Goal: Task Accomplishment & Management: Manage account settings

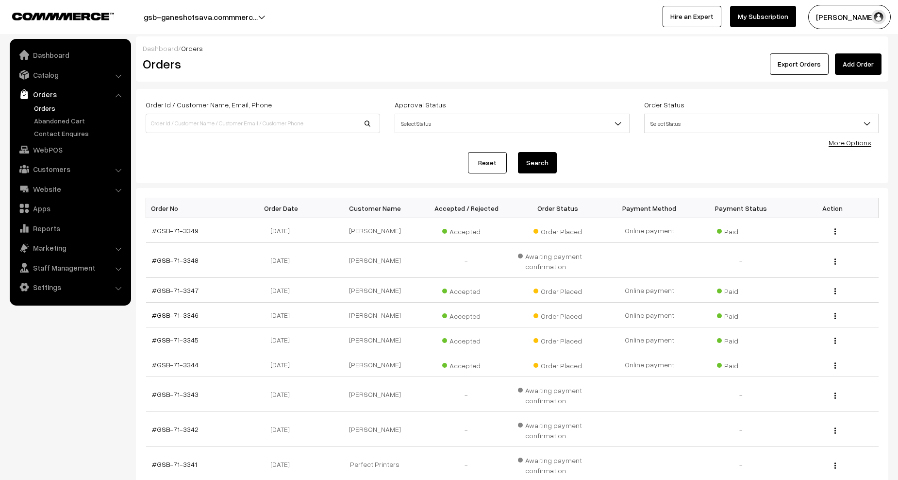
click at [50, 109] on link "Orders" at bounding box center [80, 108] width 96 height 10
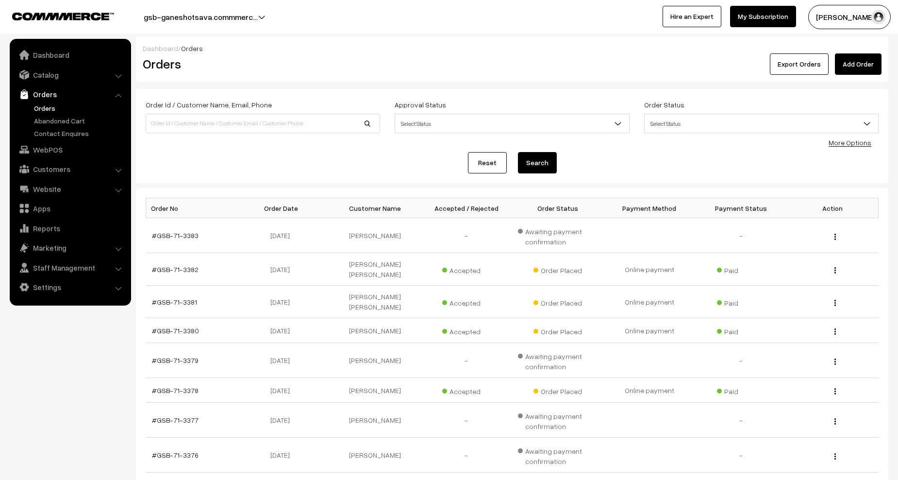
click at [117, 75] on li "Catalog Categories" at bounding box center [70, 74] width 117 height 17
click at [117, 76] on li "Catalog Categories" at bounding box center [70, 74] width 117 height 17
click at [54, 72] on link "Catalog" at bounding box center [70, 74] width 116 height 17
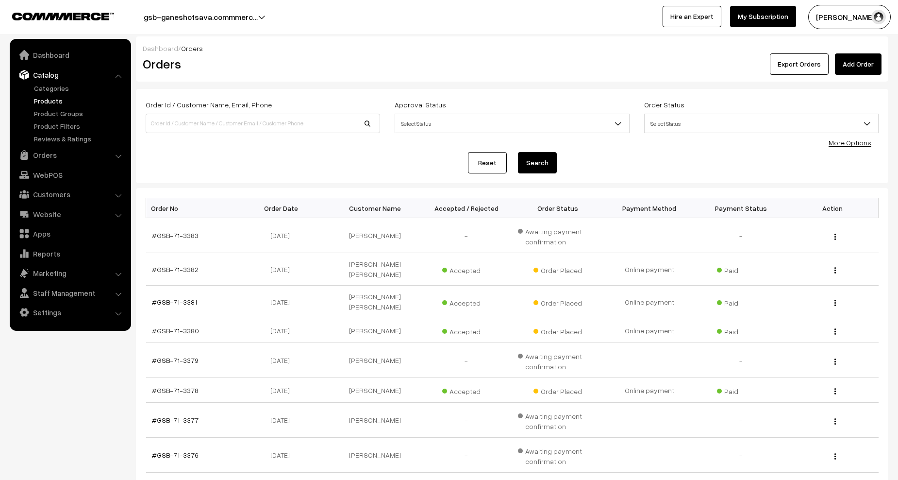
click at [56, 99] on link "Products" at bounding box center [80, 101] width 96 height 10
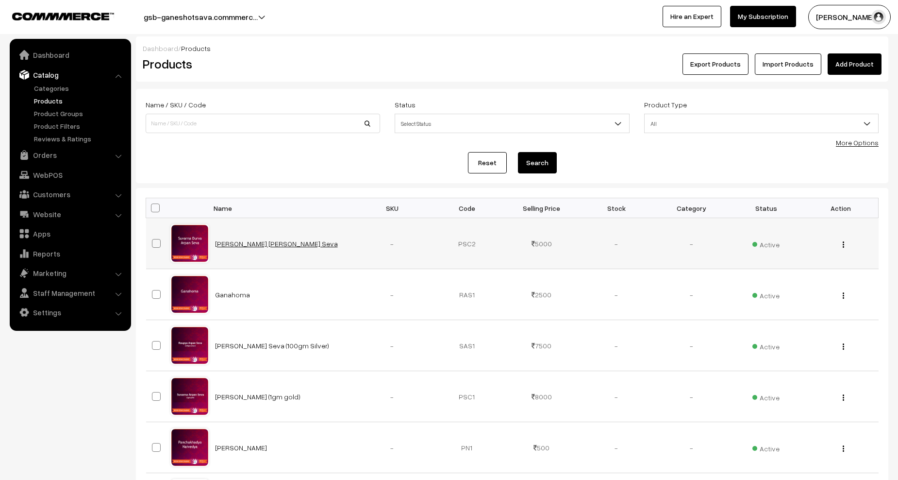
click at [267, 241] on link "Suvarna Durva Arpan Seva" at bounding box center [276, 243] width 123 height 8
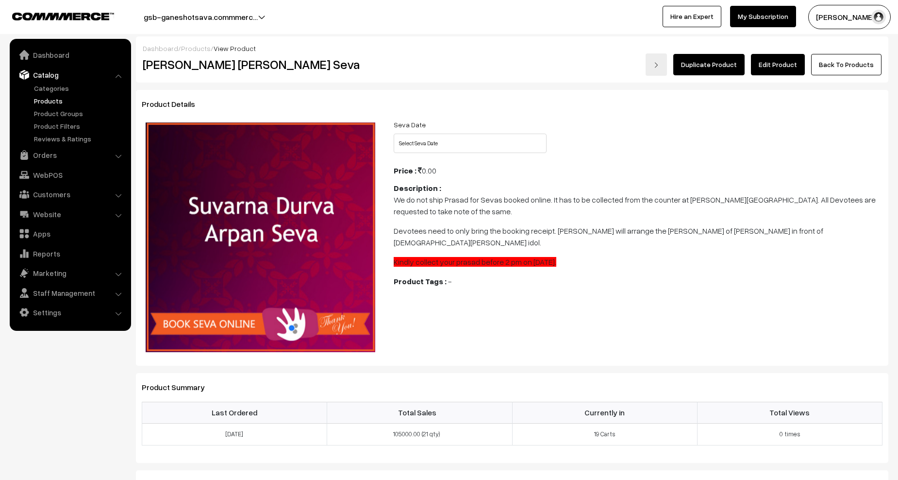
click at [777, 69] on link "Edit Product" at bounding box center [778, 64] width 54 height 21
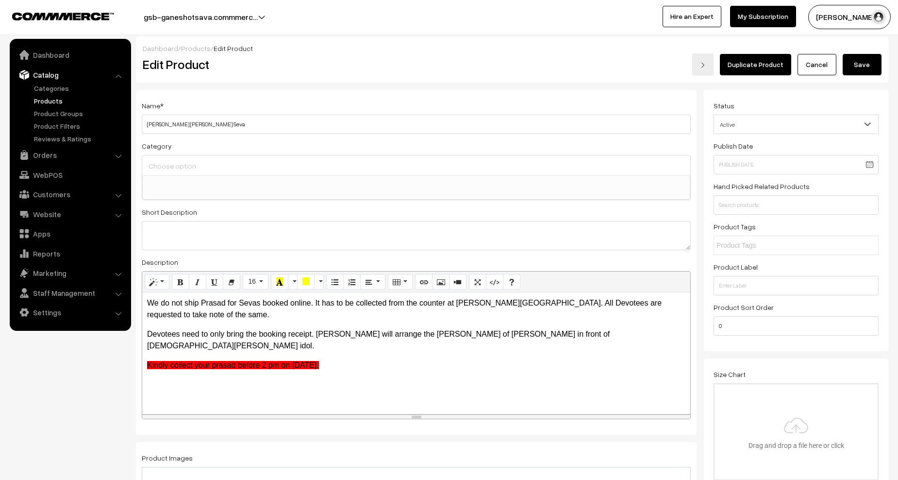
scroll to position [915, 0]
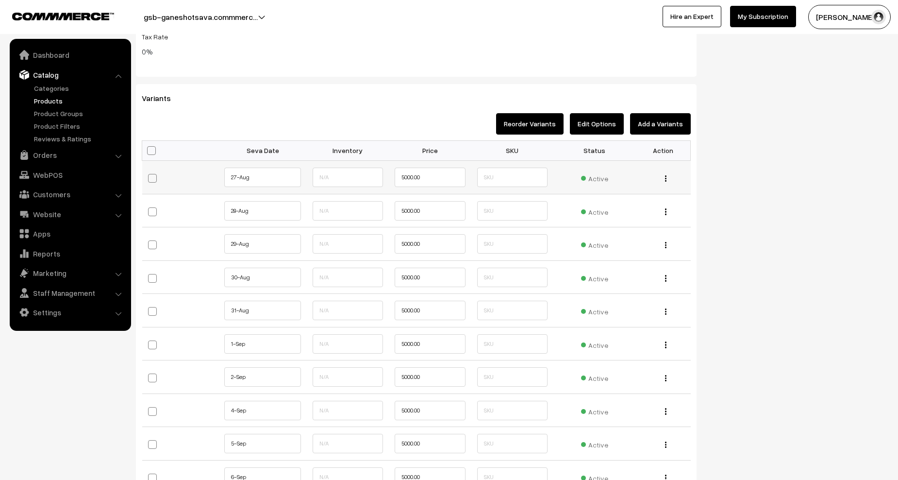
click at [666, 179] on img "button" at bounding box center [665, 178] width 1 height 6
click at [571, 172] on div "Active" at bounding box center [594, 177] width 71 height 13
click at [592, 177] on span "Active" at bounding box center [594, 177] width 27 height 13
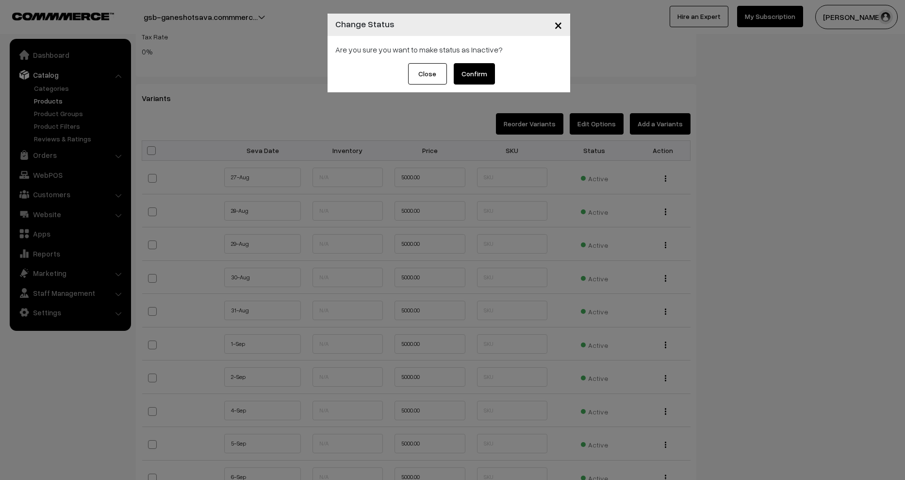
click at [474, 76] on button "Confirm" at bounding box center [474, 73] width 41 height 21
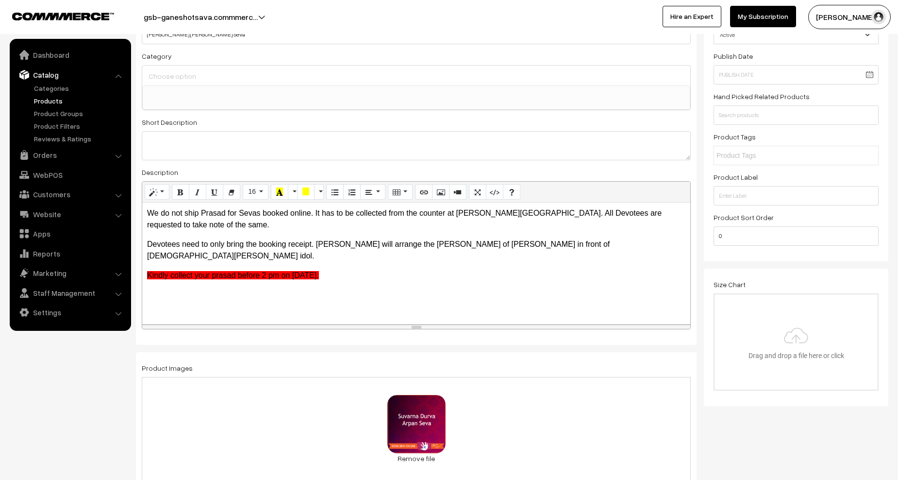
scroll to position [0, 0]
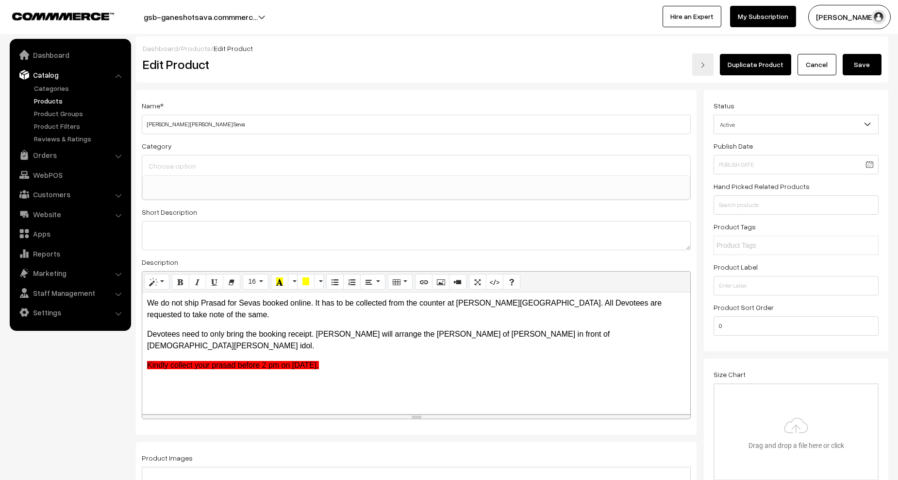
click at [852, 67] on button "Save" at bounding box center [862, 64] width 39 height 21
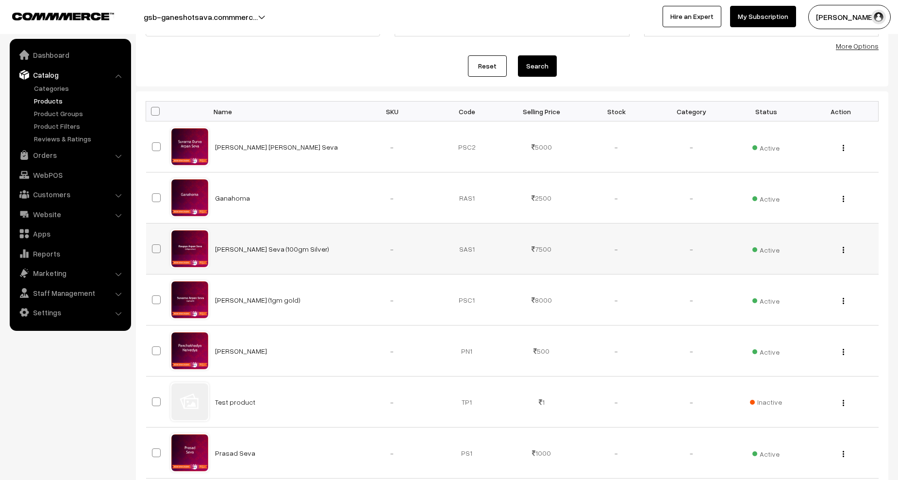
scroll to position [97, 0]
click at [845, 250] on div "View Edit Delete" at bounding box center [840, 248] width 63 height 10
click at [843, 250] on img "button" at bounding box center [843, 249] width 1 height 6
click at [786, 283] on link "Edit" at bounding box center [800, 284] width 83 height 21
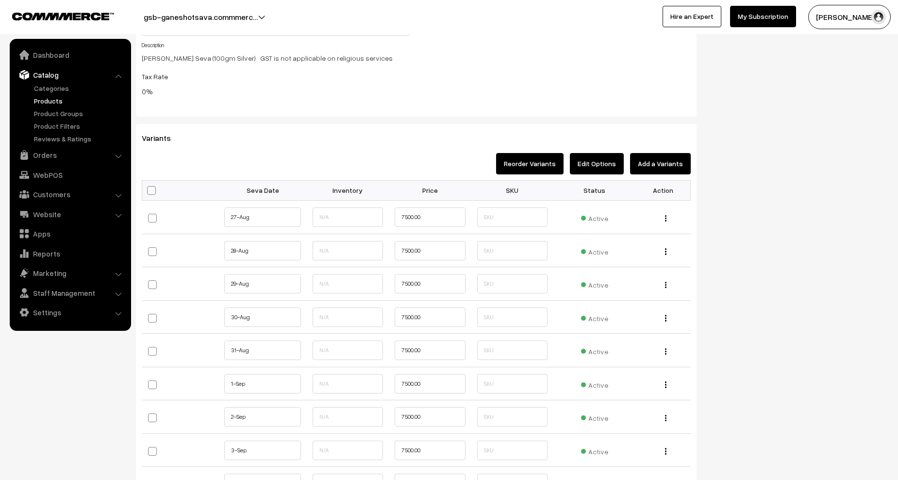
scroll to position [922, 0]
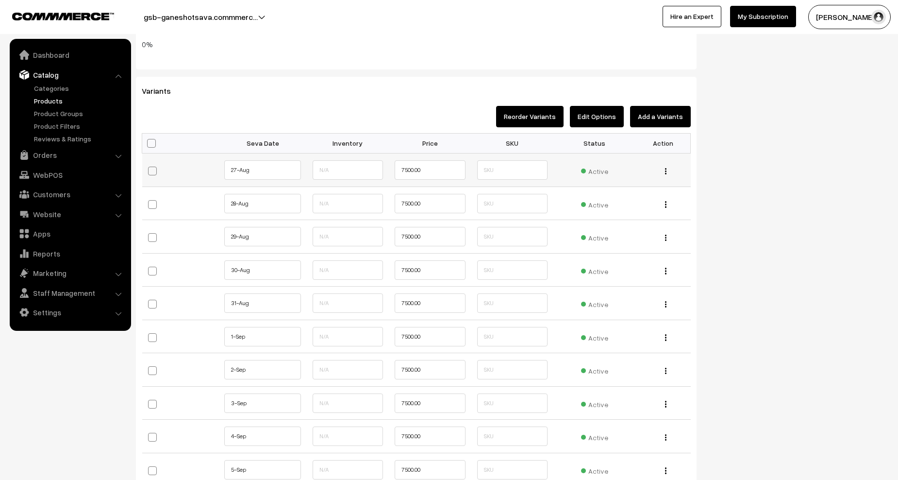
click at [602, 174] on span "Active" at bounding box center [594, 170] width 27 height 13
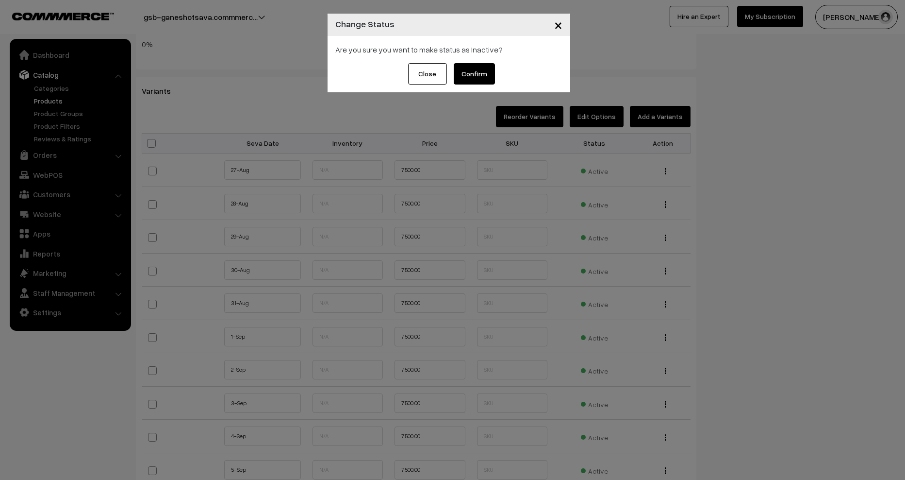
click at [476, 75] on button "Confirm" at bounding box center [474, 73] width 41 height 21
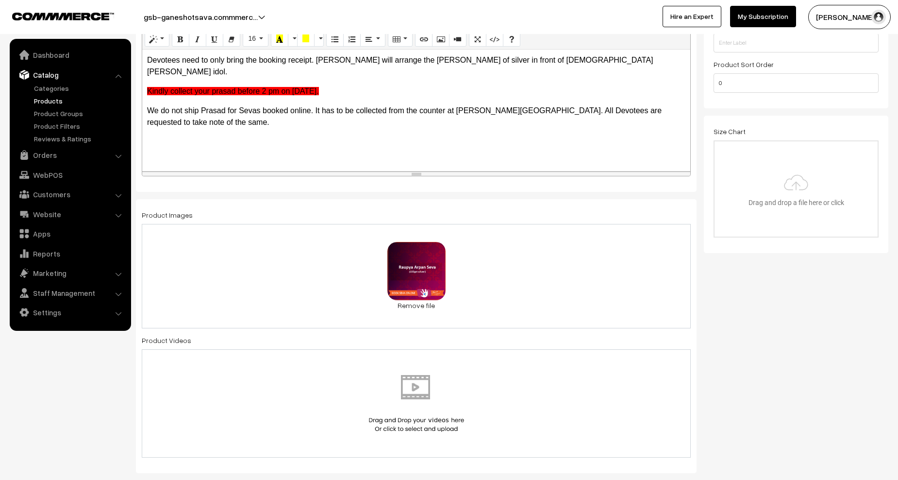
scroll to position [0, 0]
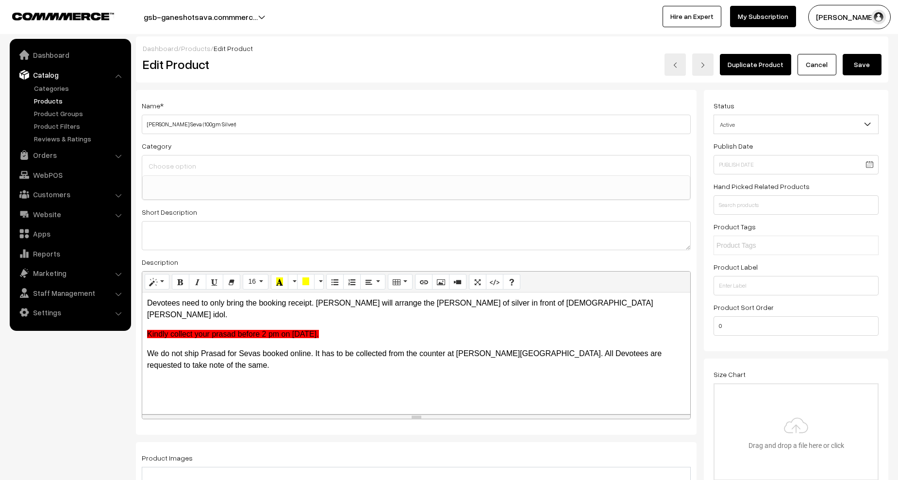
click at [850, 64] on button "Save" at bounding box center [862, 64] width 39 height 21
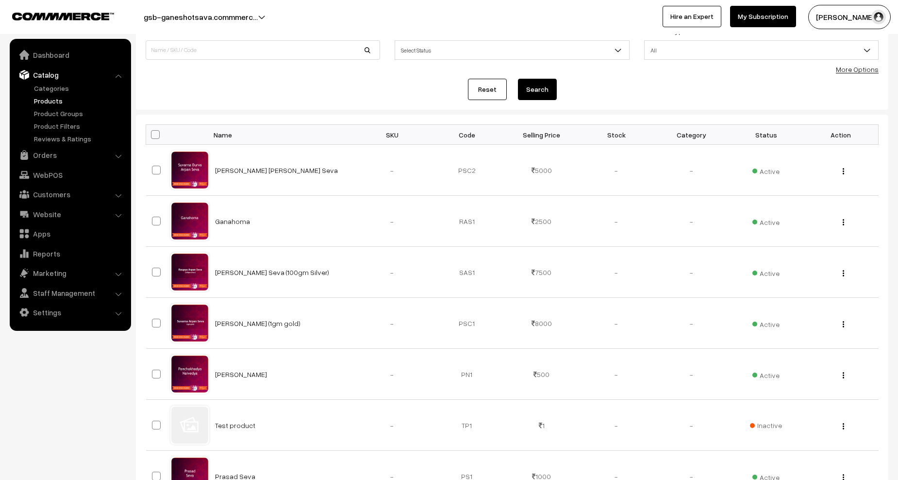
scroll to position [146, 0]
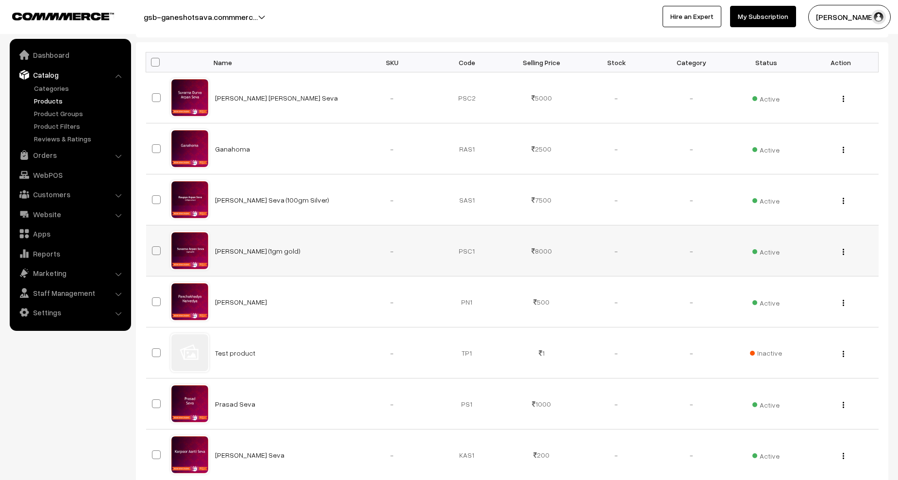
click at [845, 252] on div "View Edit Delete" at bounding box center [840, 251] width 63 height 10
click at [841, 252] on div "View Edit Delete" at bounding box center [840, 251] width 63 height 10
click at [844, 250] on button "button" at bounding box center [843, 252] width 2 height 8
click at [777, 281] on link "Edit" at bounding box center [800, 286] width 83 height 21
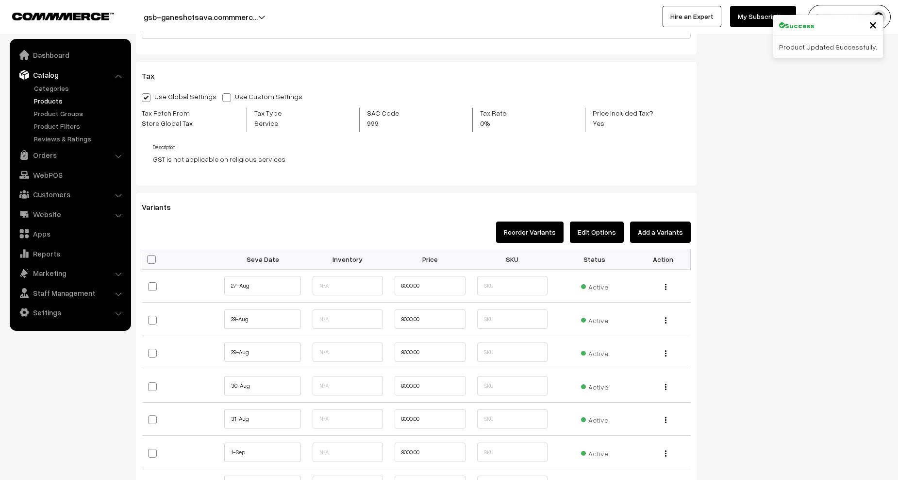
scroll to position [825, 0]
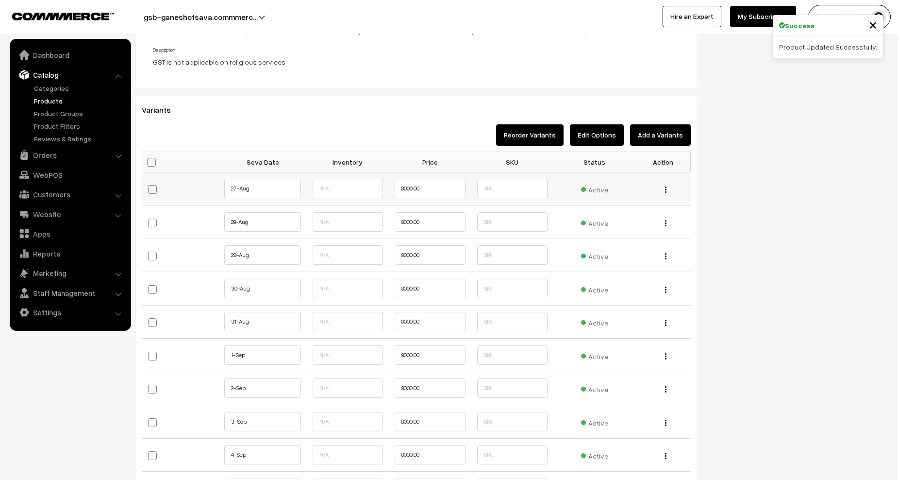
click at [600, 187] on span "Active" at bounding box center [594, 188] width 27 height 13
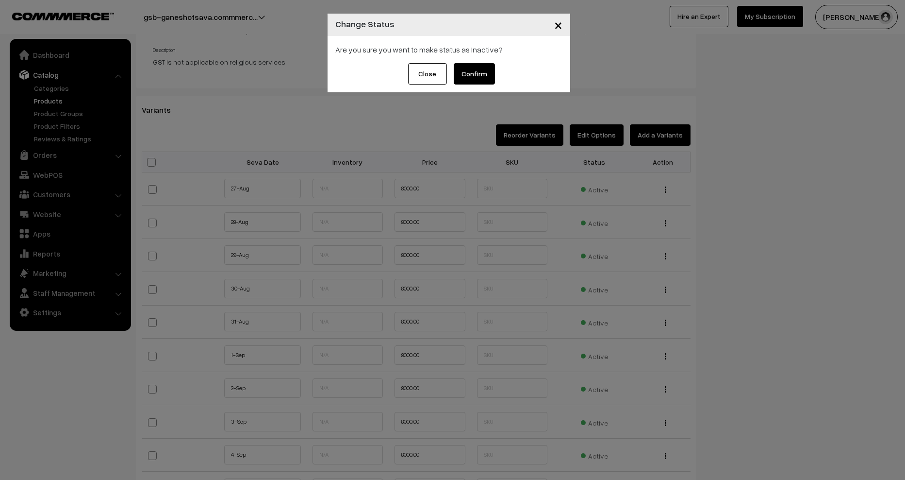
click at [472, 73] on button "Confirm" at bounding box center [474, 73] width 41 height 21
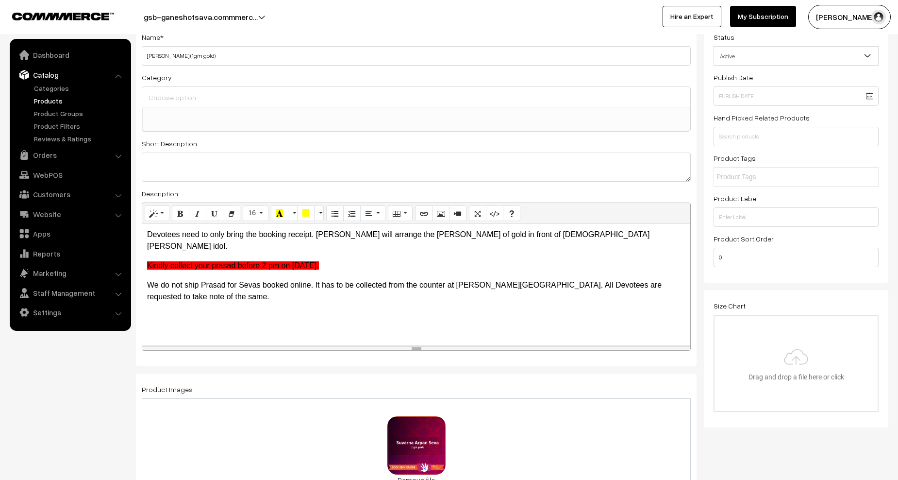
scroll to position [0, 0]
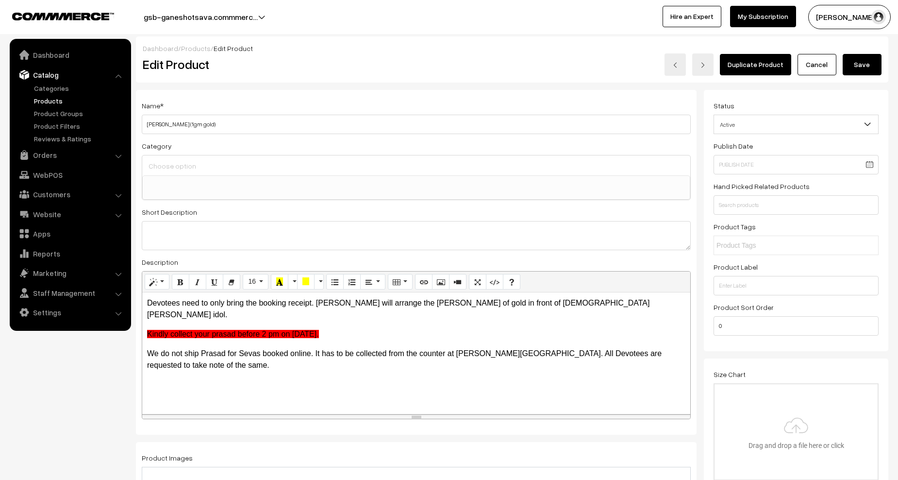
click at [865, 60] on button "Save" at bounding box center [862, 64] width 39 height 21
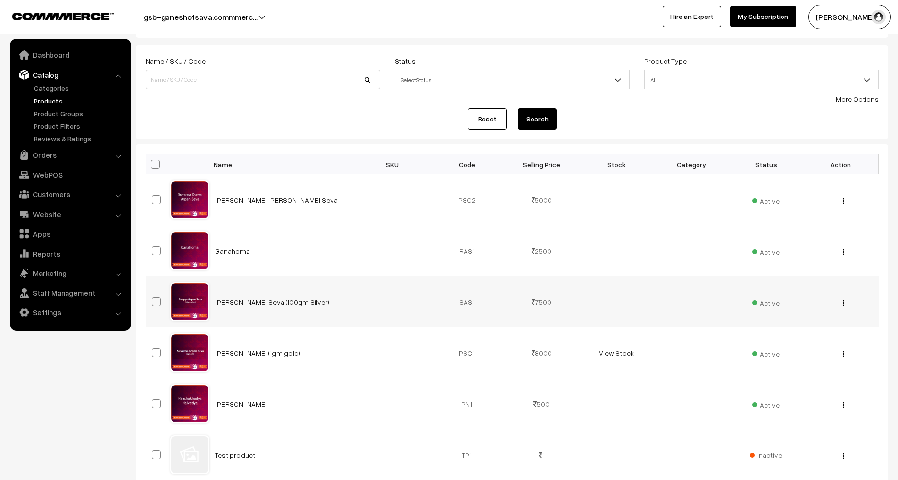
scroll to position [97, 0]
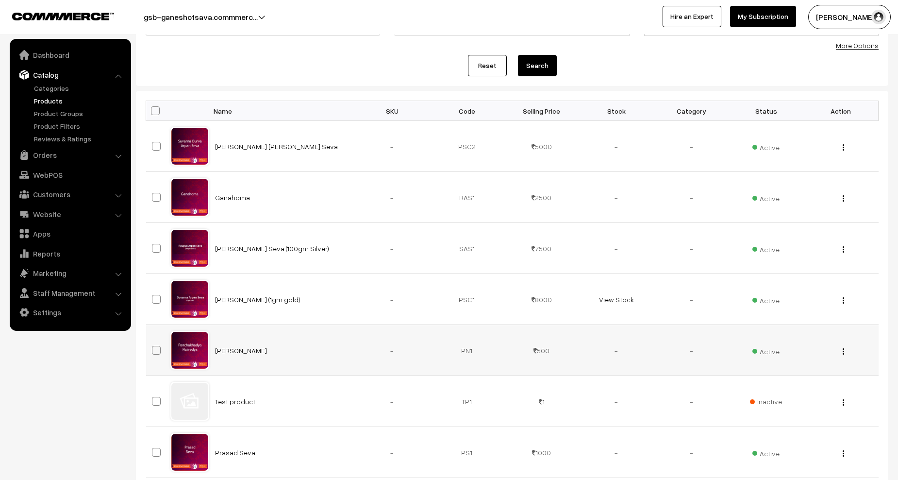
click at [844, 350] on button "button" at bounding box center [843, 351] width 2 height 8
click at [844, 300] on button "button" at bounding box center [843, 300] width 2 height 8
click at [784, 334] on link "Edit" at bounding box center [800, 335] width 83 height 21
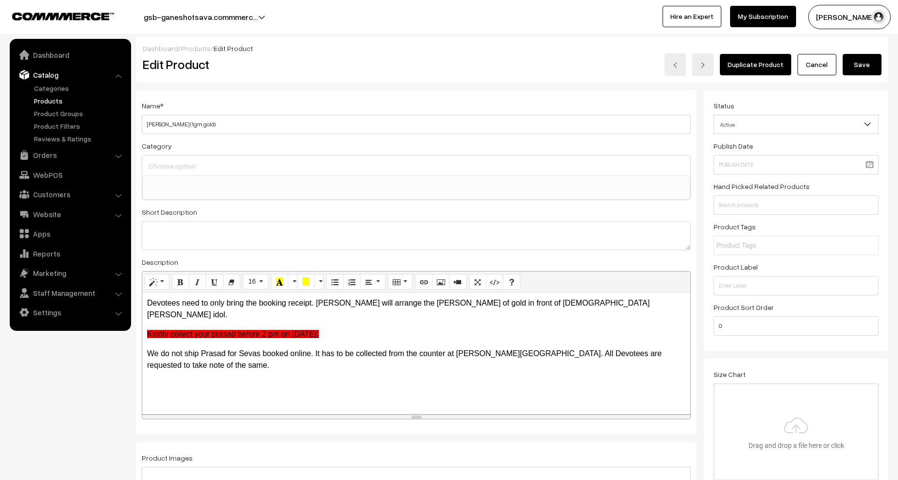
click at [831, 67] on link "Cancel" at bounding box center [817, 64] width 39 height 21
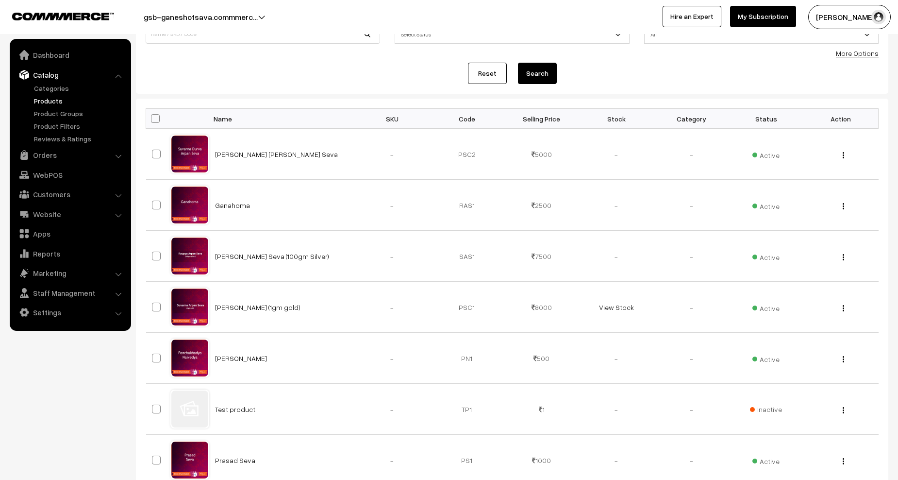
scroll to position [194, 0]
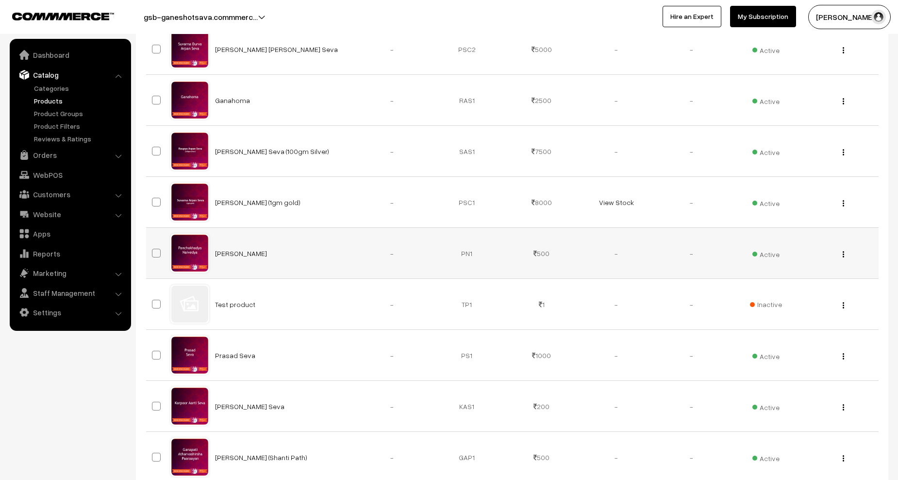
click at [844, 255] on button "button" at bounding box center [843, 254] width 2 height 8
click at [787, 290] on link "Edit" at bounding box center [800, 289] width 83 height 21
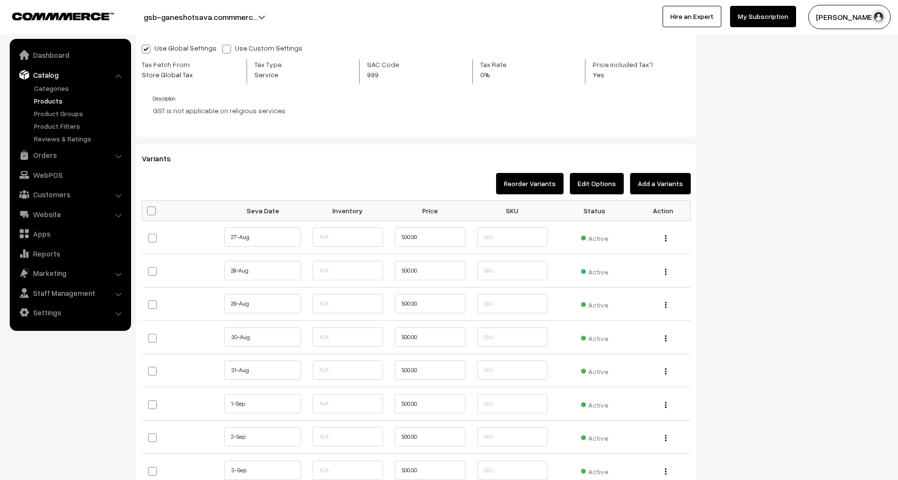
scroll to position [825, 0]
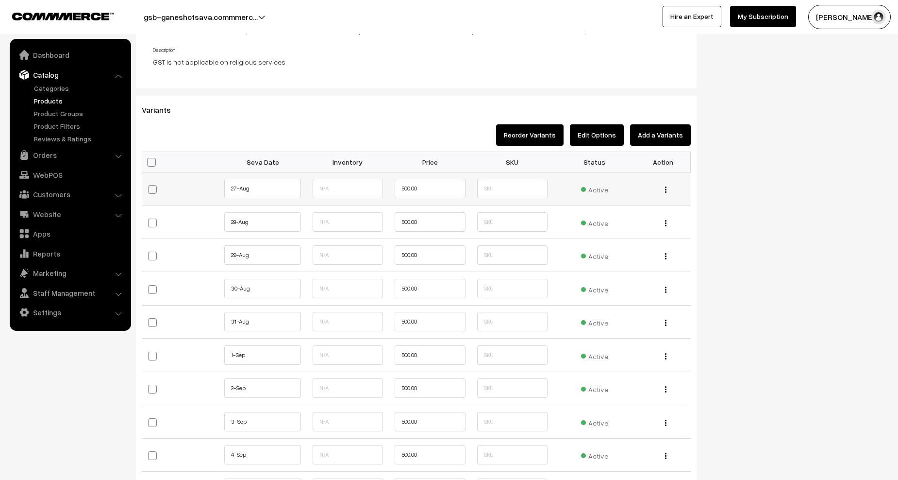
click at [596, 190] on span "Active" at bounding box center [594, 188] width 27 height 13
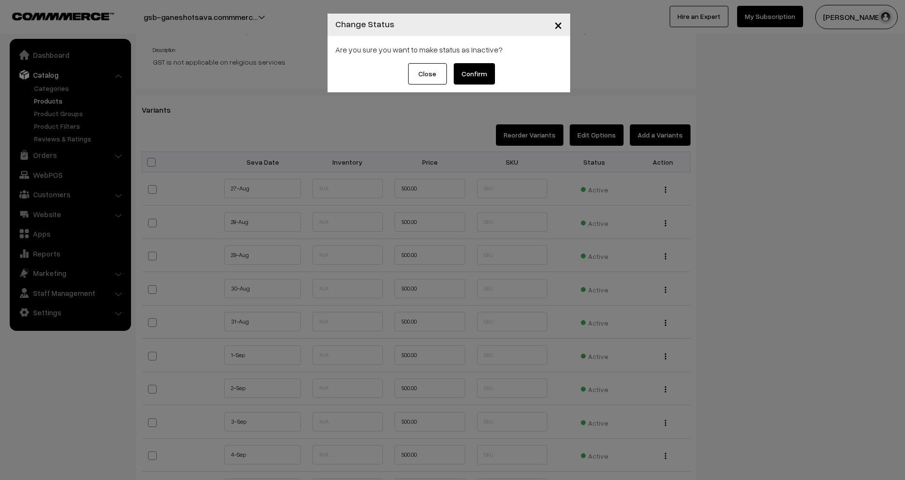
click at [486, 70] on button "Confirm" at bounding box center [474, 73] width 41 height 21
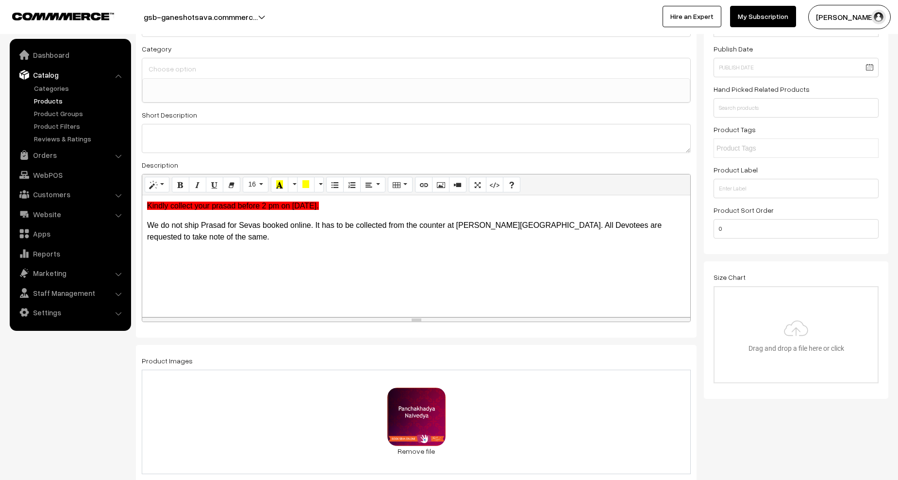
scroll to position [0, 0]
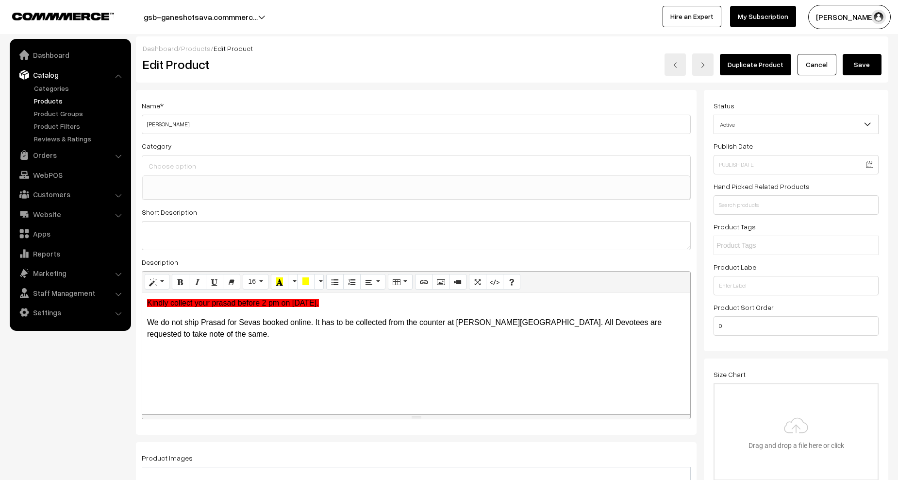
click at [861, 67] on button "Save" at bounding box center [862, 64] width 39 height 21
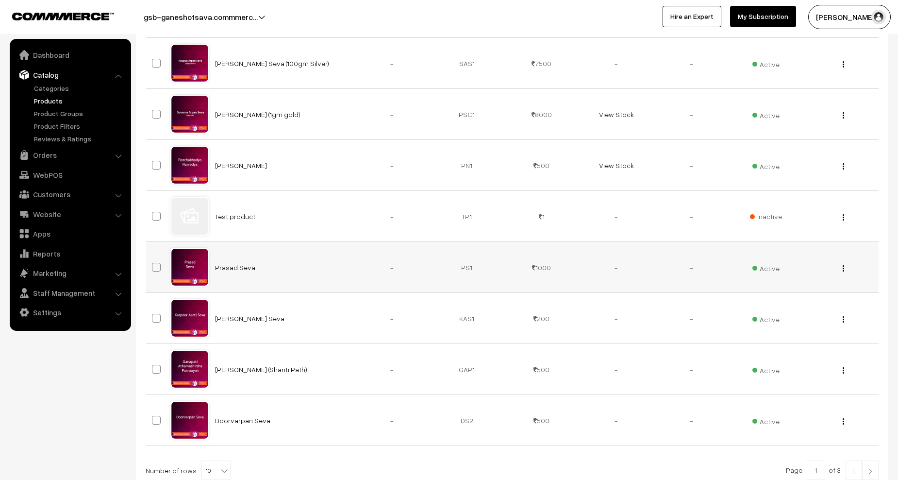
scroll to position [291, 0]
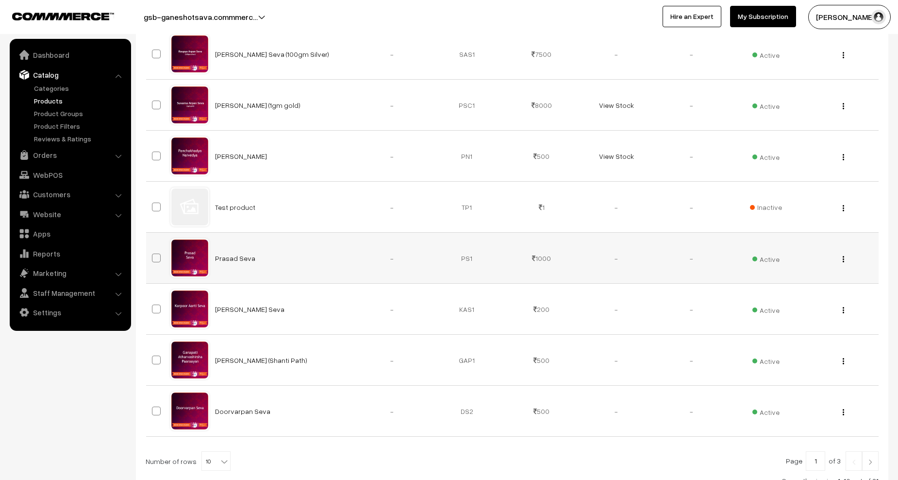
click at [841, 259] on div "View Edit Delete" at bounding box center [840, 258] width 63 height 10
click at [843, 259] on img "button" at bounding box center [843, 259] width 1 height 6
click at [775, 290] on link "Edit" at bounding box center [800, 293] width 83 height 21
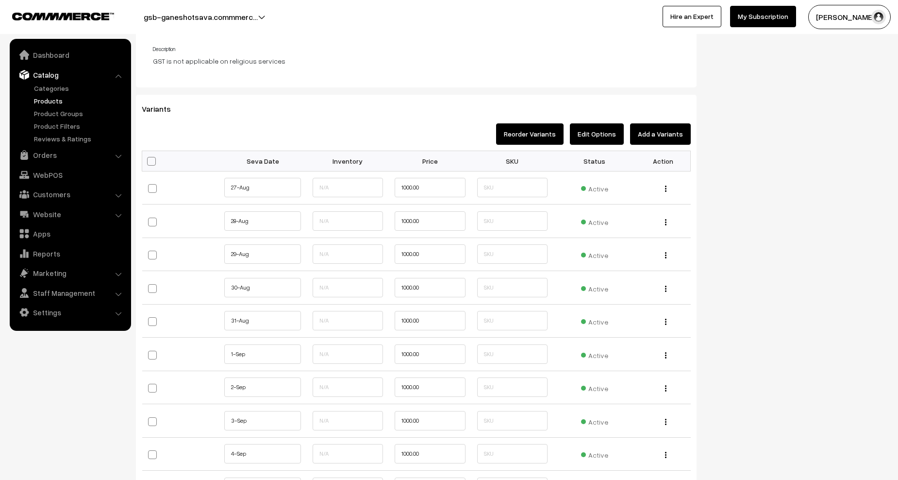
scroll to position [874, 0]
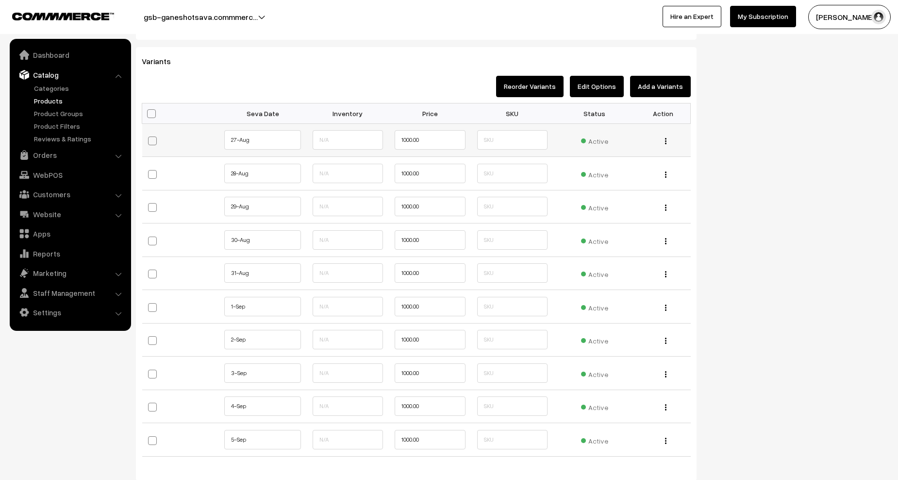
click at [592, 143] on span "Active" at bounding box center [594, 139] width 27 height 13
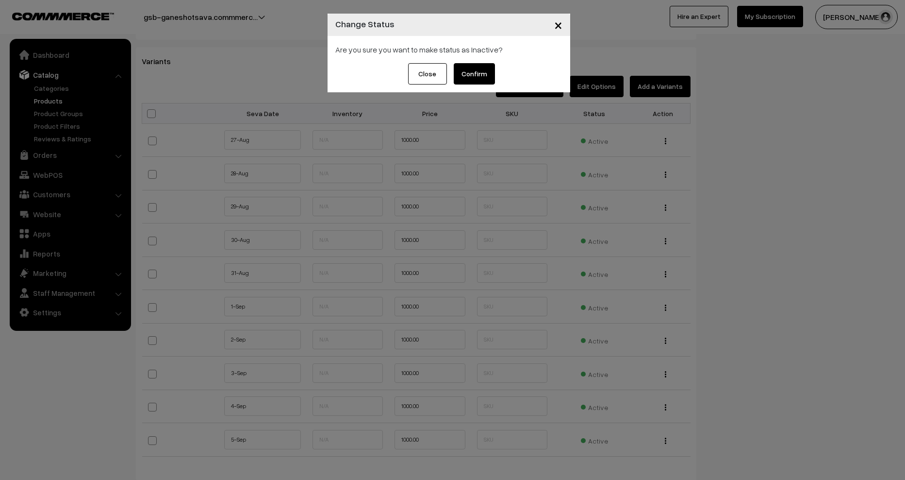
click at [477, 71] on button "Confirm" at bounding box center [474, 73] width 41 height 21
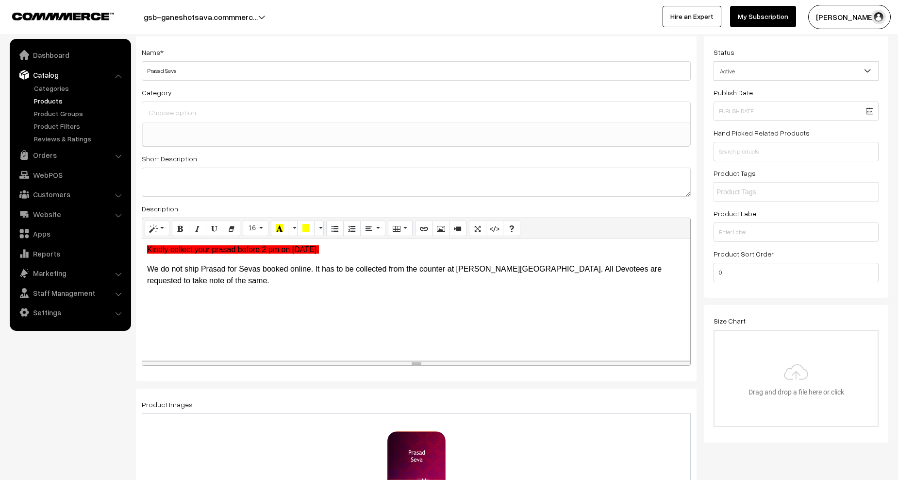
scroll to position [0, 0]
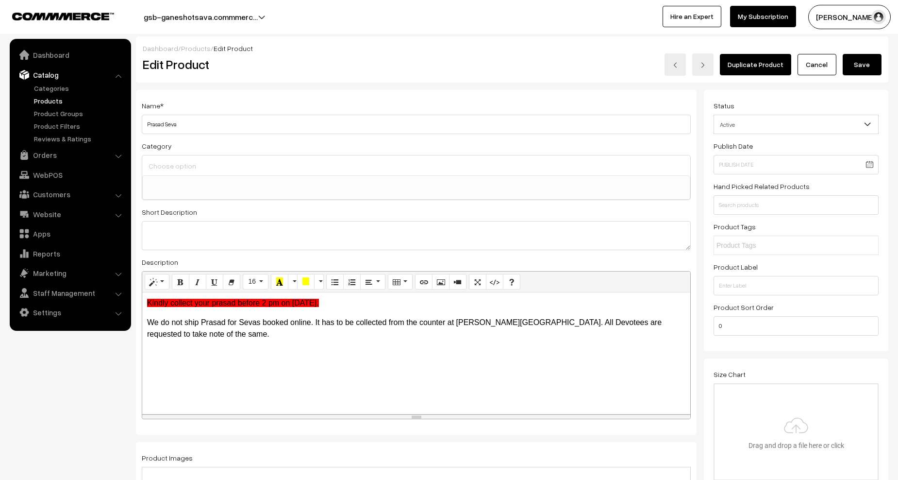
click at [850, 69] on button "Save" at bounding box center [862, 64] width 39 height 21
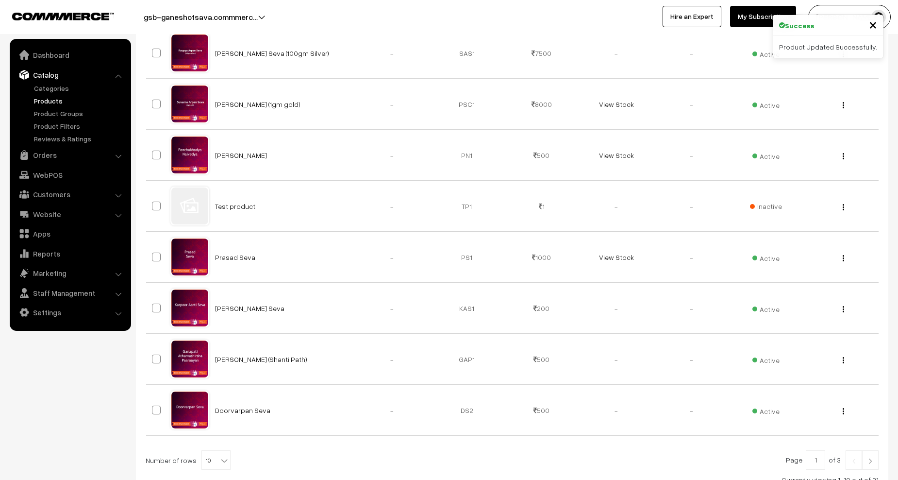
scroll to position [340, 0]
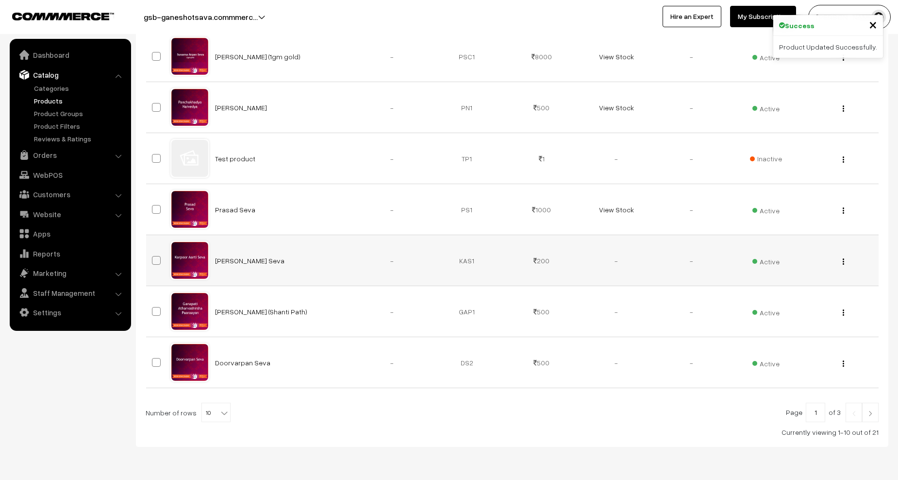
click at [844, 262] on button "button" at bounding box center [843, 261] width 2 height 8
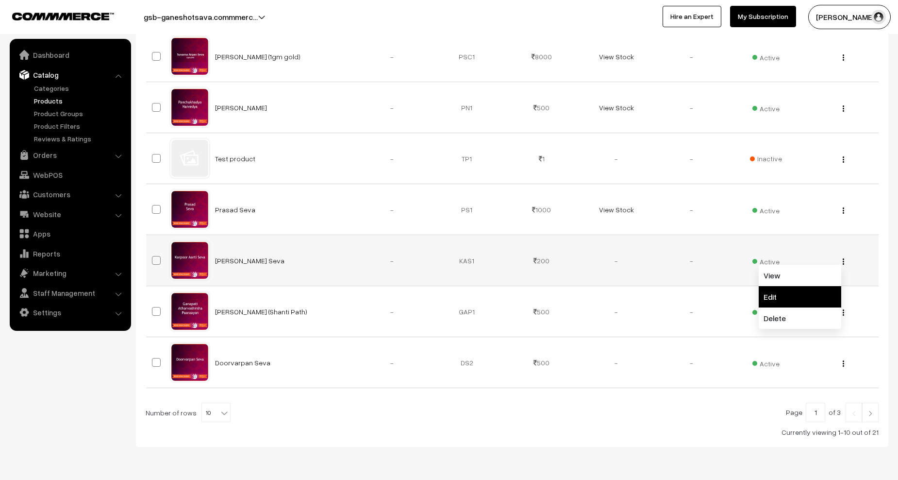
click at [800, 293] on link "Edit" at bounding box center [800, 296] width 83 height 21
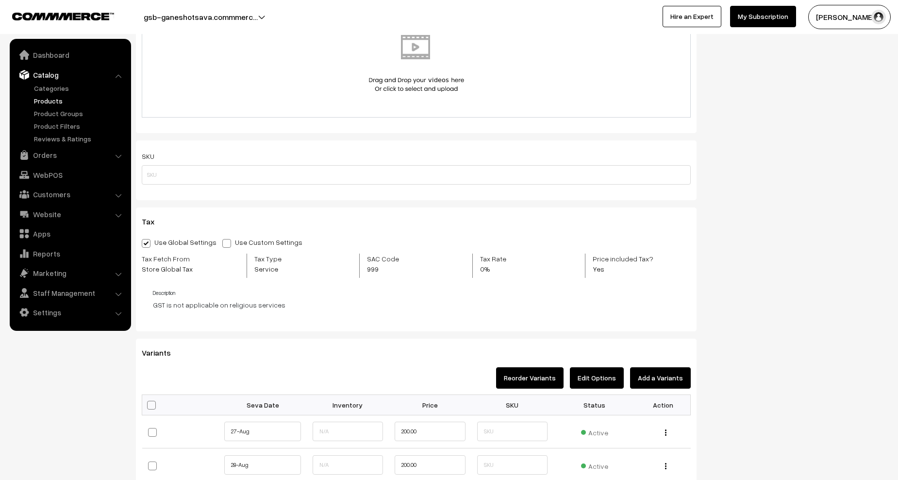
scroll to position [728, 0]
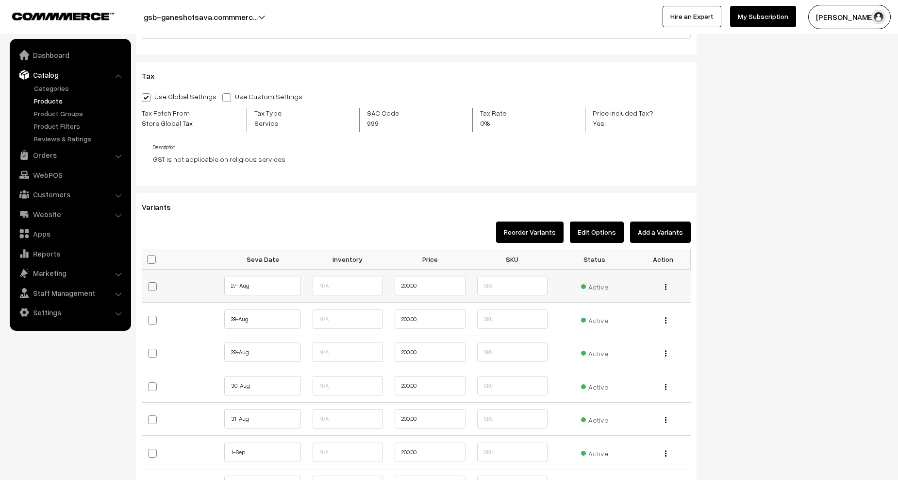
click at [604, 288] on span "Active" at bounding box center [594, 285] width 27 height 13
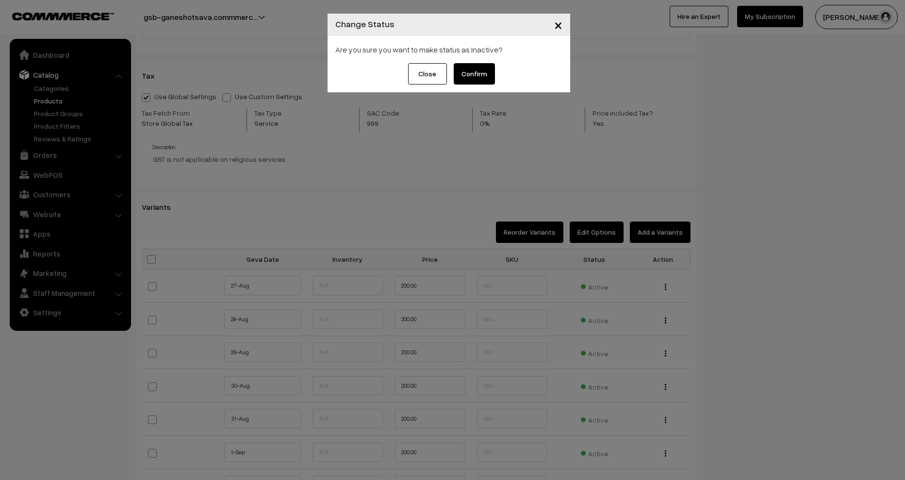
click at [476, 68] on button "Confirm" at bounding box center [474, 73] width 41 height 21
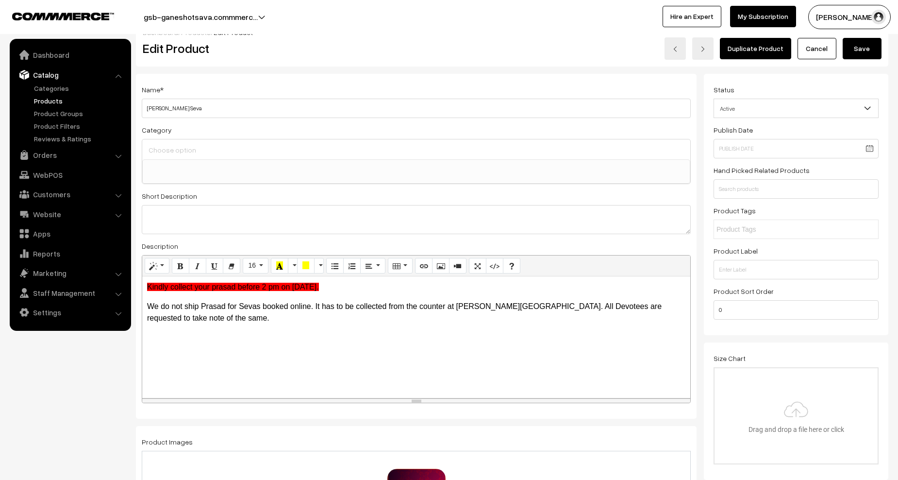
scroll to position [0, 0]
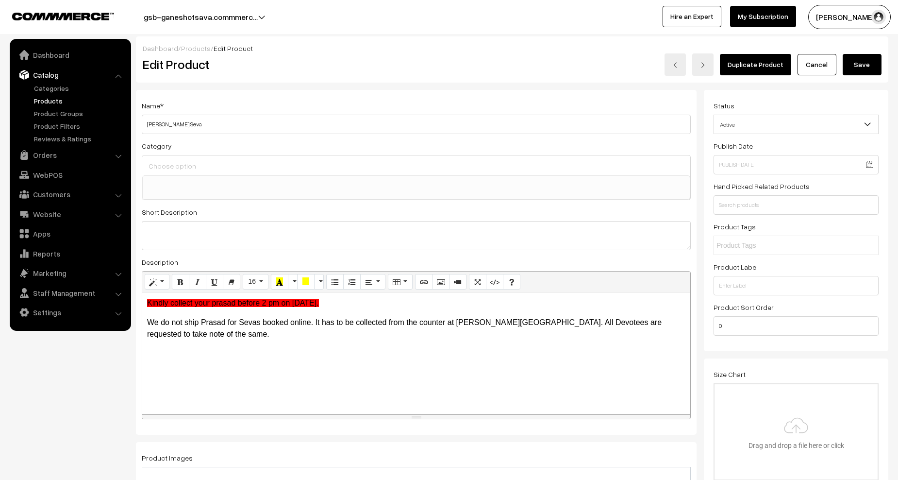
click at [855, 71] on button "Save" at bounding box center [862, 64] width 39 height 21
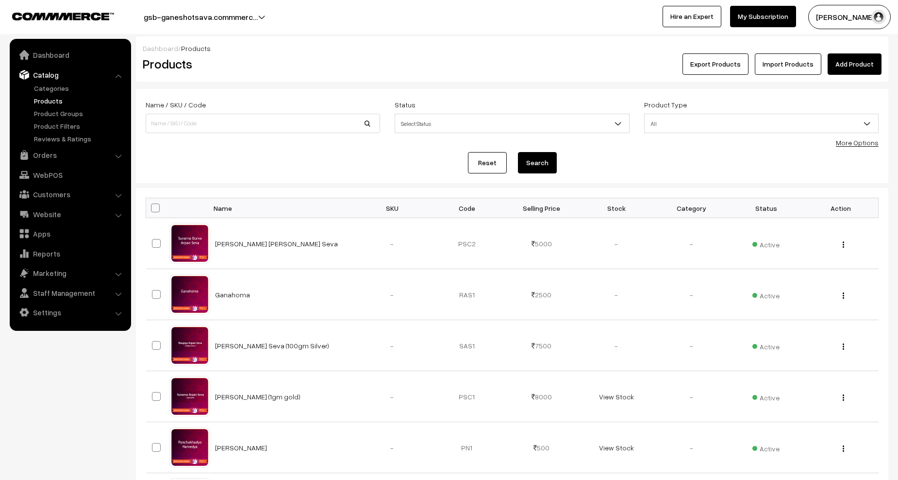
scroll to position [340, 0]
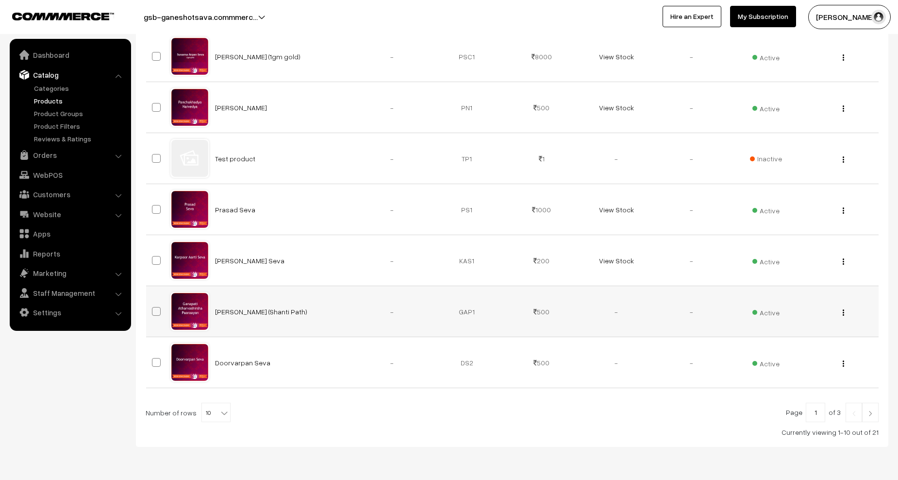
click at [844, 312] on button "button" at bounding box center [843, 312] width 2 height 8
click at [788, 348] on link "Edit" at bounding box center [800, 347] width 83 height 21
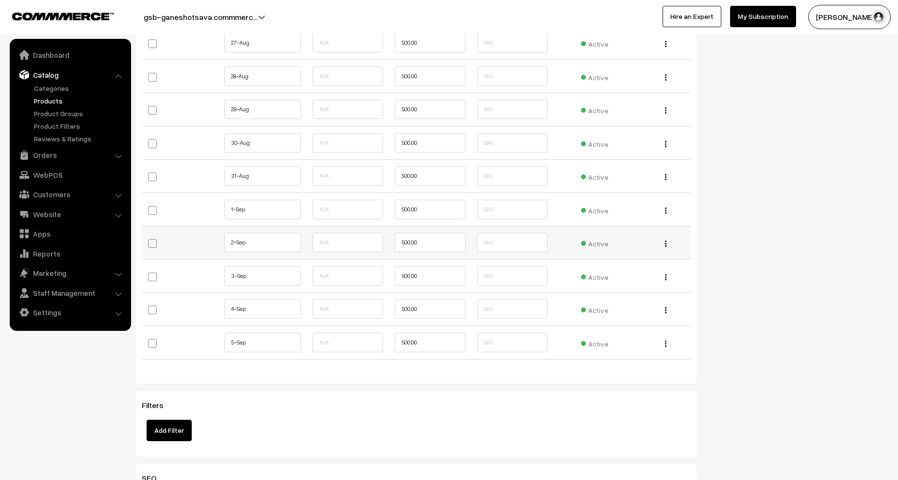
scroll to position [777, 0]
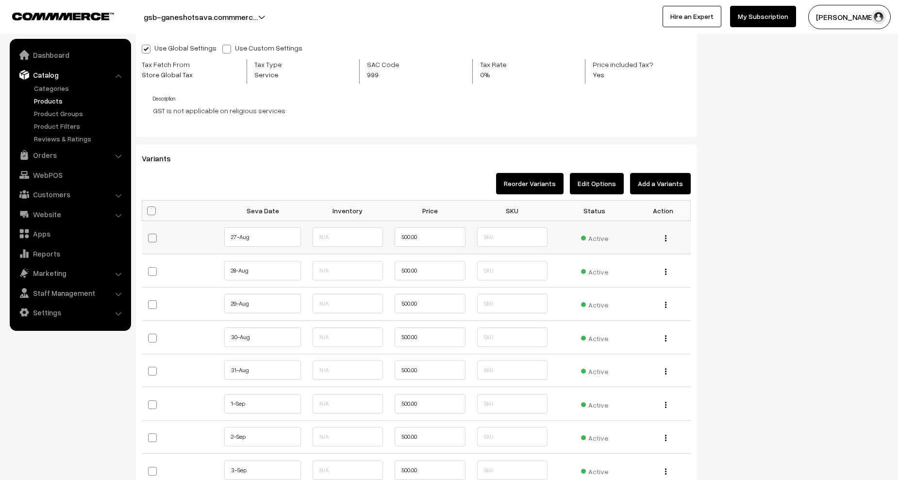
click at [598, 240] on span "Active" at bounding box center [594, 237] width 27 height 13
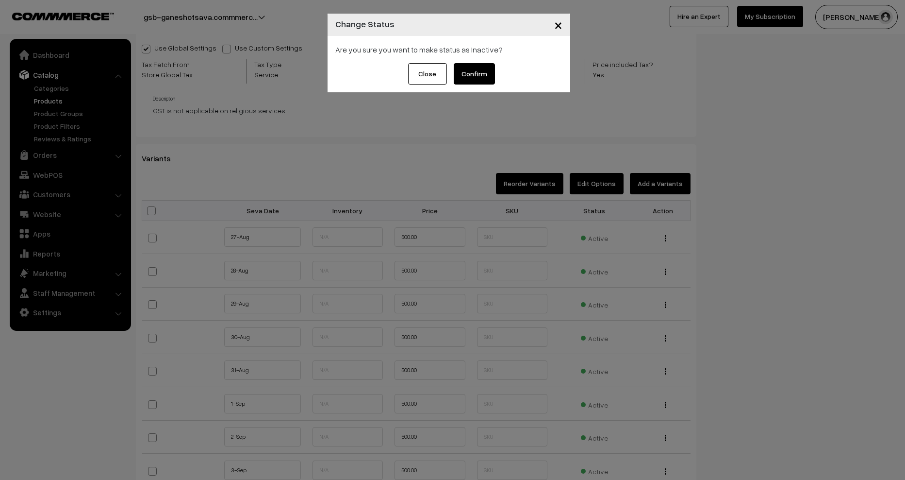
click at [474, 76] on button "Confirm" at bounding box center [474, 73] width 41 height 21
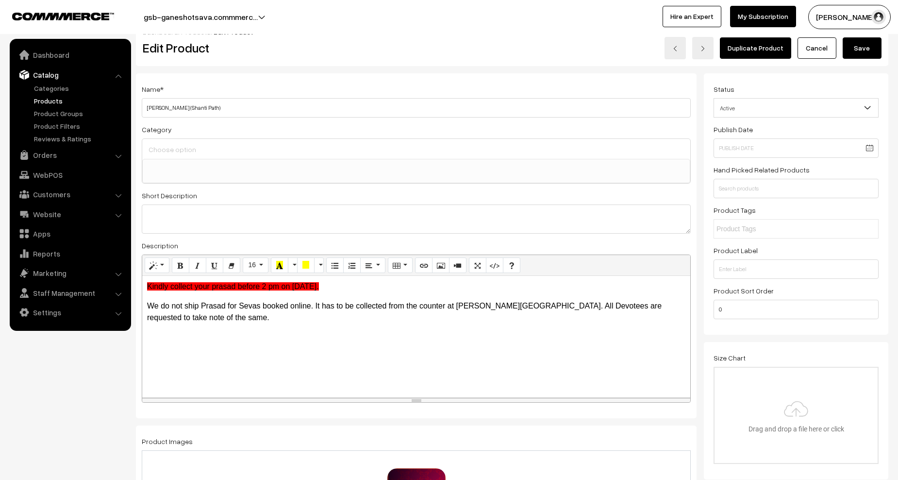
scroll to position [0, 0]
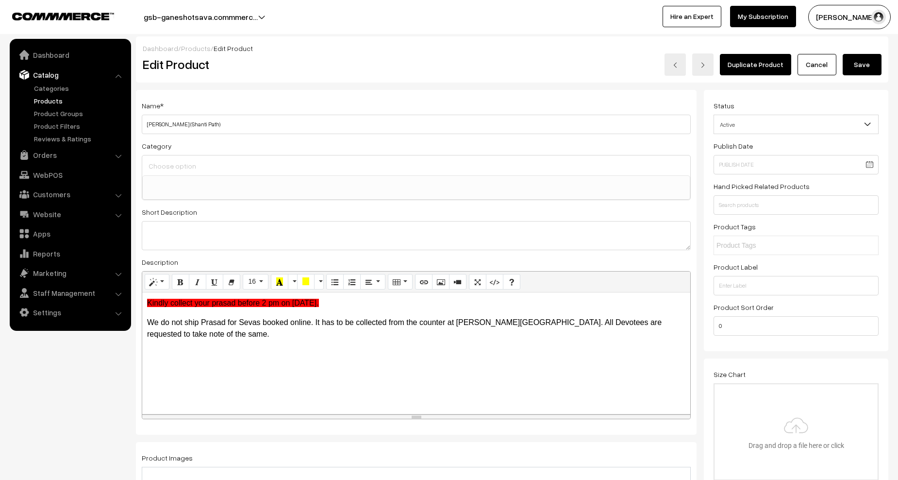
click at [858, 65] on button "Save" at bounding box center [862, 64] width 39 height 21
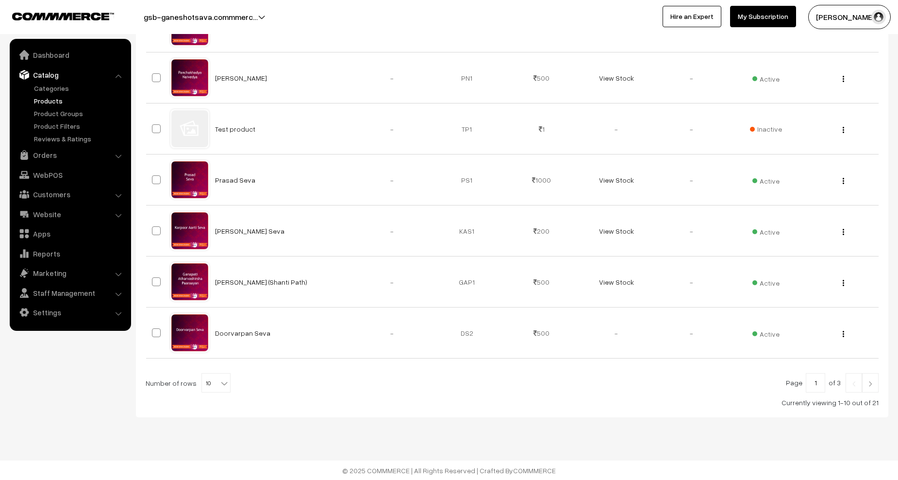
scroll to position [370, 0]
click at [845, 332] on div "View Edit Delete" at bounding box center [840, 332] width 63 height 10
click at [844, 333] on button "button" at bounding box center [843, 333] width 2 height 8
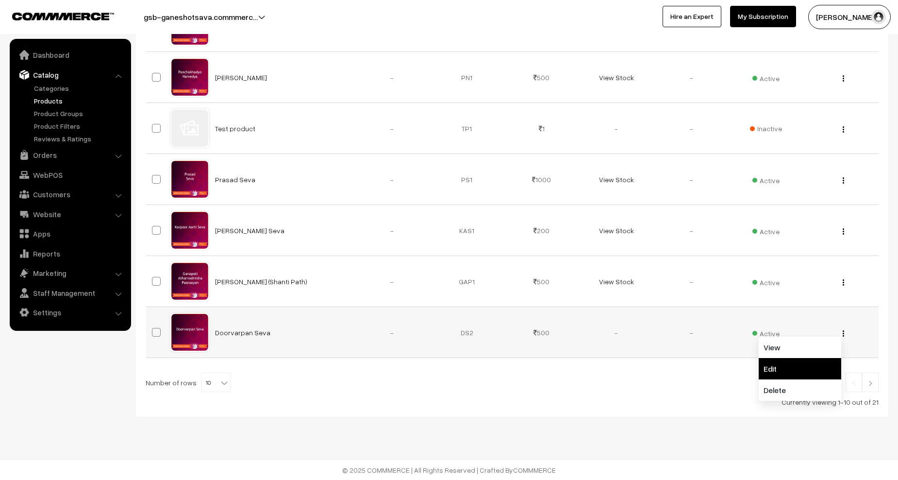
click at [793, 368] on link "Edit" at bounding box center [800, 368] width 83 height 21
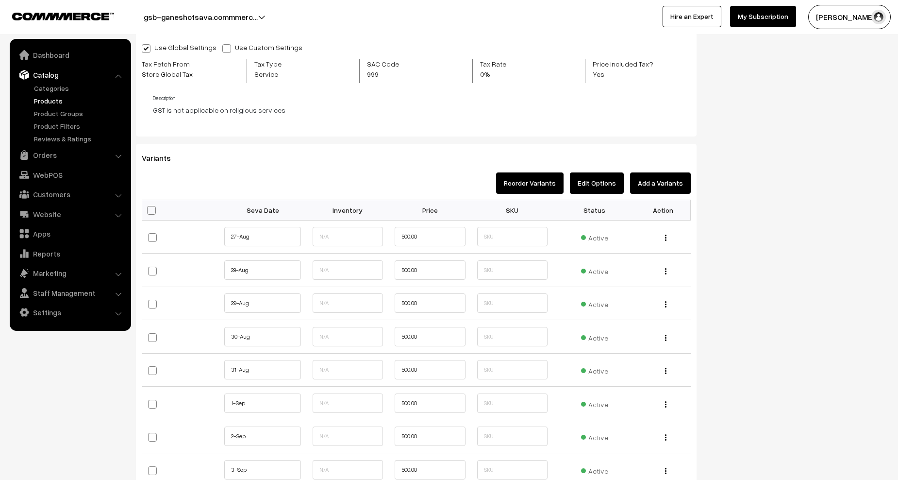
scroll to position [874, 0]
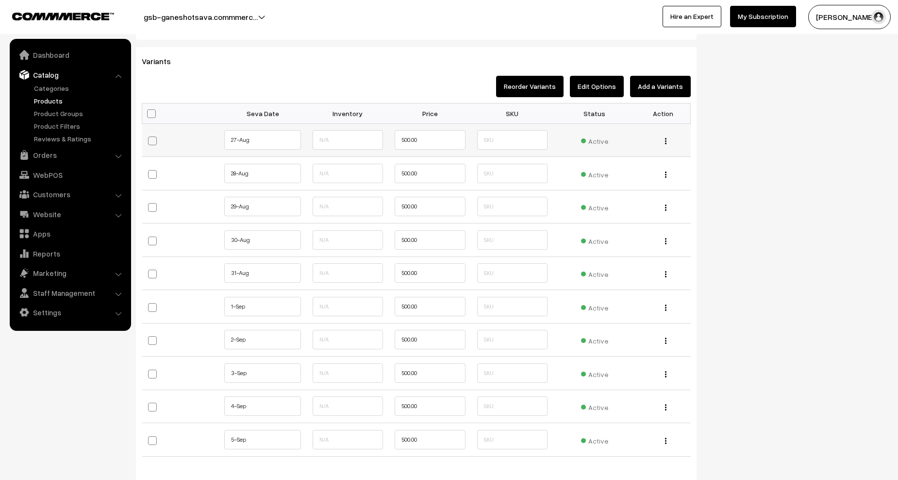
click at [598, 142] on span "Active" at bounding box center [594, 139] width 27 height 13
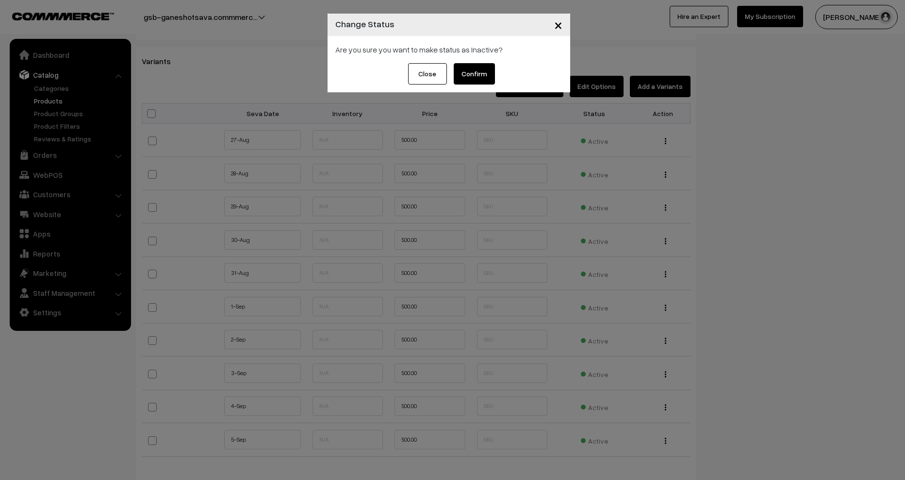
click at [478, 75] on button "Confirm" at bounding box center [474, 73] width 41 height 21
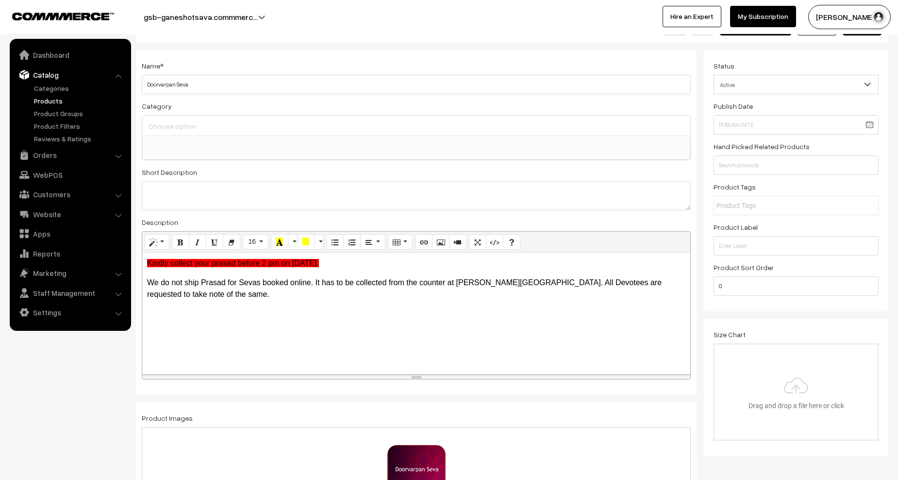
scroll to position [0, 0]
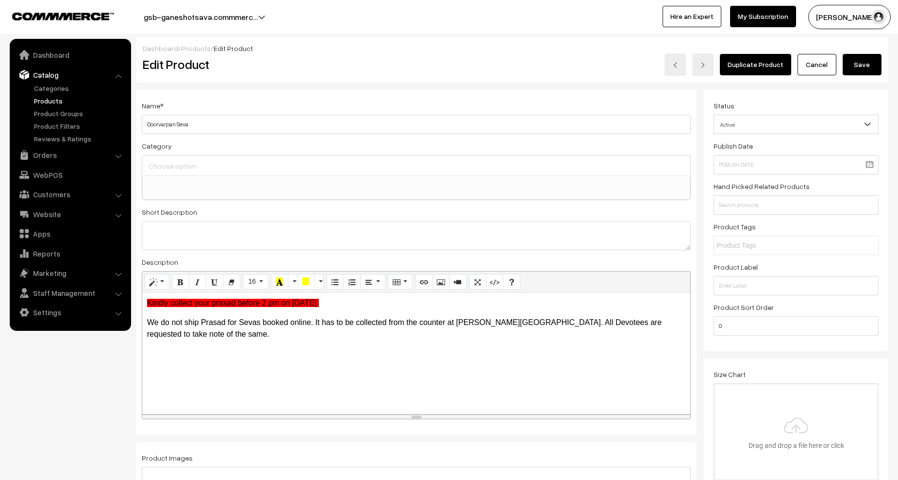
click at [866, 66] on button "Save" at bounding box center [862, 64] width 39 height 21
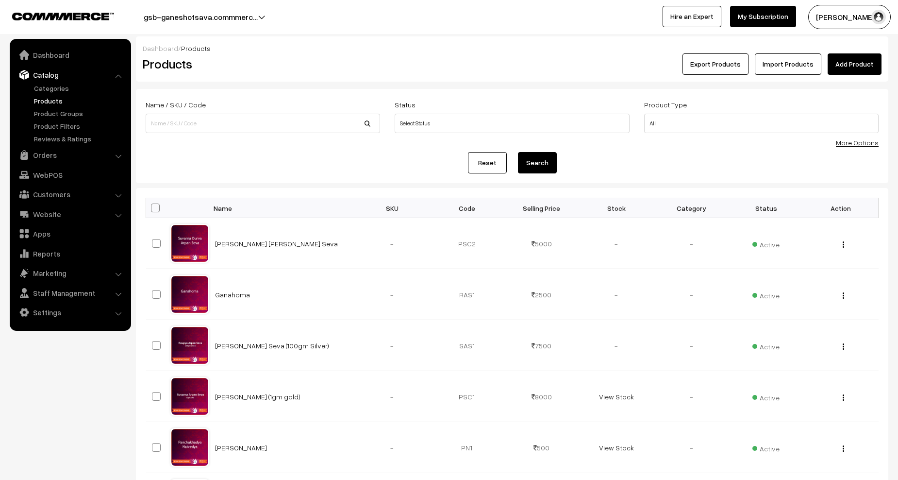
scroll to position [370, 0]
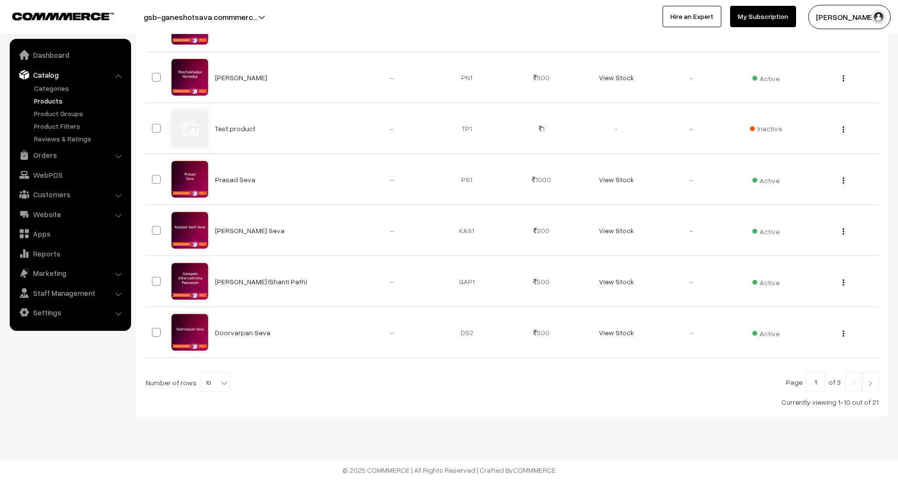
click at [869, 380] on img at bounding box center [870, 383] width 9 height 6
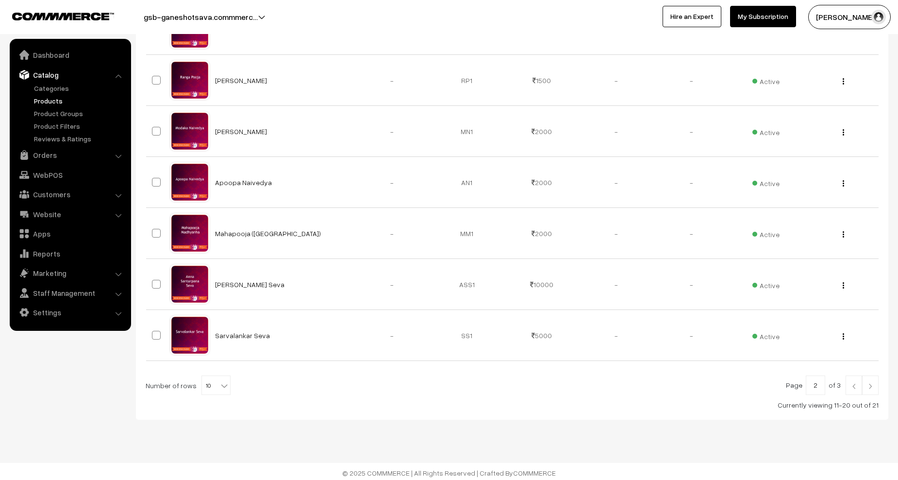
scroll to position [370, 0]
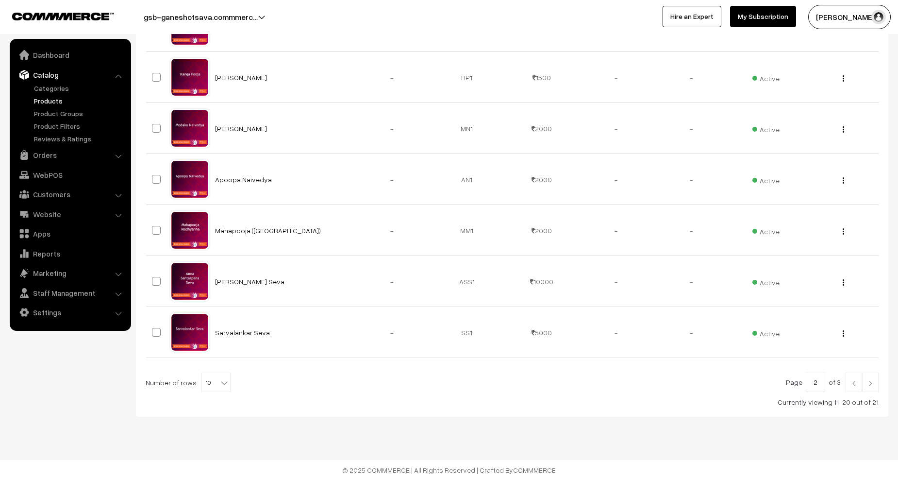
click at [874, 382] on img at bounding box center [870, 383] width 9 height 6
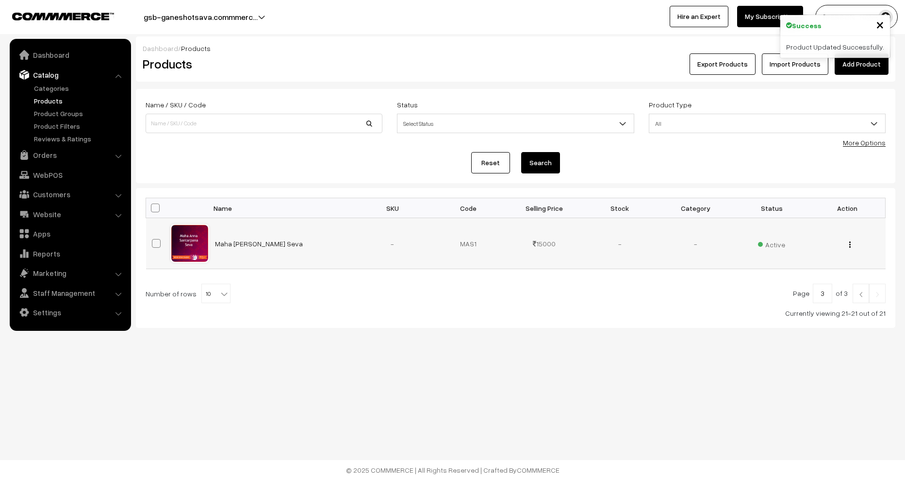
click at [850, 247] on img "button" at bounding box center [850, 244] width 1 height 6
click at [798, 278] on link "Edit" at bounding box center [807, 279] width 83 height 21
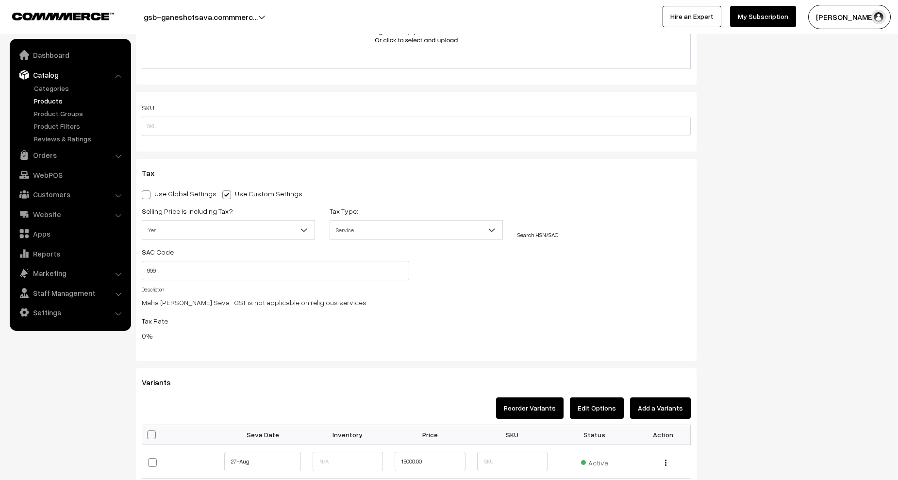
scroll to position [922, 0]
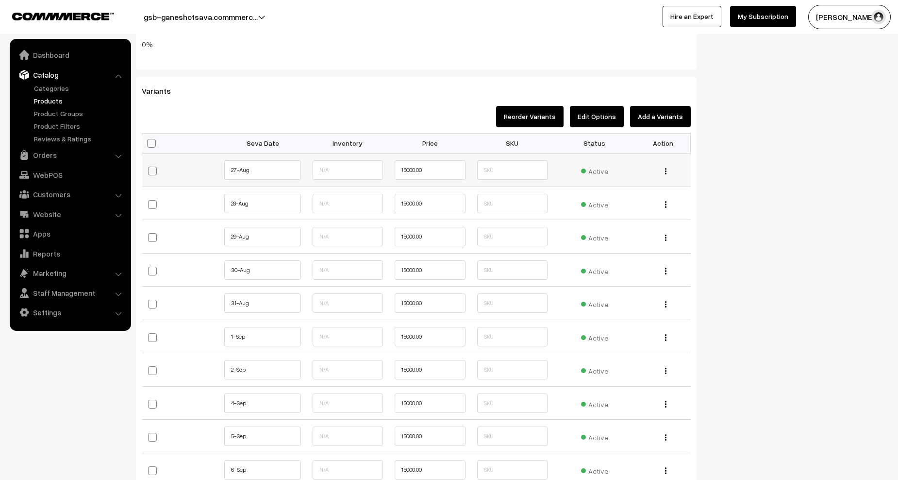
click at [666, 170] on img "button" at bounding box center [665, 171] width 1 height 6
click at [581, 167] on div "Active" at bounding box center [594, 170] width 71 height 13
click at [589, 168] on span "Active" at bounding box center [594, 170] width 27 height 13
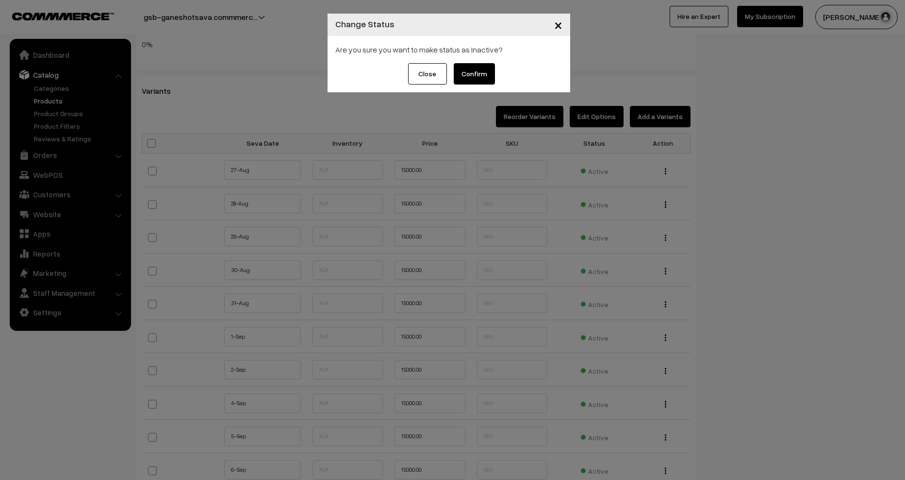
click at [476, 77] on button "Confirm" at bounding box center [474, 73] width 41 height 21
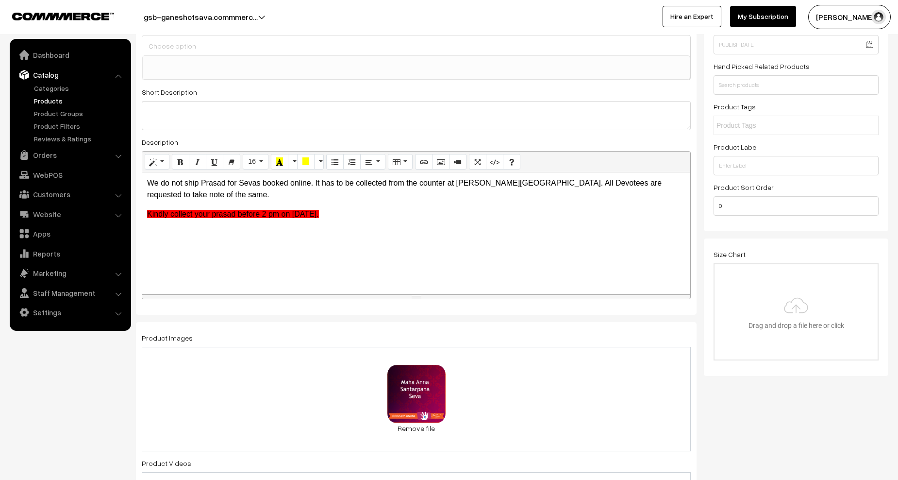
scroll to position [0, 0]
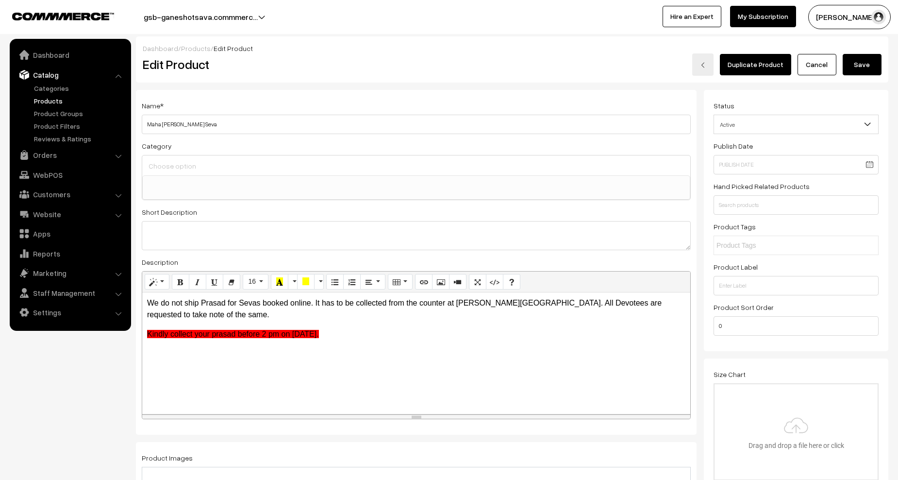
click at [861, 68] on button "Save" at bounding box center [862, 64] width 39 height 21
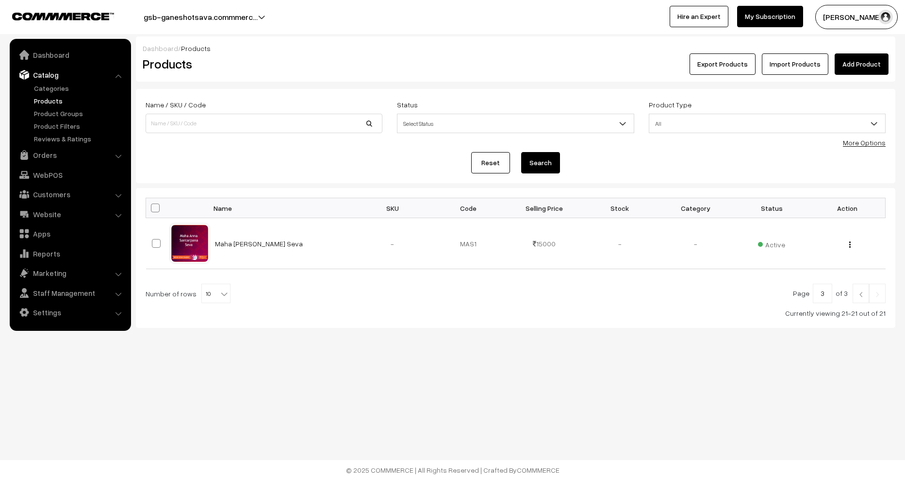
click at [863, 298] on link at bounding box center [861, 292] width 17 height 19
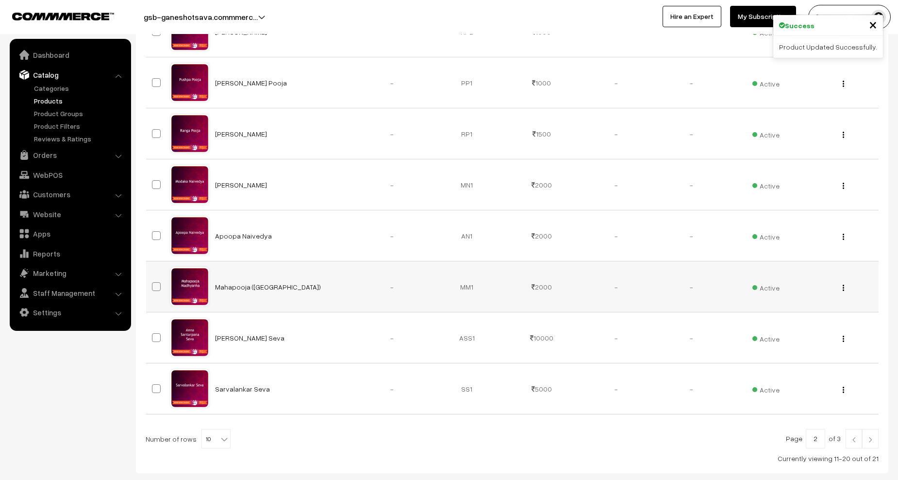
scroll to position [340, 0]
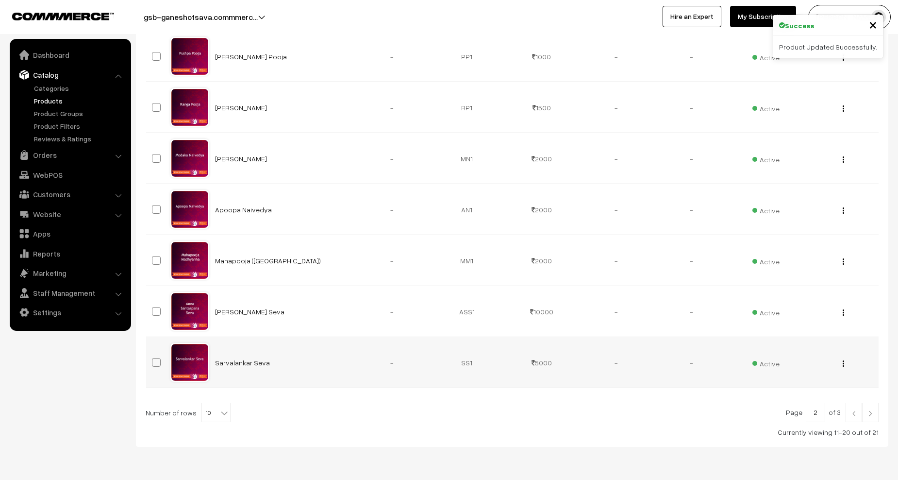
click at [843, 364] on img "button" at bounding box center [843, 363] width 1 height 6
click at [803, 399] on link "Edit" at bounding box center [800, 398] width 83 height 21
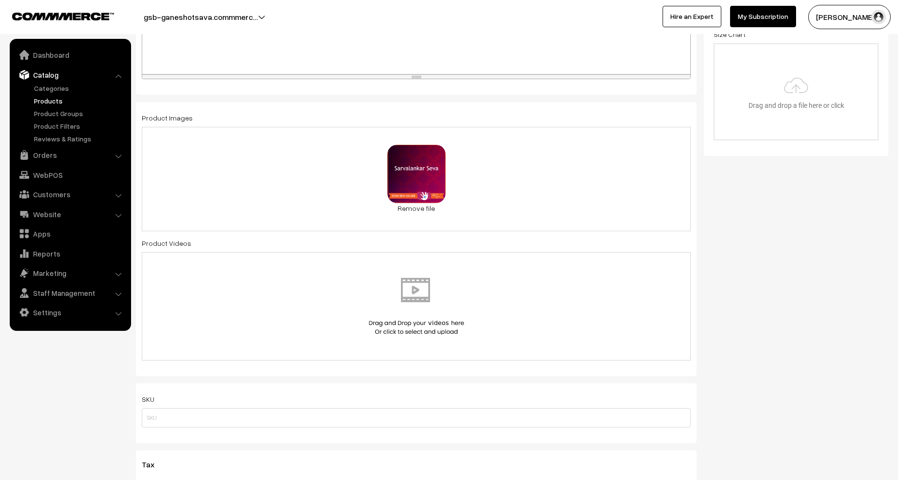
scroll to position [680, 0]
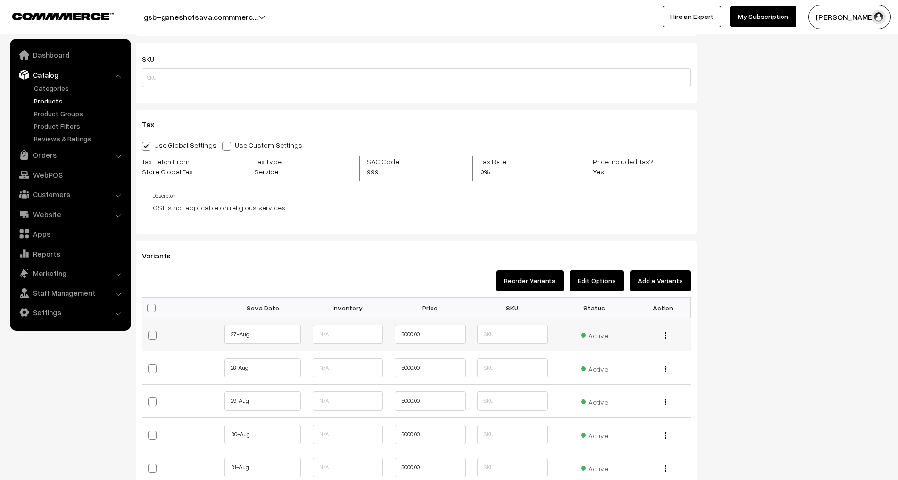
click at [588, 333] on span "Active" at bounding box center [594, 334] width 27 height 13
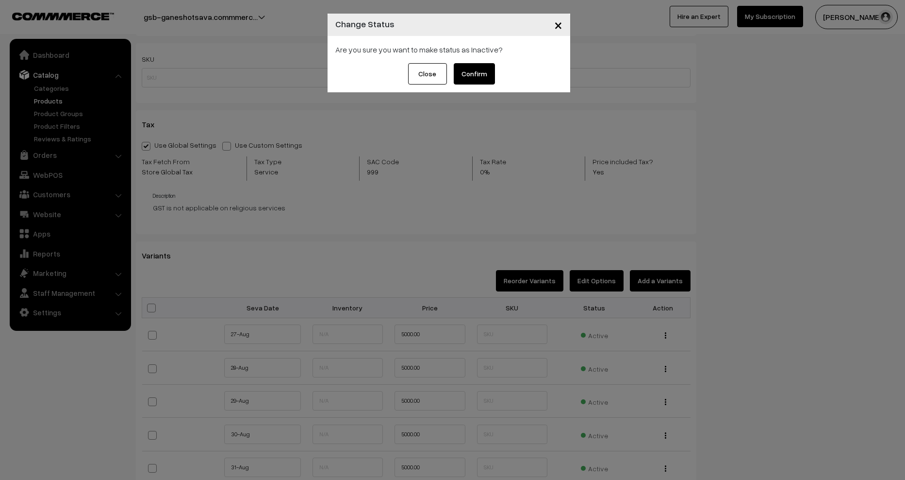
click at [476, 77] on button "Confirm" at bounding box center [474, 73] width 41 height 21
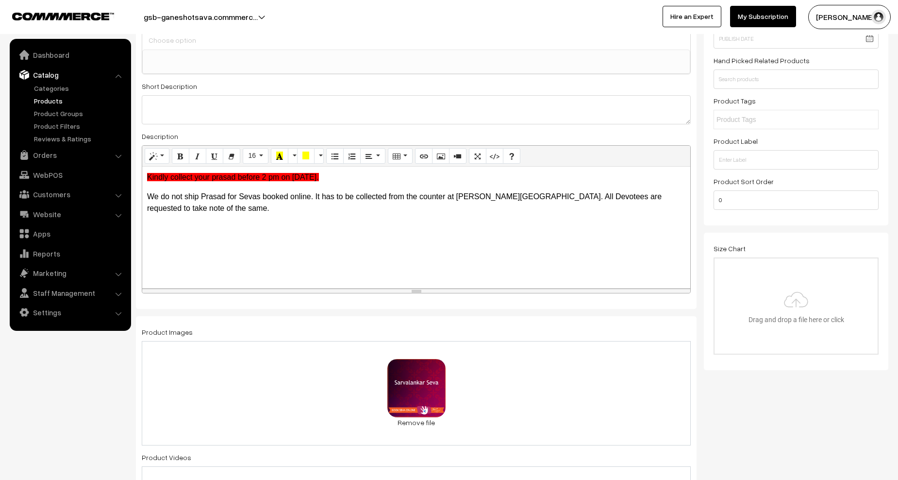
scroll to position [0, 0]
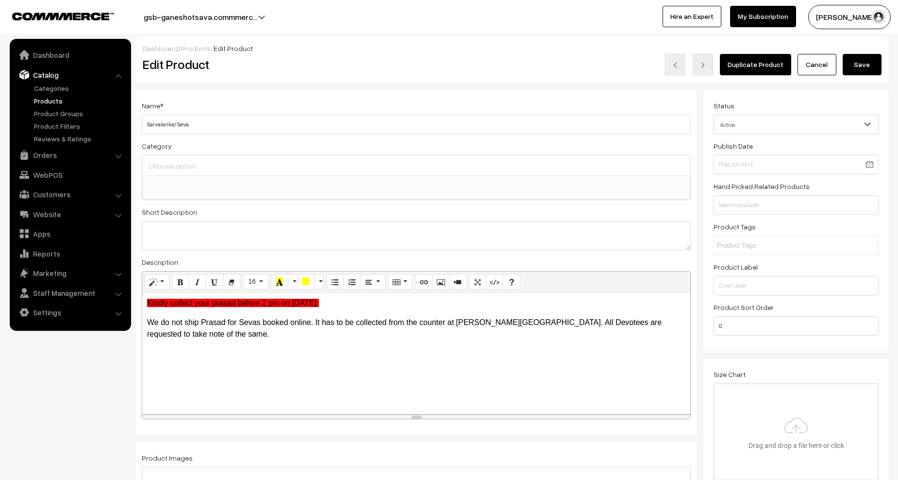
click at [861, 64] on button "Save" at bounding box center [862, 64] width 39 height 21
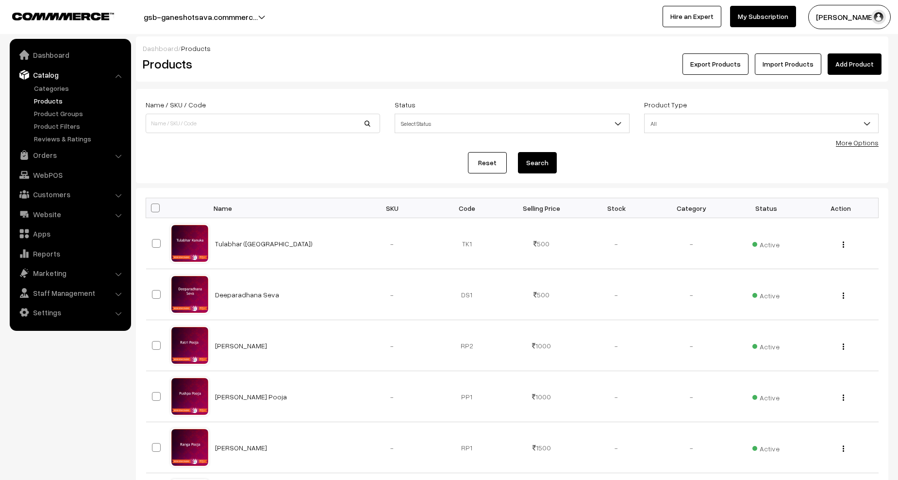
scroll to position [340, 0]
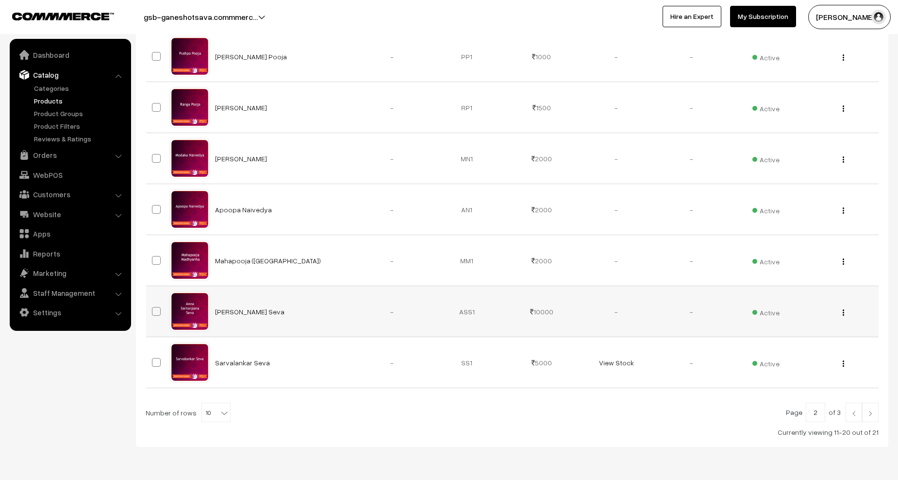
click at [843, 311] on img "button" at bounding box center [843, 312] width 1 height 6
click at [779, 347] on link "Edit" at bounding box center [800, 347] width 83 height 21
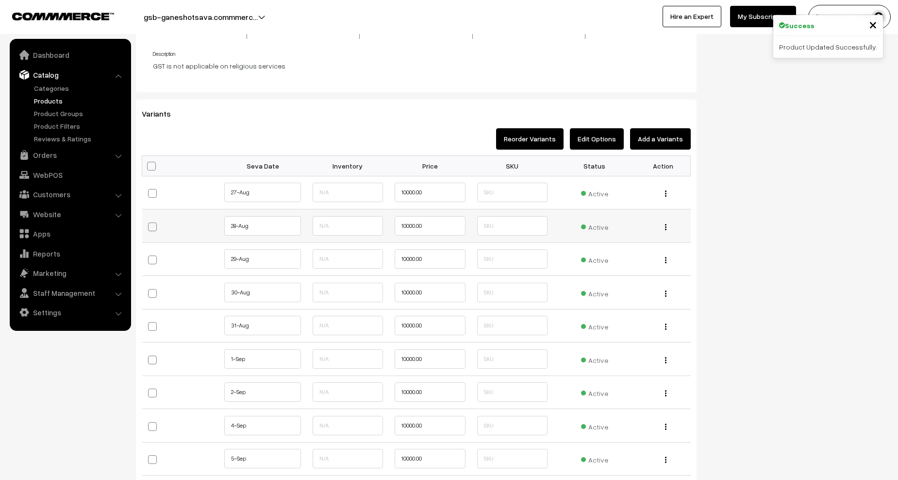
scroll to position [825, 0]
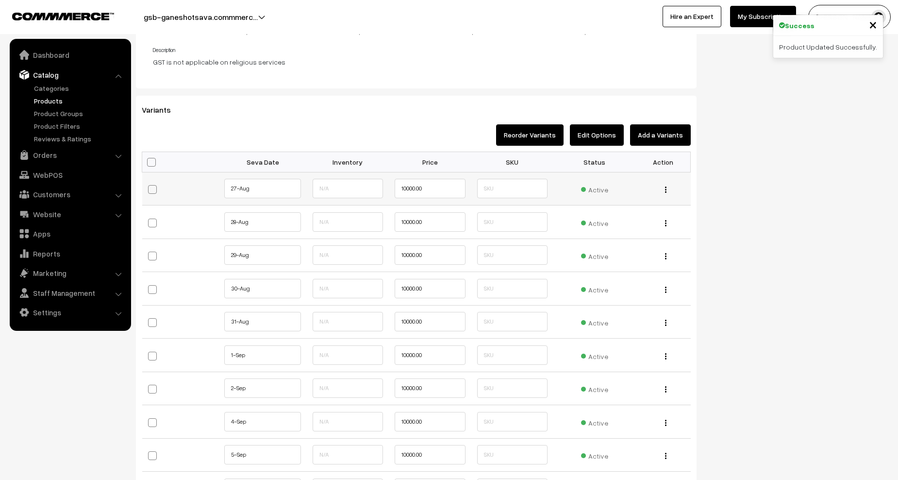
click at [601, 192] on span "Active" at bounding box center [594, 188] width 27 height 13
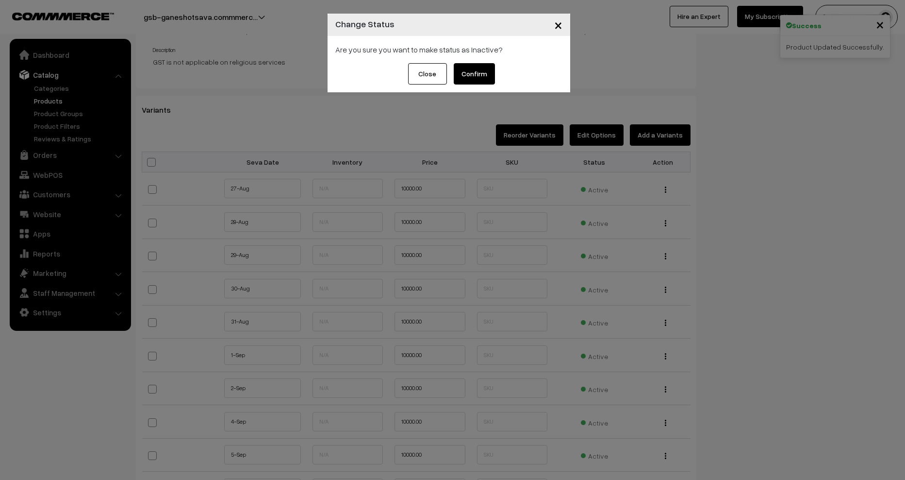
click at [485, 73] on button "Confirm" at bounding box center [474, 73] width 41 height 21
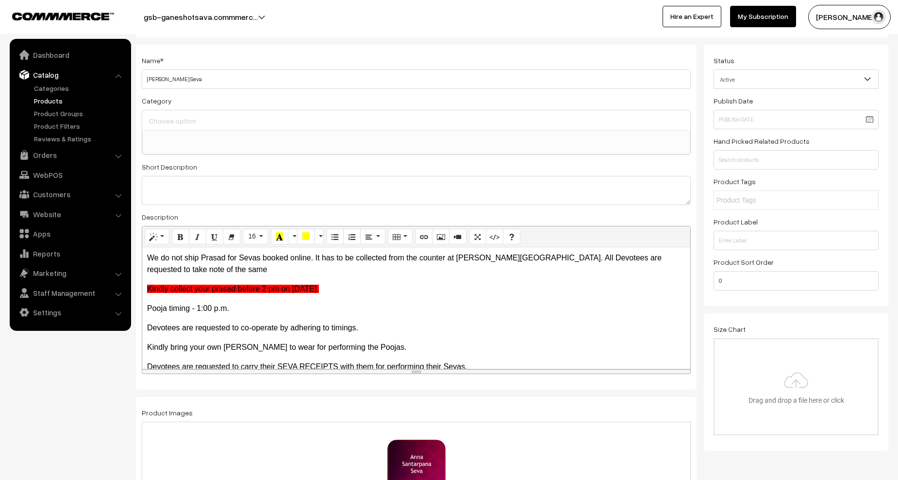
scroll to position [0, 0]
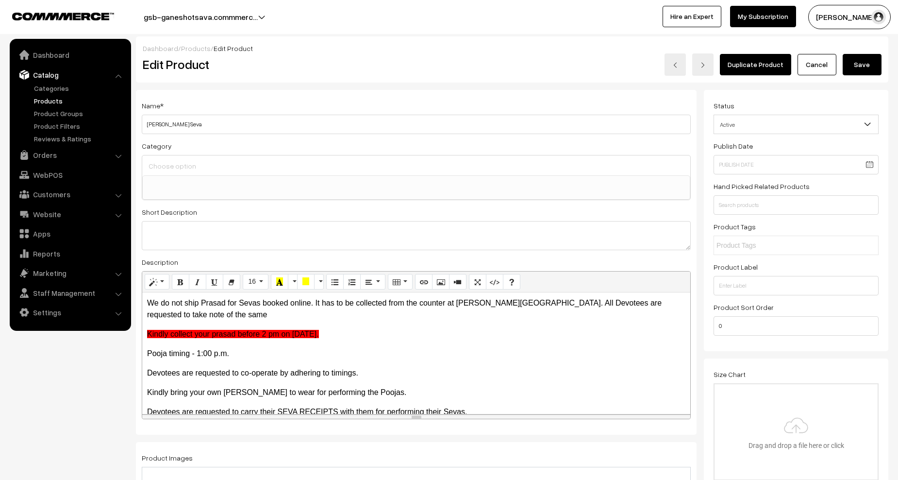
click at [867, 73] on button "Save" at bounding box center [862, 64] width 39 height 21
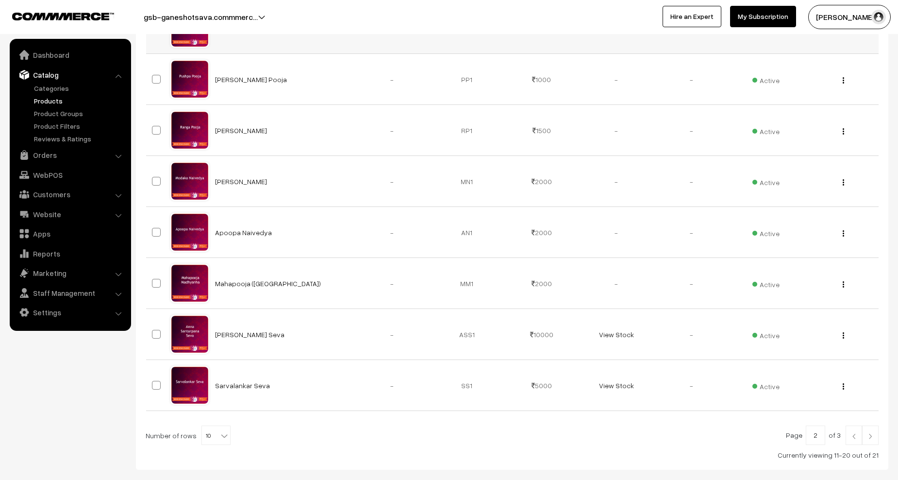
scroll to position [273, 0]
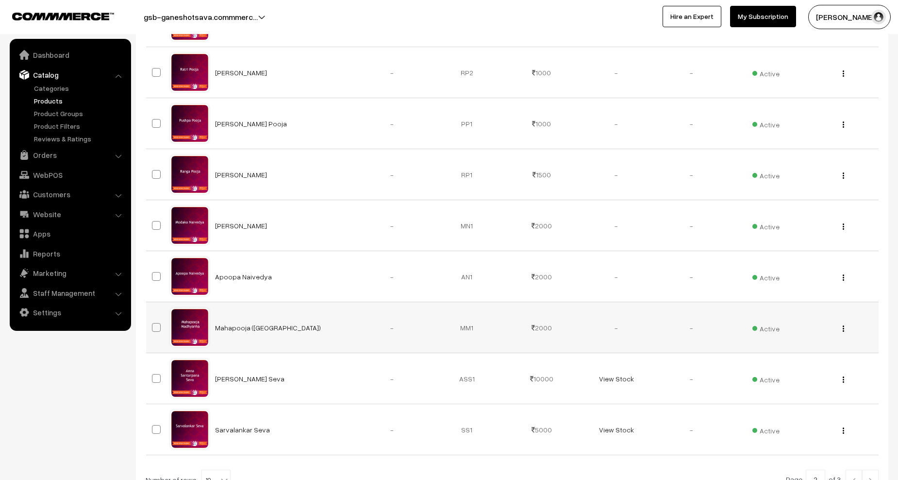
click at [843, 332] on img "button" at bounding box center [843, 328] width 1 height 6
click at [784, 361] on link "Edit" at bounding box center [800, 363] width 83 height 21
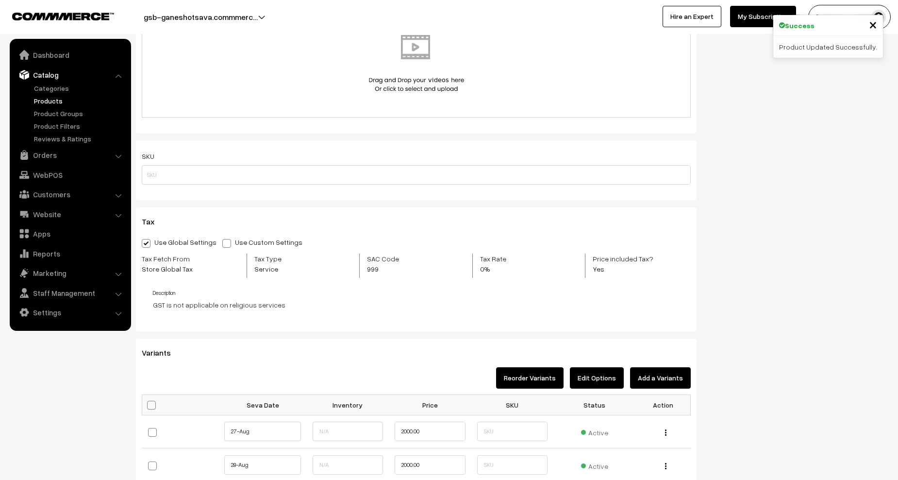
scroll to position [728, 0]
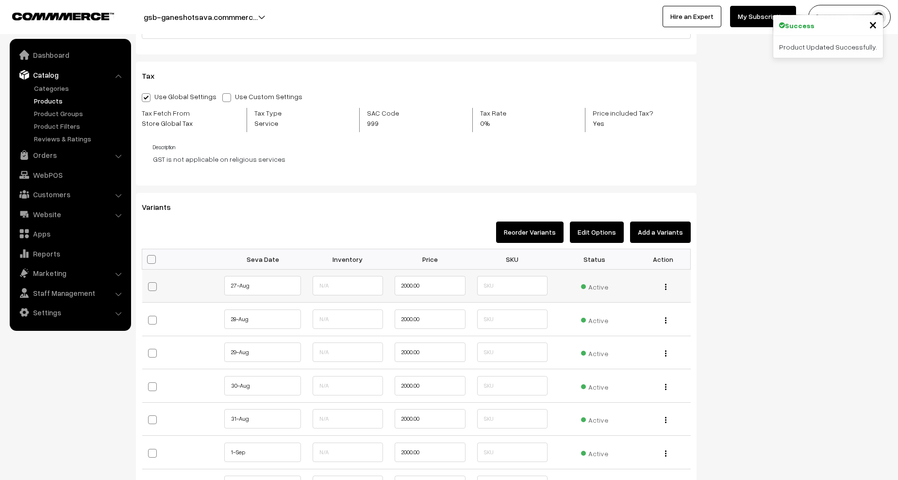
click at [594, 285] on span "Active" at bounding box center [594, 285] width 27 height 13
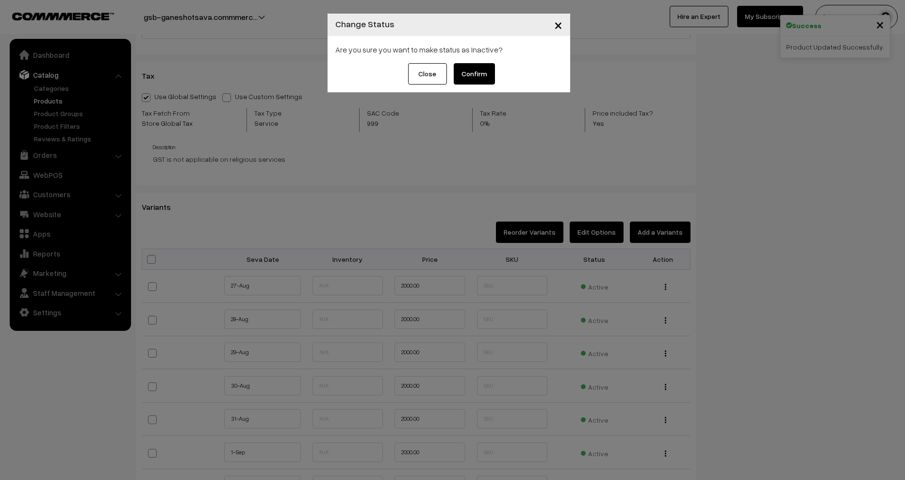
click at [463, 71] on button "Confirm" at bounding box center [474, 73] width 41 height 21
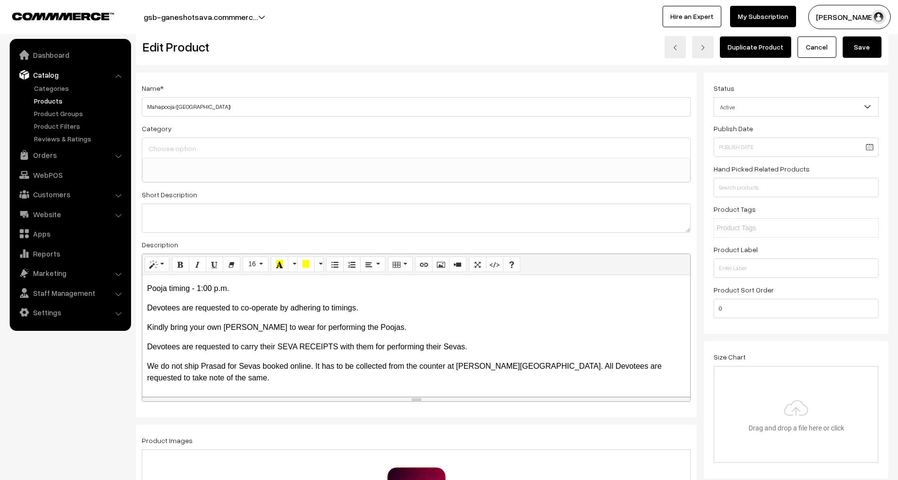
scroll to position [0, 0]
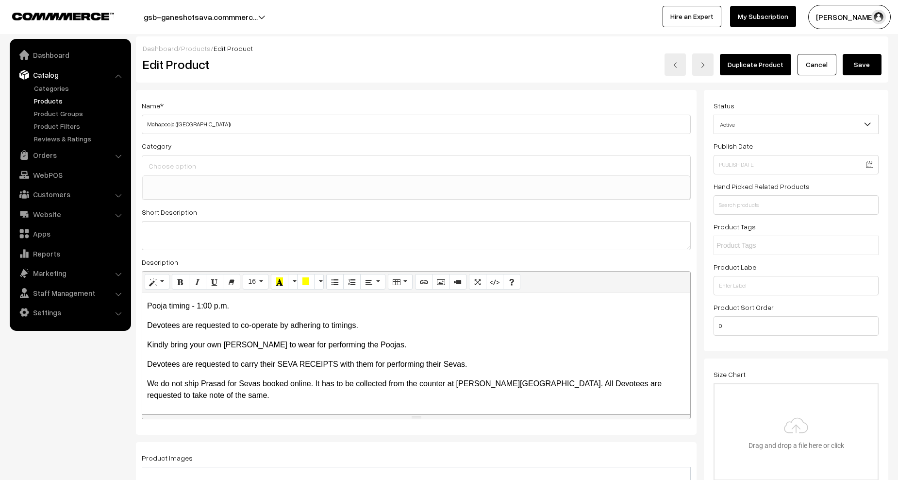
click at [866, 69] on button "Save" at bounding box center [862, 64] width 39 height 21
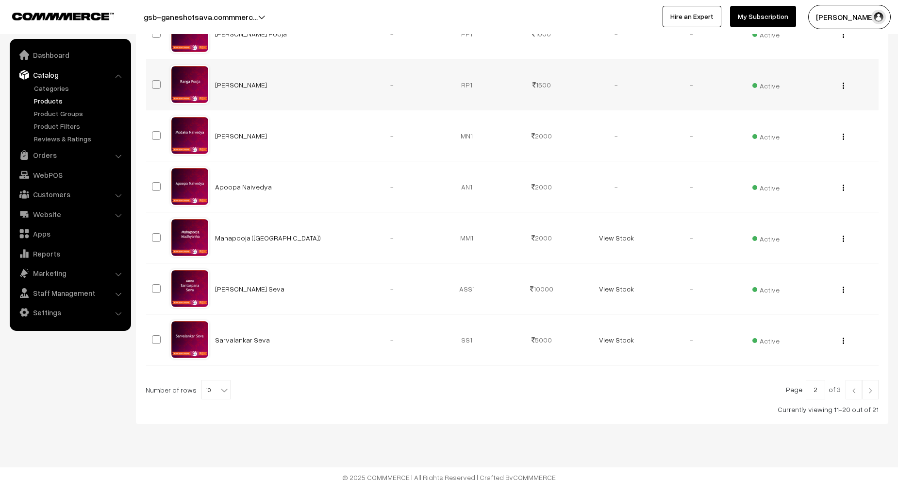
scroll to position [370, 0]
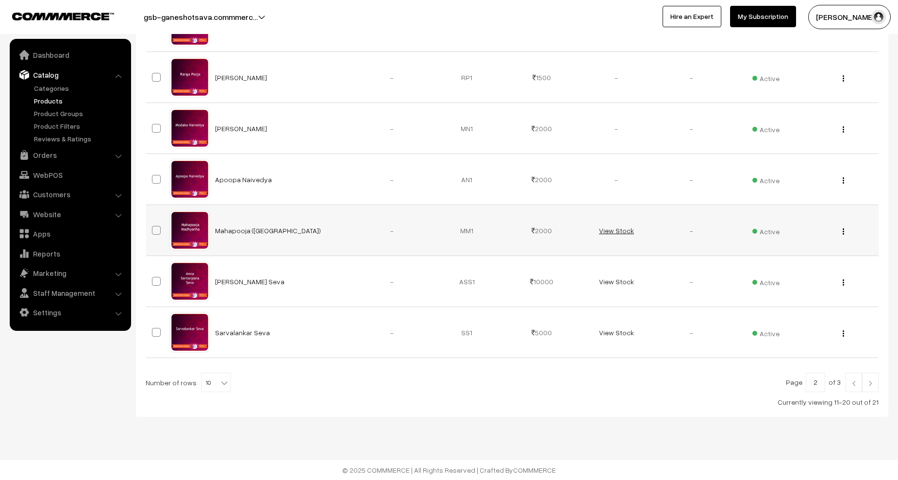
click at [615, 231] on link "View Stock" at bounding box center [616, 230] width 35 height 8
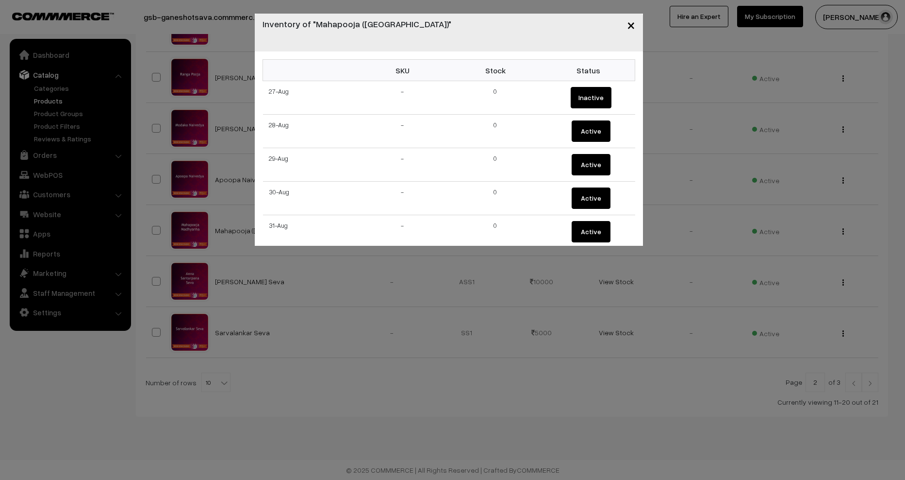
click at [633, 29] on span "×" at bounding box center [631, 25] width 8 height 18
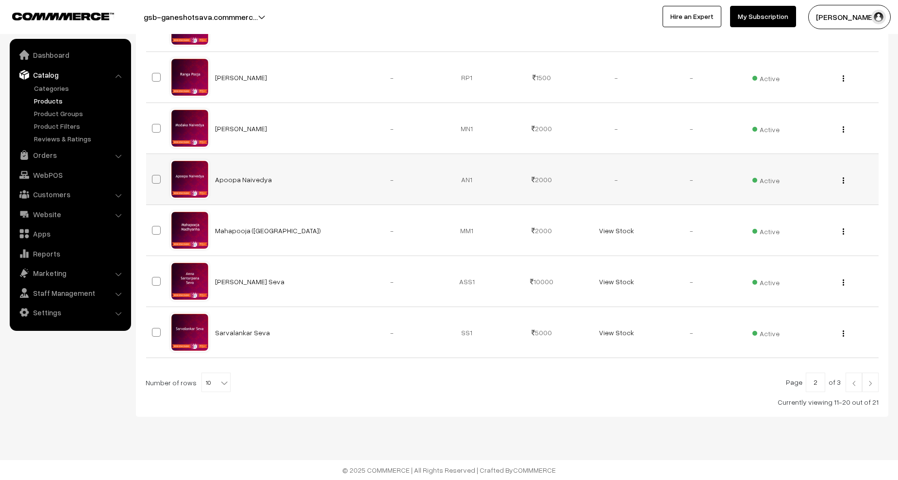
click at [843, 180] on img "button" at bounding box center [843, 180] width 1 height 6
click at [775, 217] on link "Edit" at bounding box center [800, 215] width 83 height 21
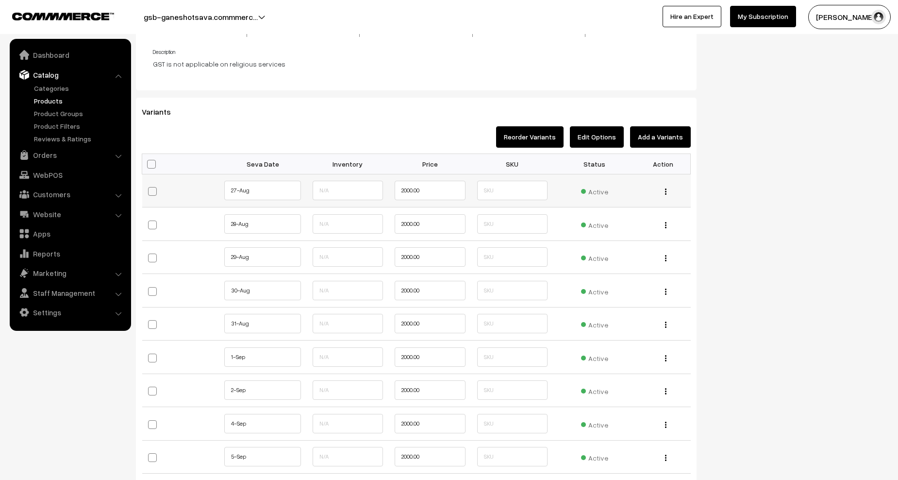
scroll to position [825, 0]
click at [593, 193] on span "Active" at bounding box center [594, 188] width 27 height 13
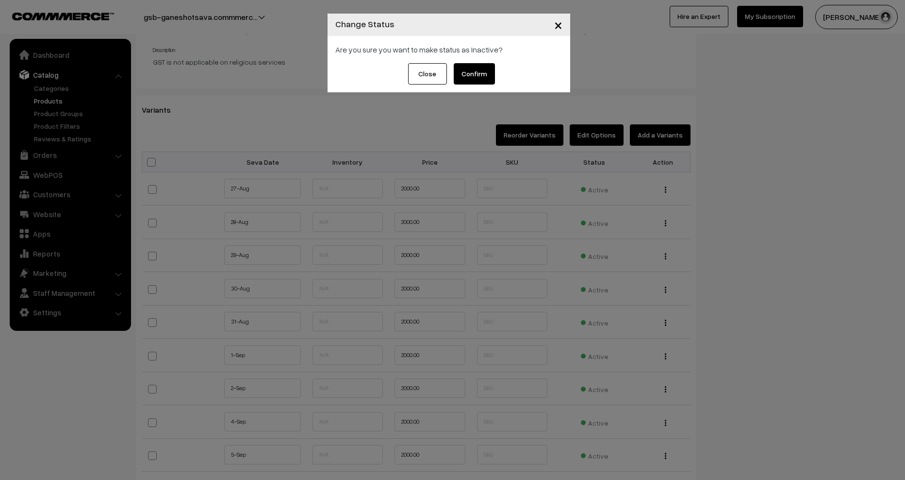
click at [481, 76] on button "Confirm" at bounding box center [474, 73] width 41 height 21
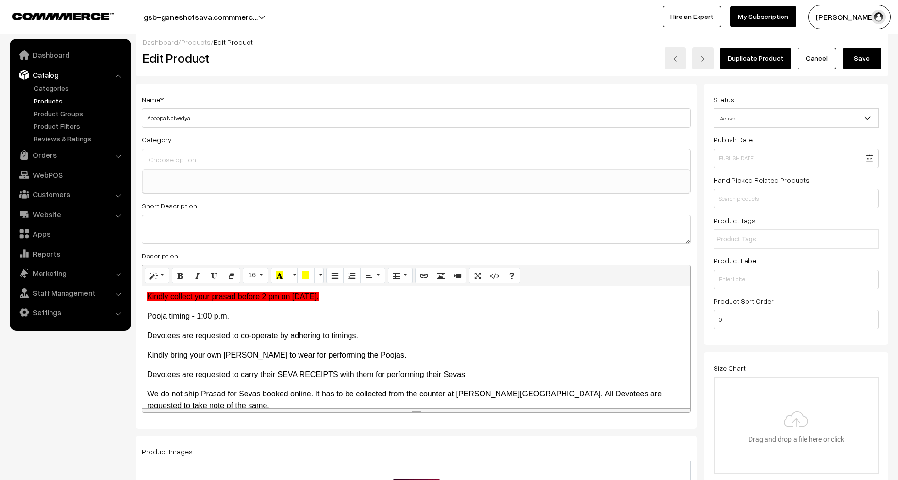
scroll to position [0, 0]
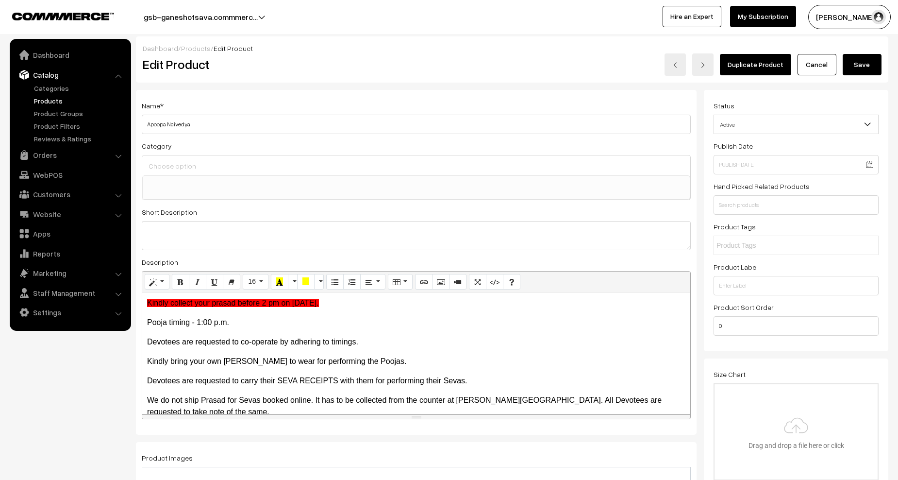
click at [864, 56] on button "Save" at bounding box center [862, 64] width 39 height 21
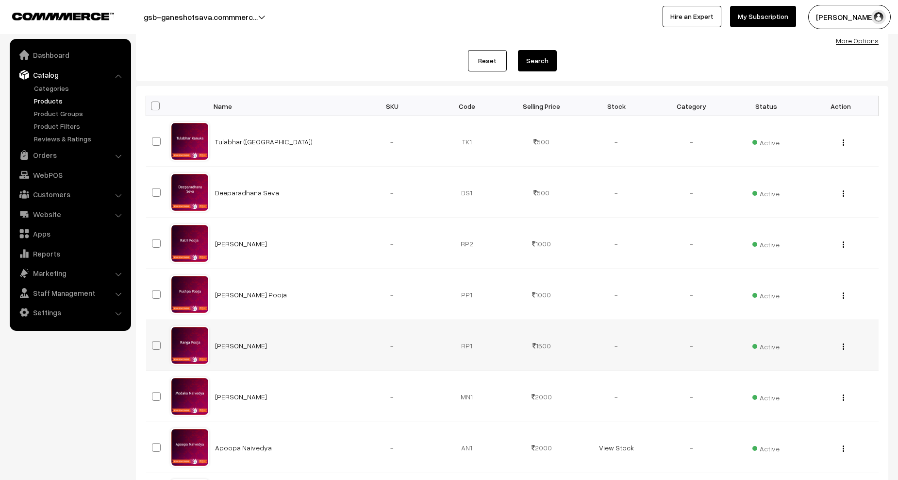
scroll to position [243, 0]
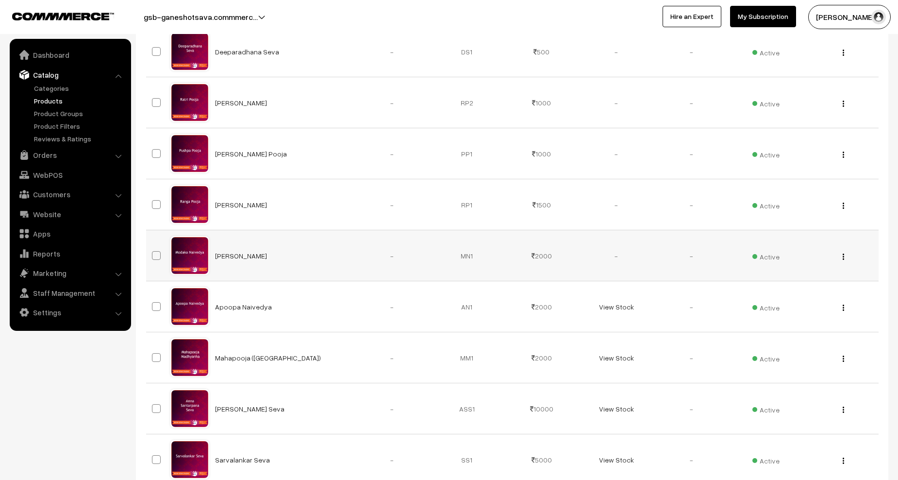
click at [844, 256] on button "button" at bounding box center [843, 256] width 2 height 8
click at [792, 290] on link "Edit" at bounding box center [800, 291] width 83 height 21
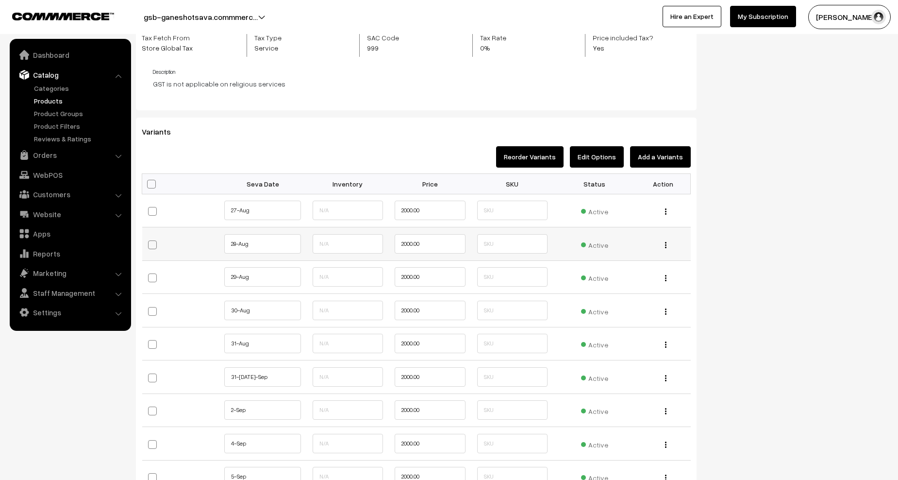
scroll to position [825, 0]
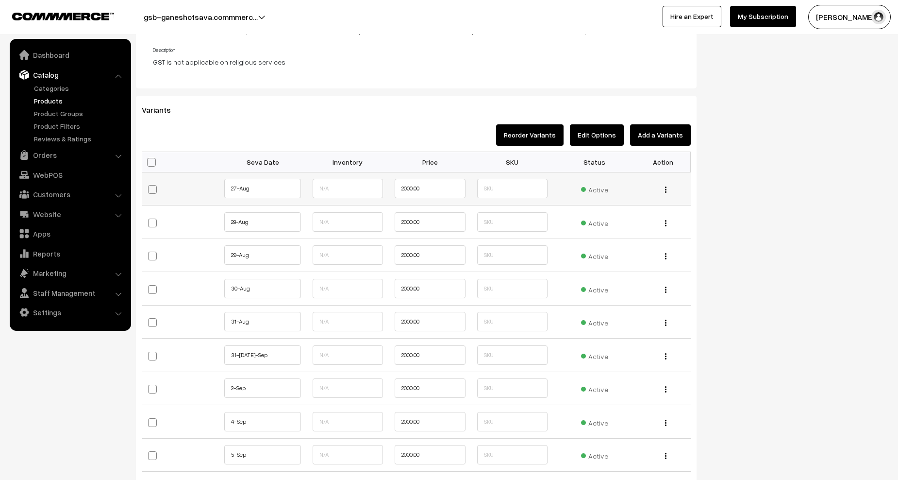
click at [601, 186] on span "Active" at bounding box center [594, 188] width 27 height 13
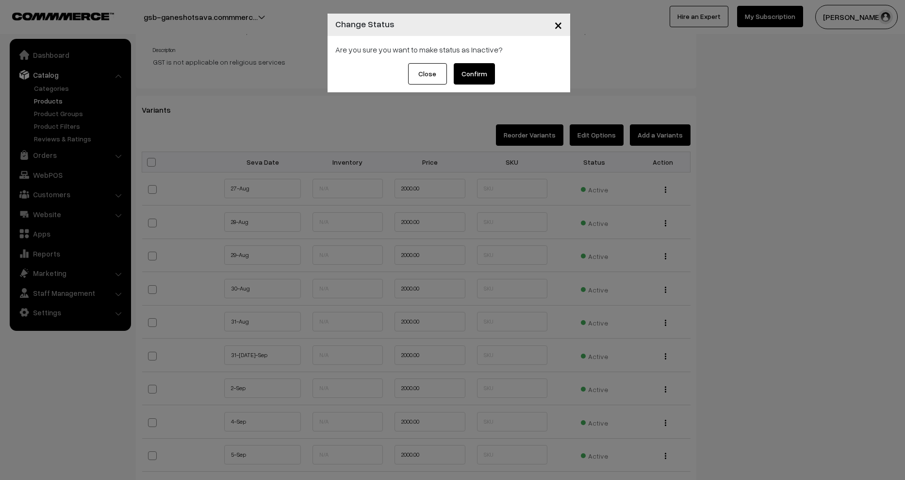
click at [470, 71] on button "Confirm" at bounding box center [474, 73] width 41 height 21
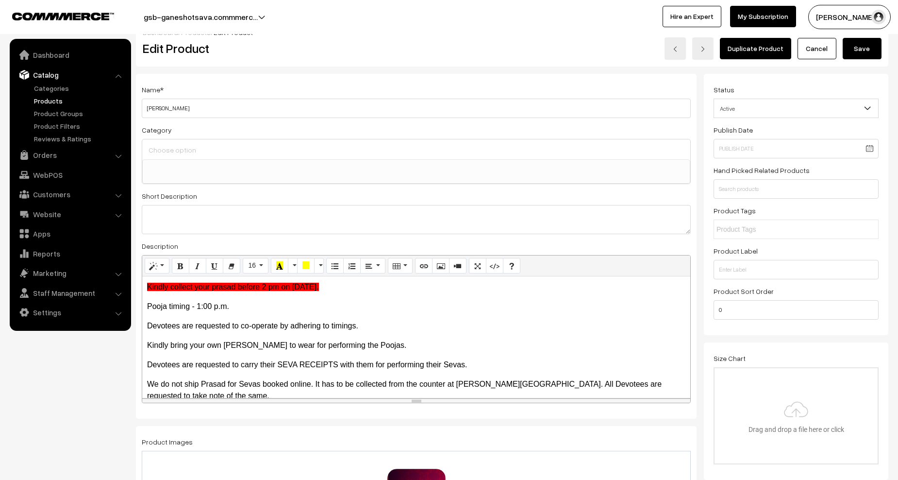
scroll to position [0, 0]
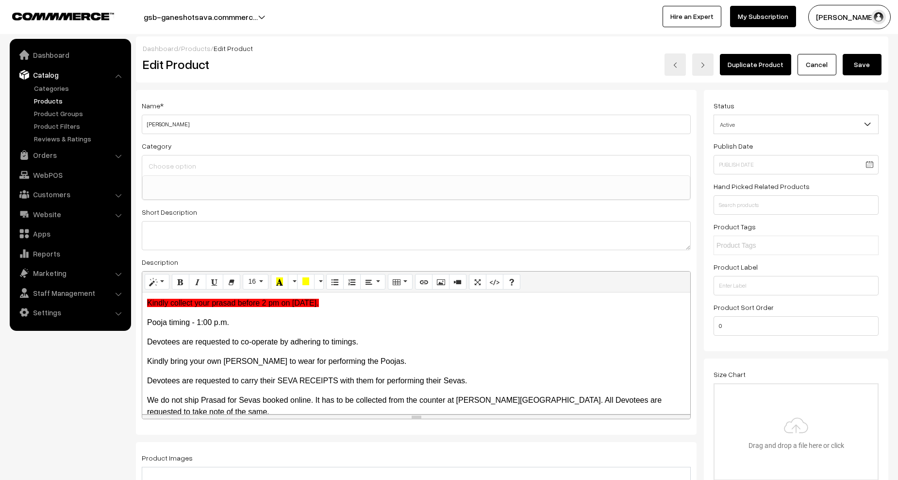
click at [859, 70] on button "Save" at bounding box center [862, 64] width 39 height 21
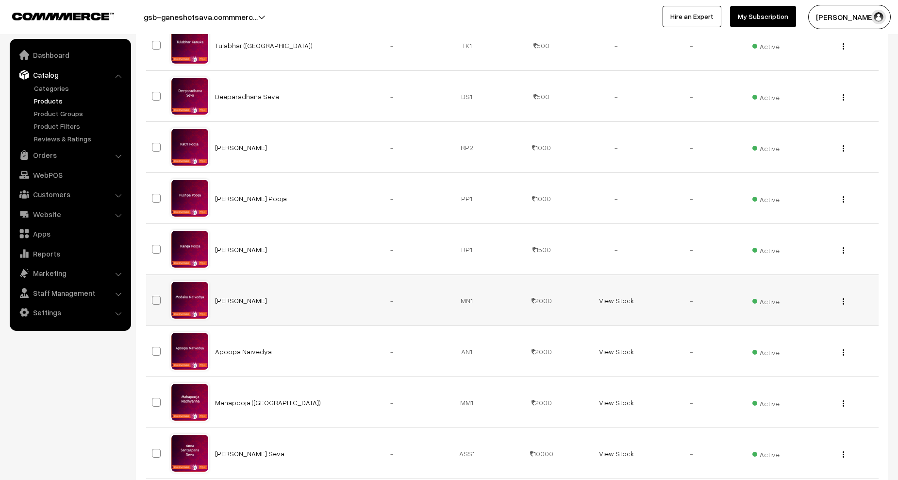
scroll to position [194, 0]
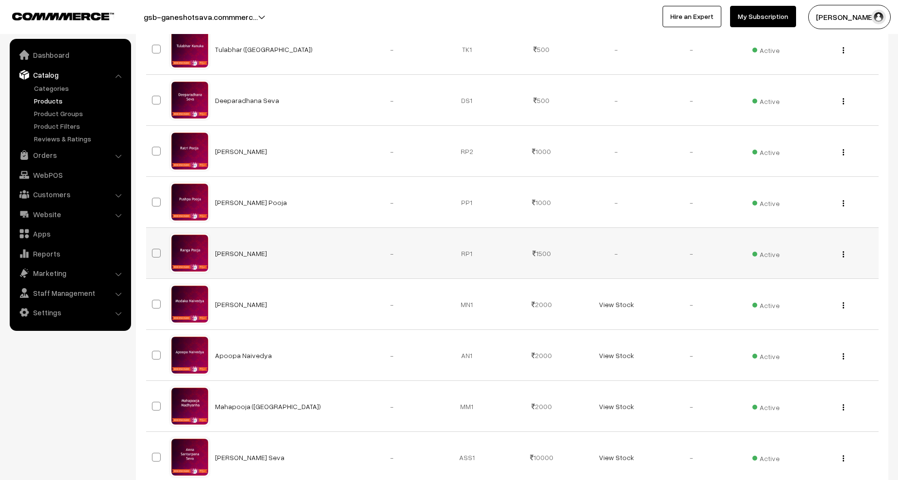
click at [845, 255] on div "View Edit Delete" at bounding box center [840, 253] width 63 height 10
click at [844, 254] on img "button" at bounding box center [843, 254] width 1 height 6
click at [783, 286] on link "Edit" at bounding box center [800, 289] width 83 height 21
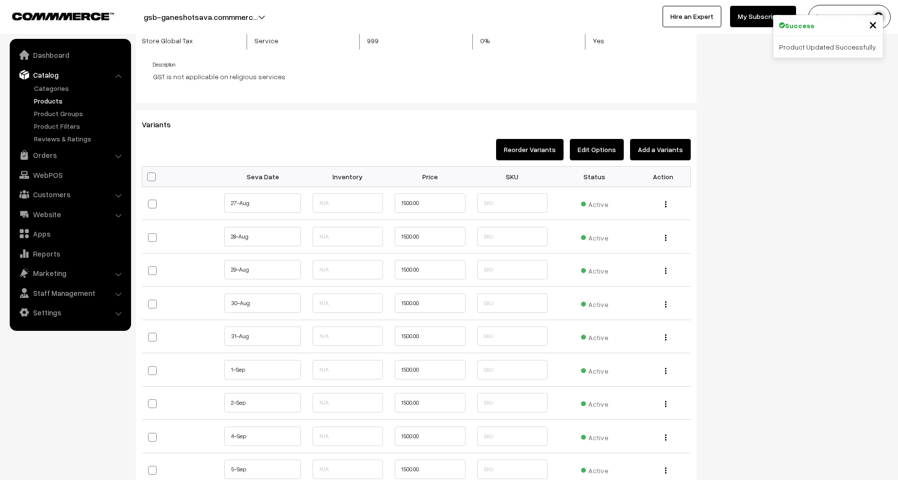
scroll to position [874, 0]
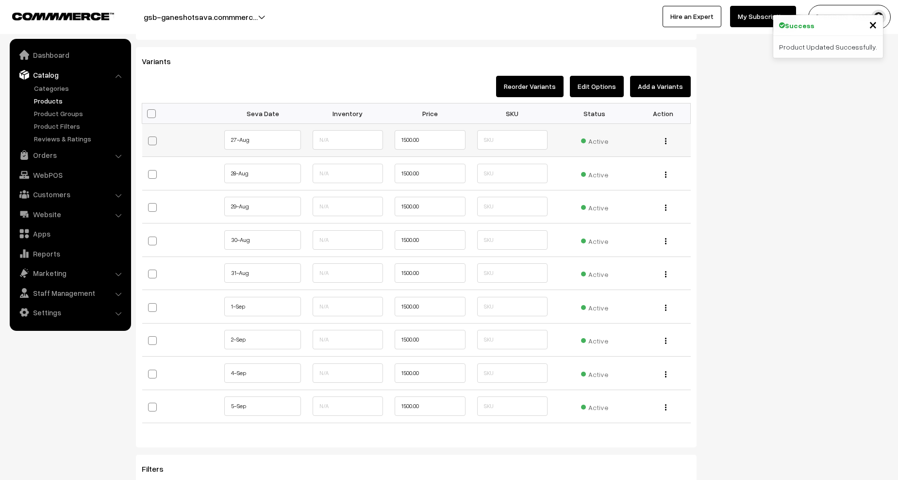
click at [593, 142] on span "Active" at bounding box center [594, 139] width 27 height 13
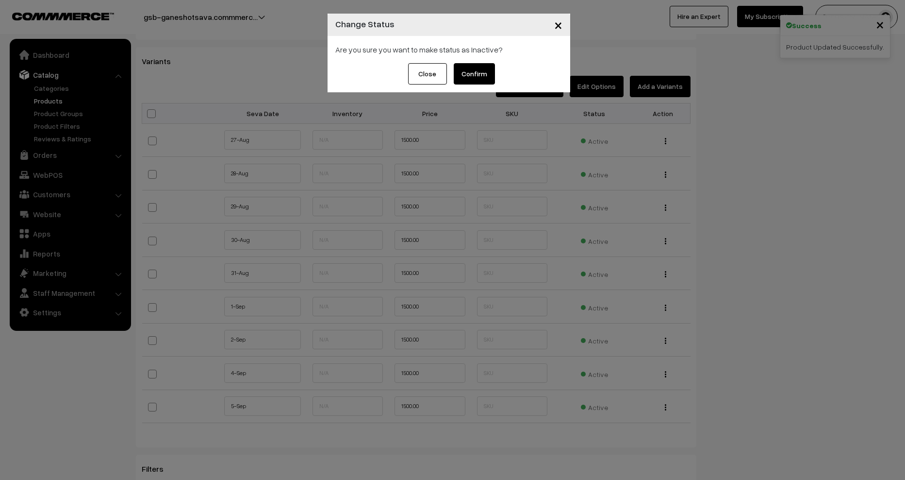
click at [486, 73] on button "Confirm" at bounding box center [474, 73] width 41 height 21
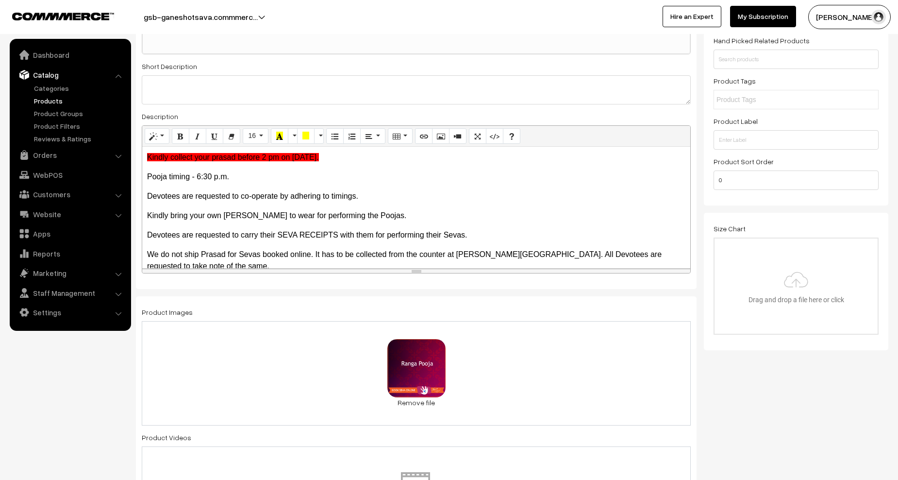
scroll to position [0, 0]
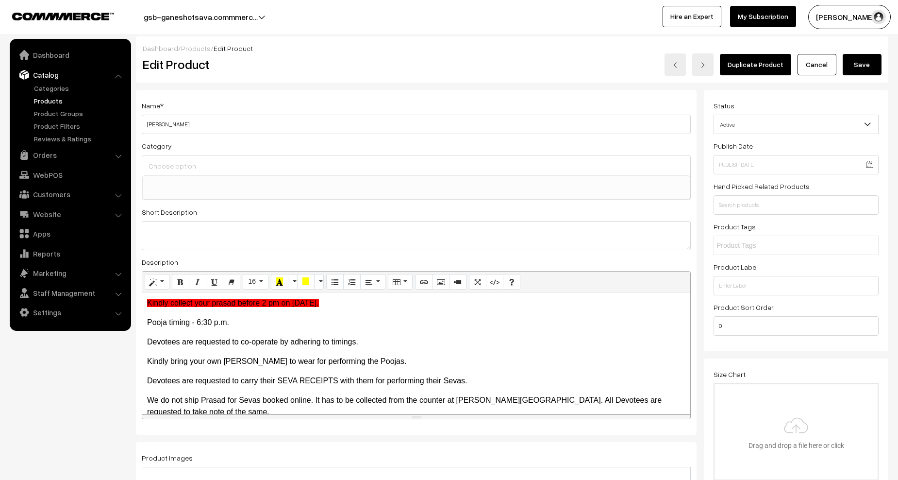
click at [855, 57] on button "Save" at bounding box center [862, 64] width 39 height 21
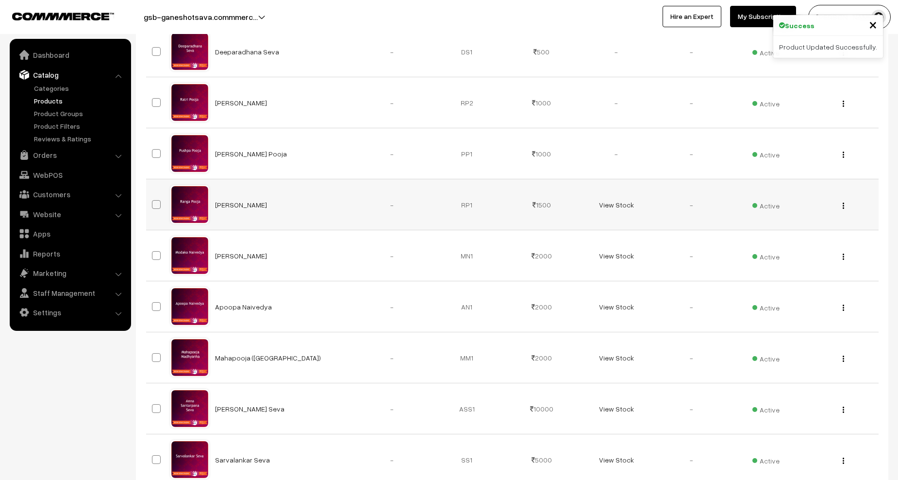
scroll to position [97, 0]
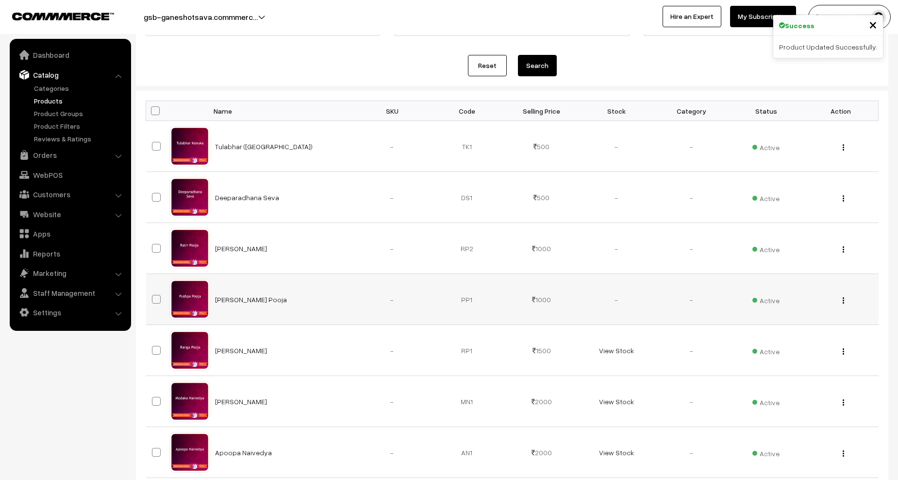
click at [843, 300] on img "button" at bounding box center [843, 300] width 1 height 6
click at [793, 333] on link "Edit" at bounding box center [800, 335] width 83 height 21
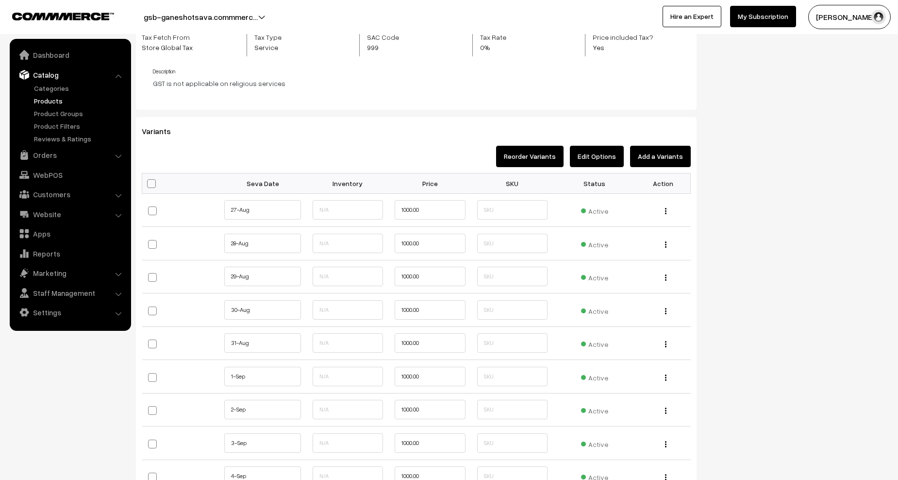
scroll to position [825, 0]
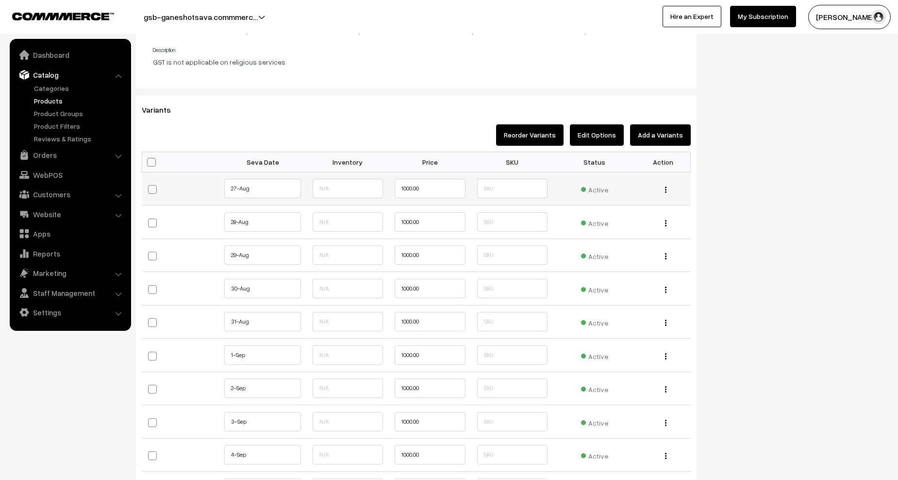
click at [599, 189] on span "Active" at bounding box center [594, 188] width 27 height 13
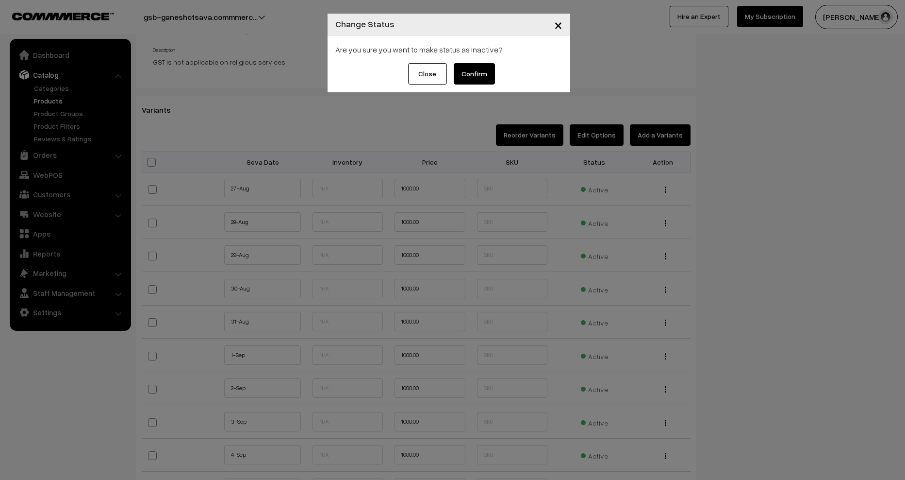
click at [464, 70] on button "Confirm" at bounding box center [474, 73] width 41 height 21
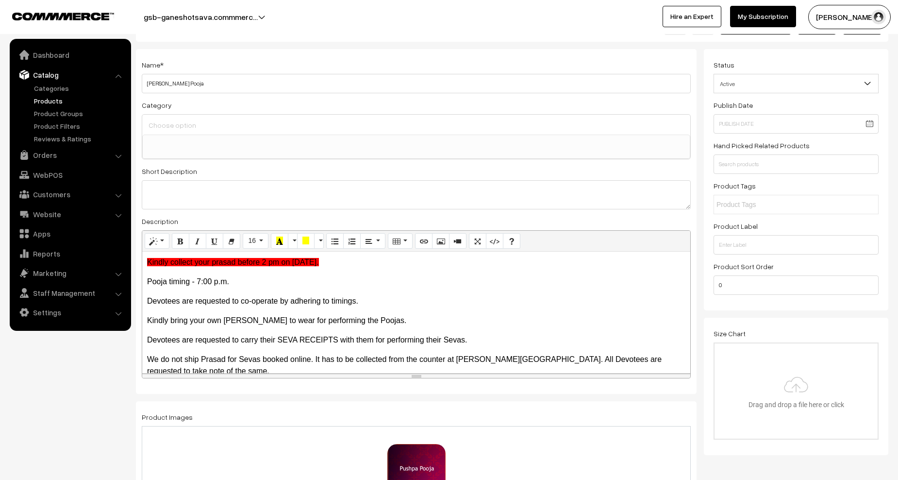
scroll to position [0, 0]
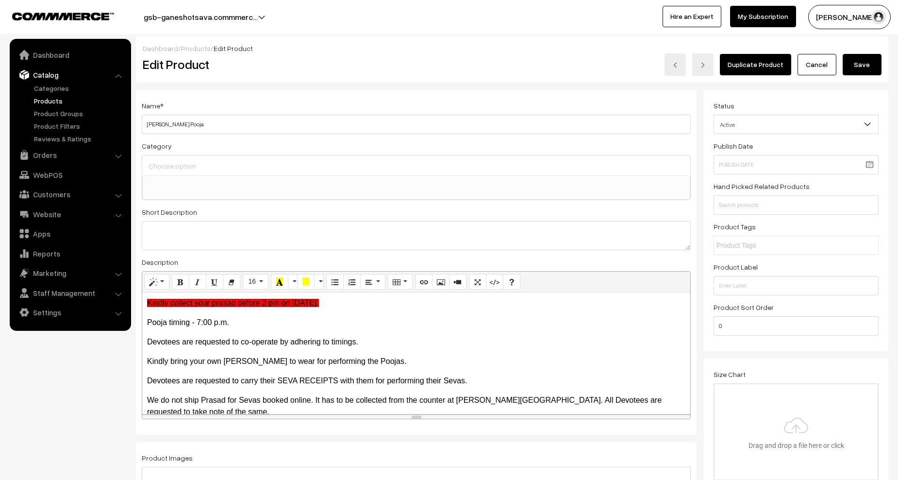
click at [868, 65] on button "Save" at bounding box center [862, 64] width 39 height 21
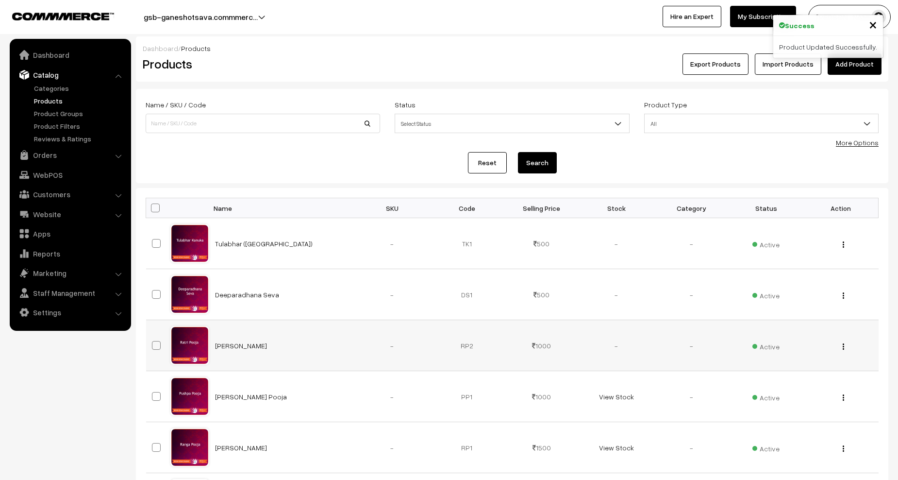
click at [843, 345] on img "button" at bounding box center [843, 346] width 1 height 6
click at [786, 379] on link "Edit" at bounding box center [800, 381] width 83 height 21
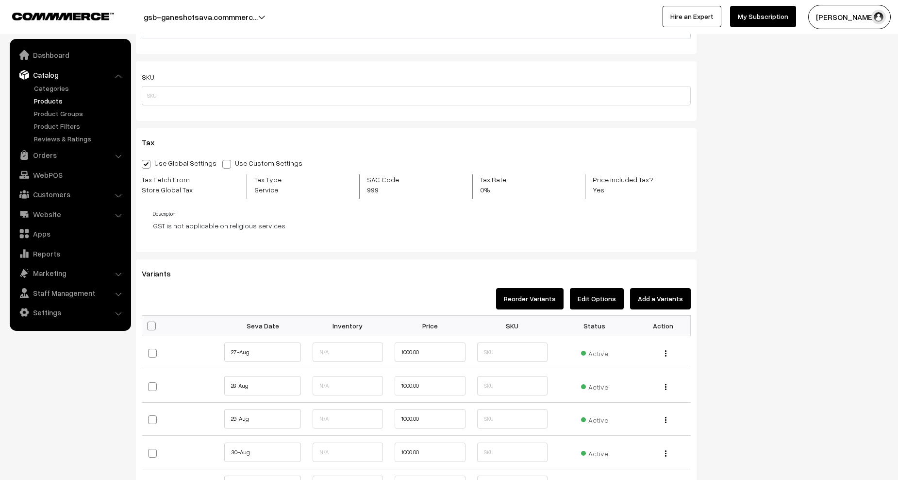
scroll to position [777, 0]
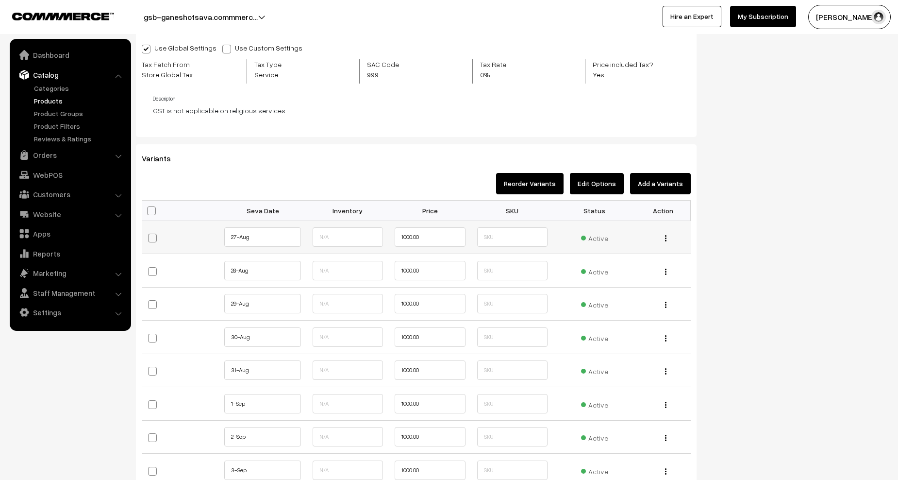
click at [596, 238] on span "Active" at bounding box center [594, 237] width 27 height 13
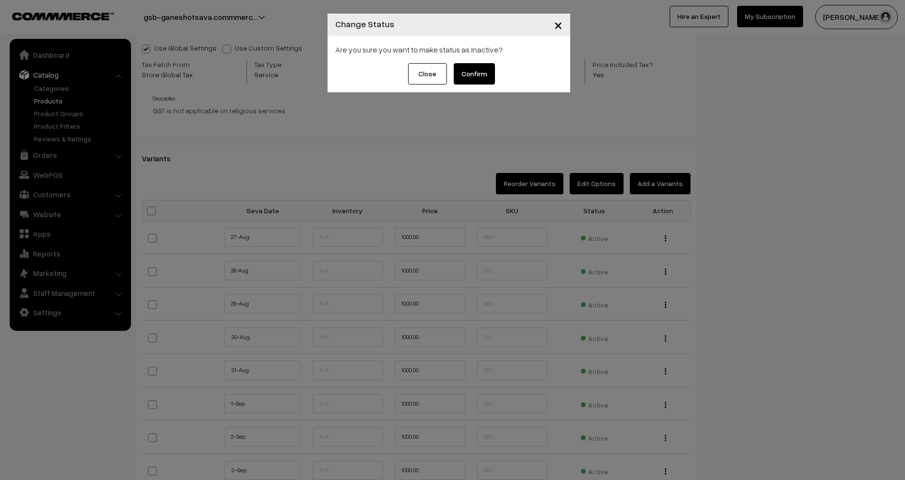
click at [483, 74] on button "Confirm" at bounding box center [474, 73] width 41 height 21
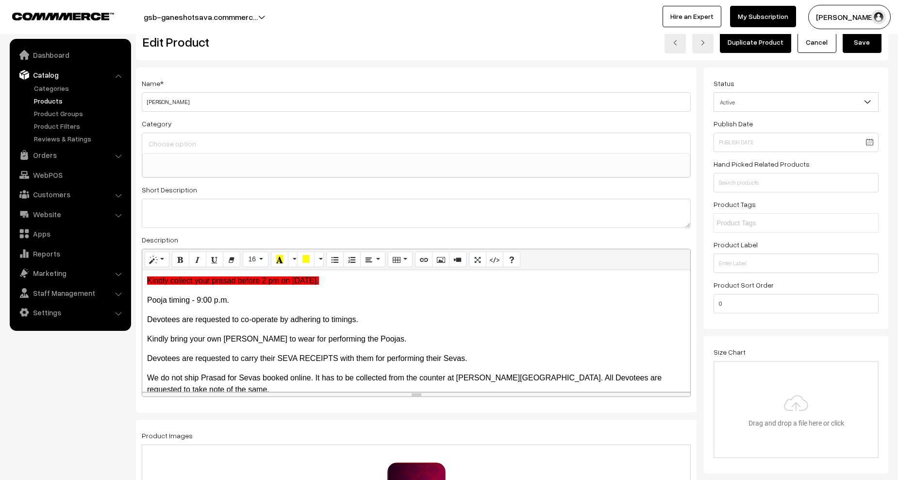
scroll to position [0, 0]
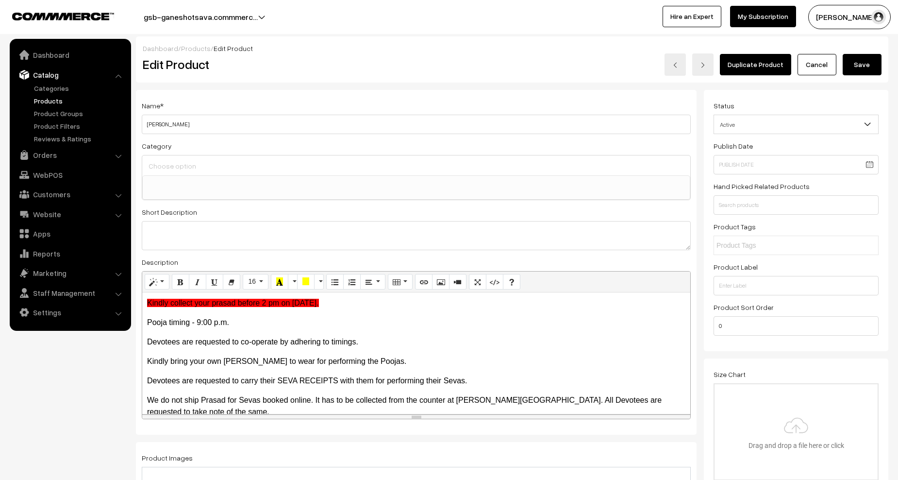
click at [857, 62] on button "Save" at bounding box center [862, 64] width 39 height 21
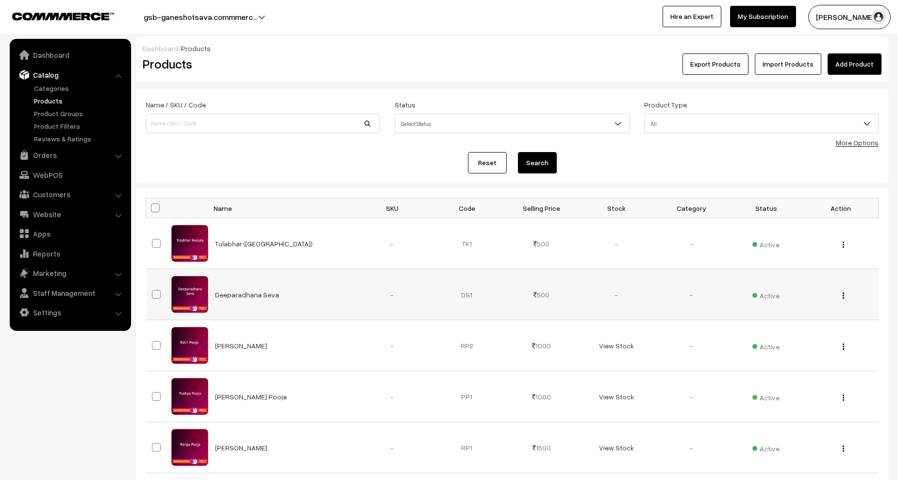
click at [844, 296] on button "button" at bounding box center [843, 295] width 2 height 8
click at [777, 330] on link "Edit" at bounding box center [800, 330] width 83 height 21
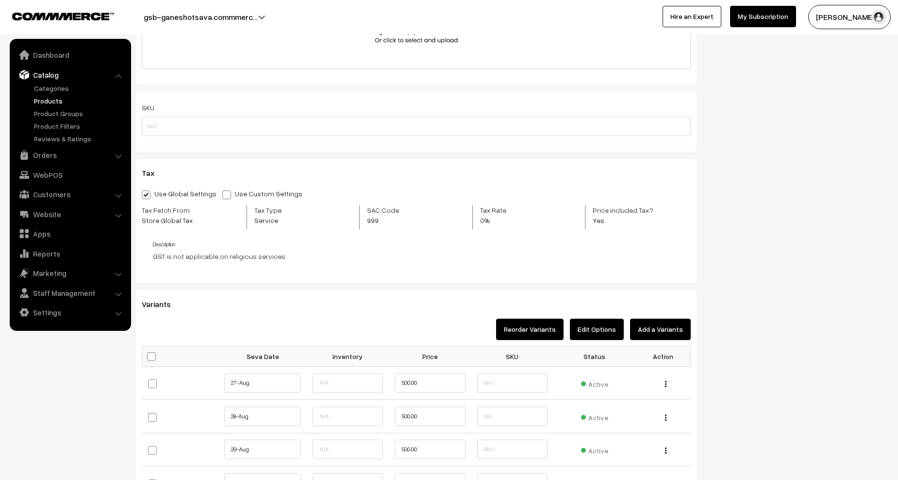
scroll to position [825, 0]
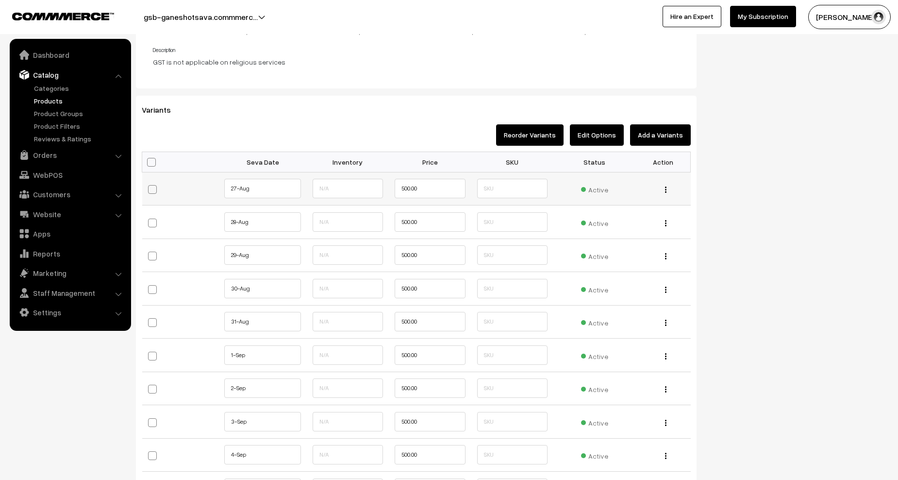
click at [591, 188] on span "Active" at bounding box center [594, 188] width 27 height 13
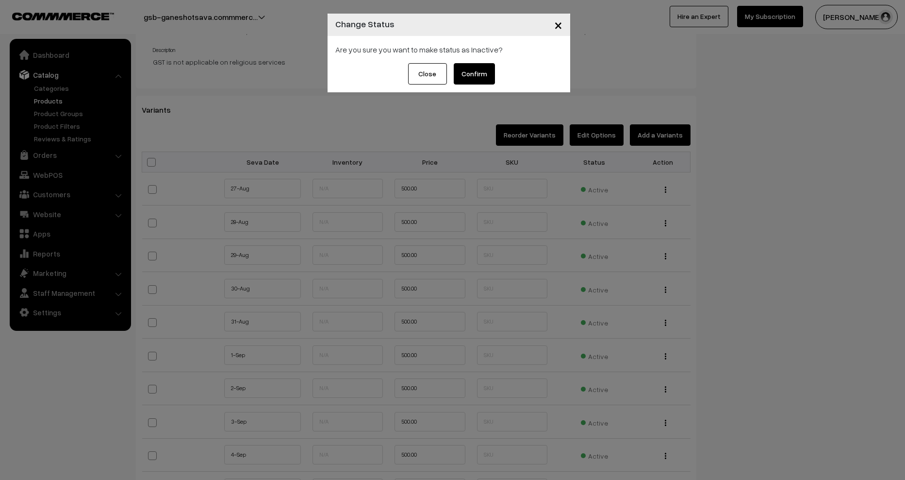
click at [490, 69] on button "Confirm" at bounding box center [474, 73] width 41 height 21
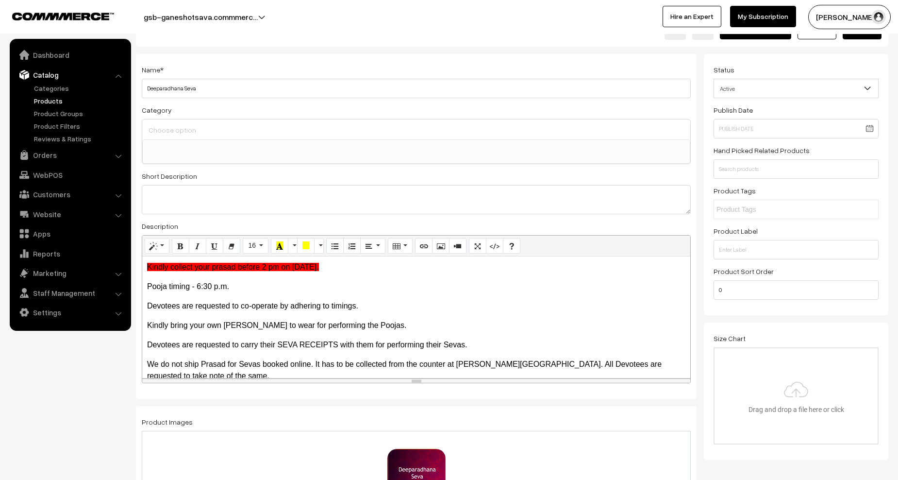
scroll to position [0, 0]
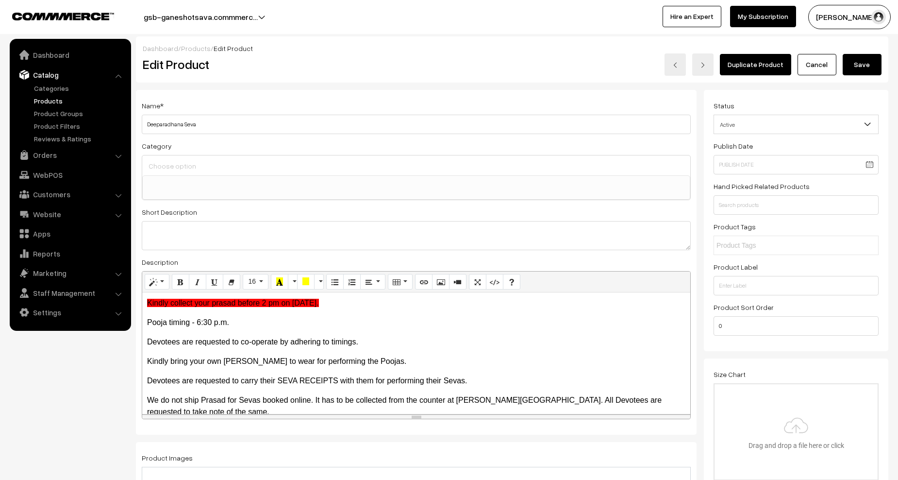
click at [853, 71] on button "Save" at bounding box center [862, 64] width 39 height 21
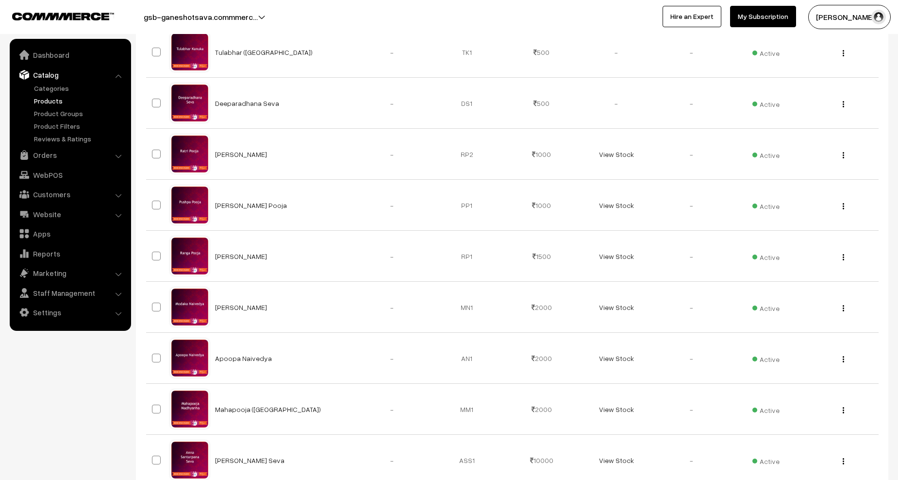
scroll to position [49, 0]
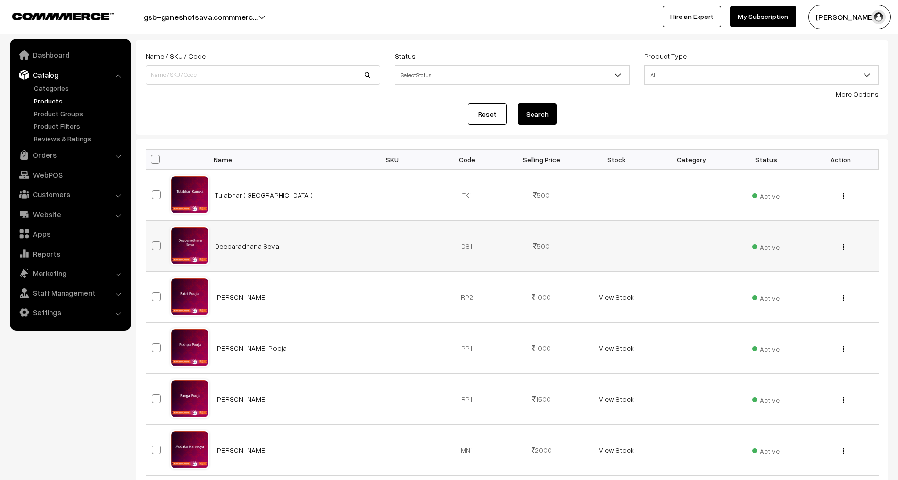
click at [843, 248] on img "button" at bounding box center [843, 247] width 1 height 6
click at [783, 278] on link "Edit" at bounding box center [800, 281] width 83 height 21
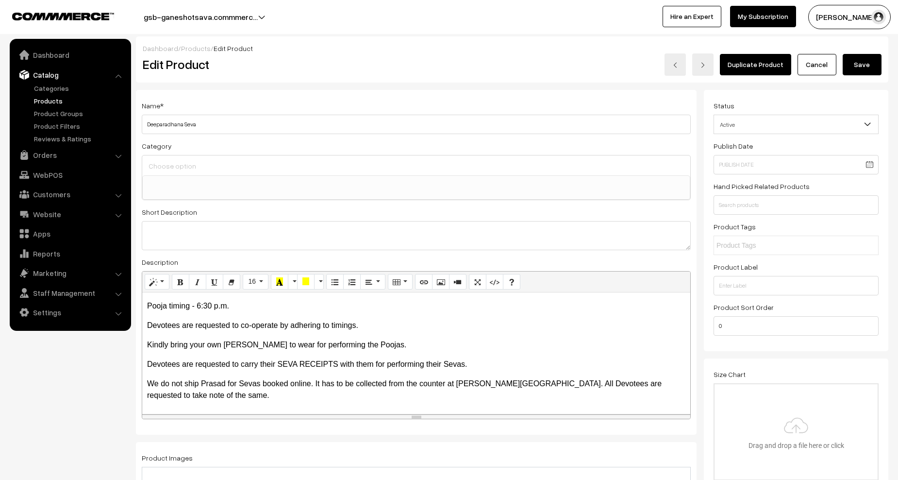
click at [860, 71] on button "Save" at bounding box center [862, 64] width 39 height 21
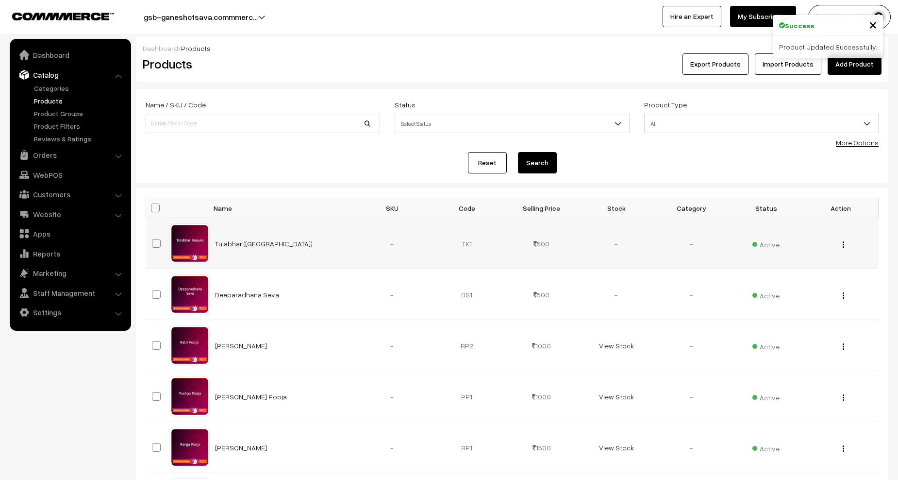
click at [843, 244] on img "button" at bounding box center [843, 244] width 1 height 6
click at [782, 276] on link "Edit" at bounding box center [800, 279] width 83 height 21
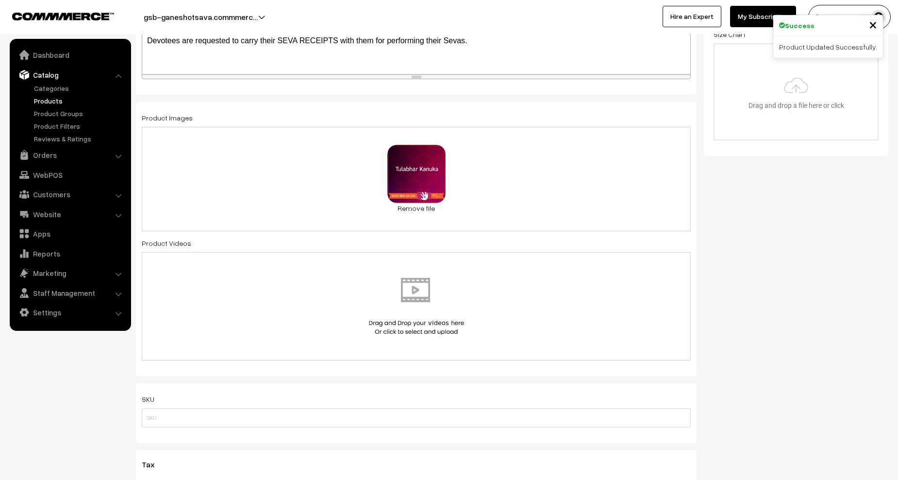
scroll to position [728, 0]
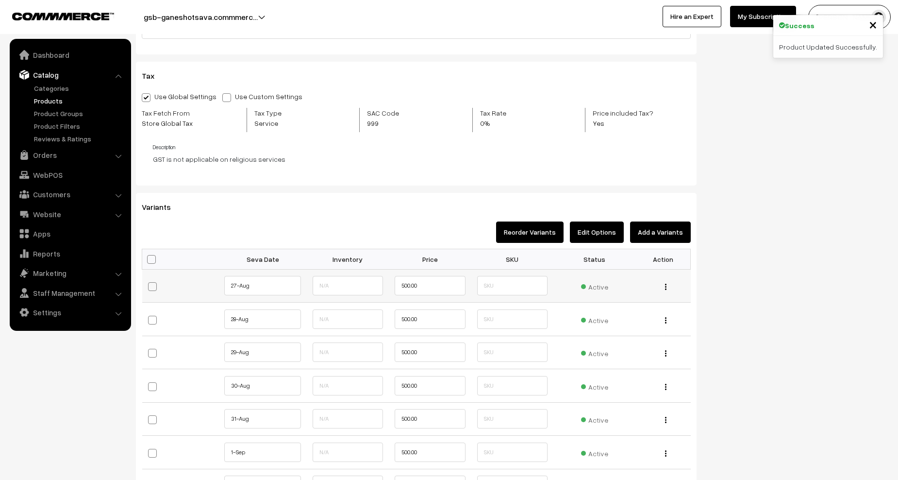
click at [588, 291] on span "Active" at bounding box center [594, 285] width 27 height 13
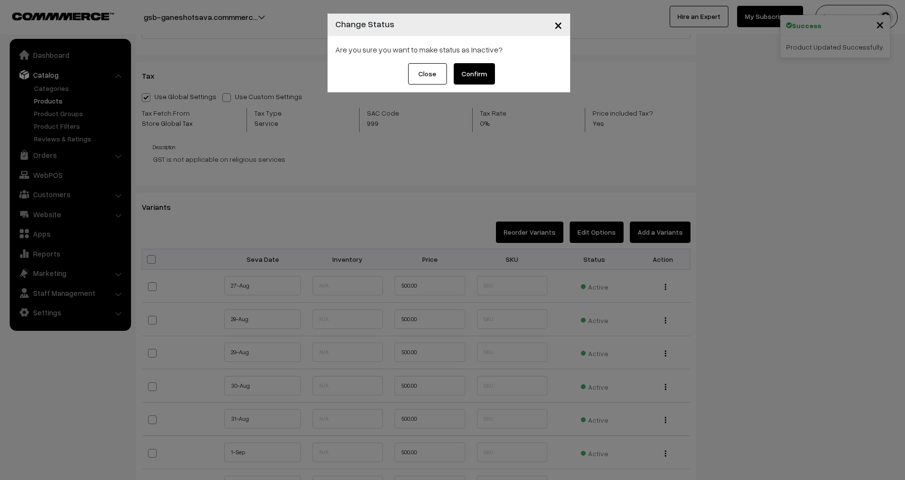
click at [477, 74] on button "Confirm" at bounding box center [474, 73] width 41 height 21
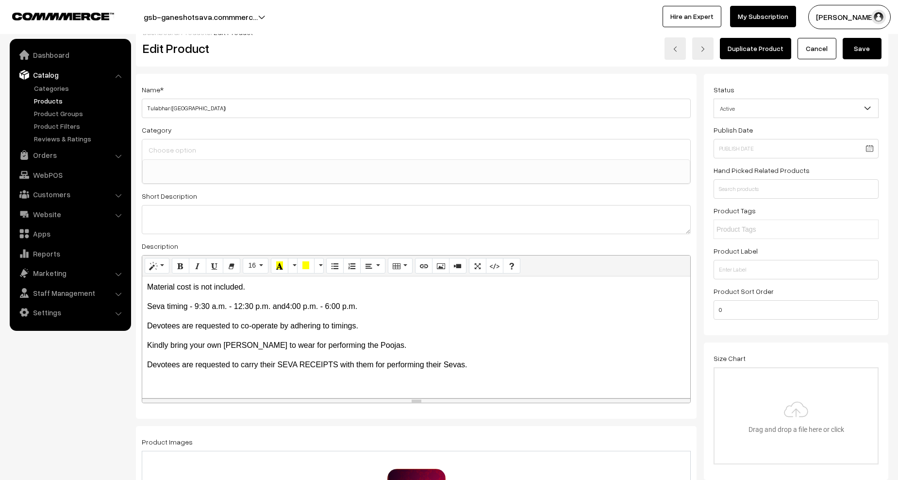
scroll to position [0, 0]
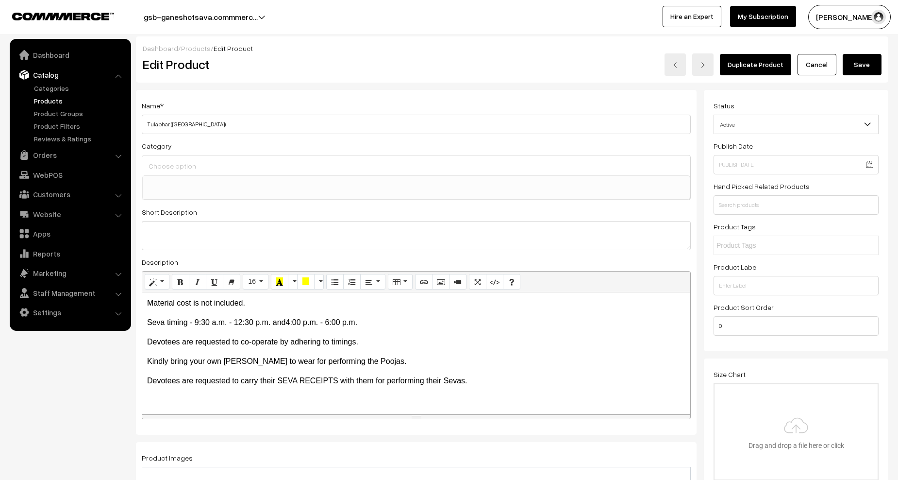
click at [875, 65] on button "Save" at bounding box center [862, 64] width 39 height 21
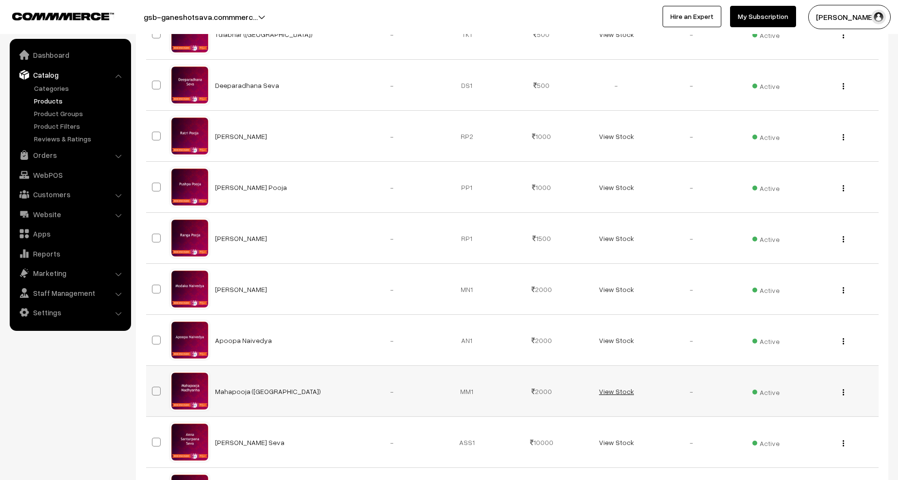
scroll to position [370, 0]
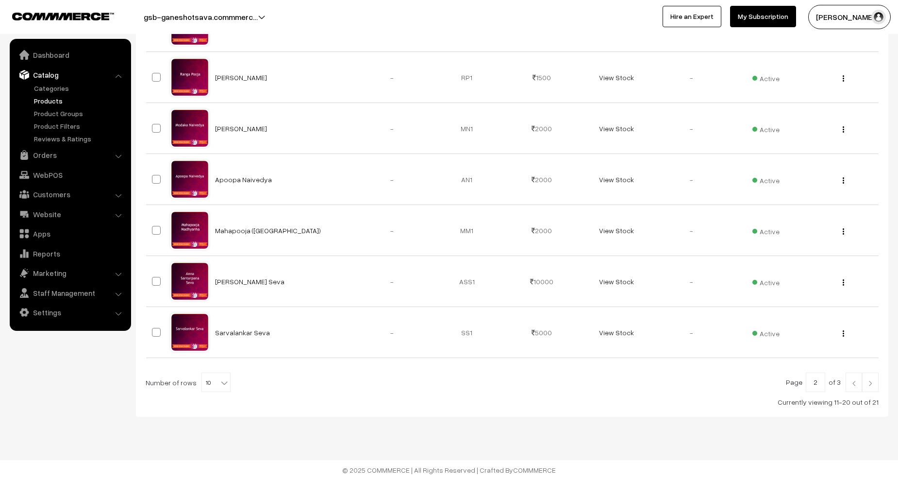
click at [853, 384] on img at bounding box center [854, 383] width 9 height 6
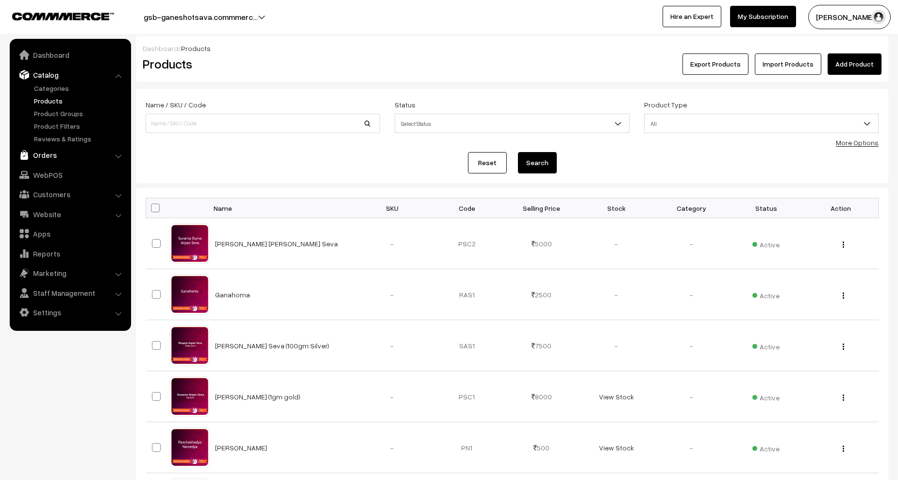
click at [49, 156] on link "Orders" at bounding box center [70, 154] width 116 height 17
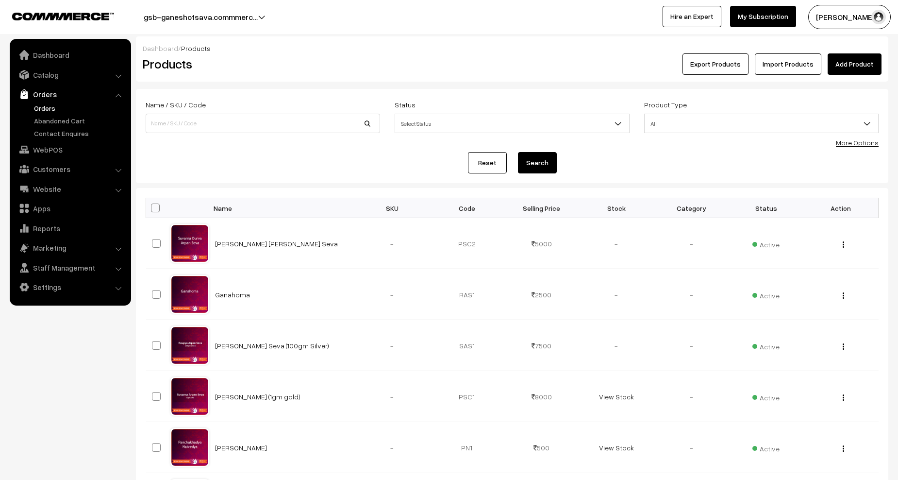
click at [43, 108] on link "Orders" at bounding box center [80, 108] width 96 height 10
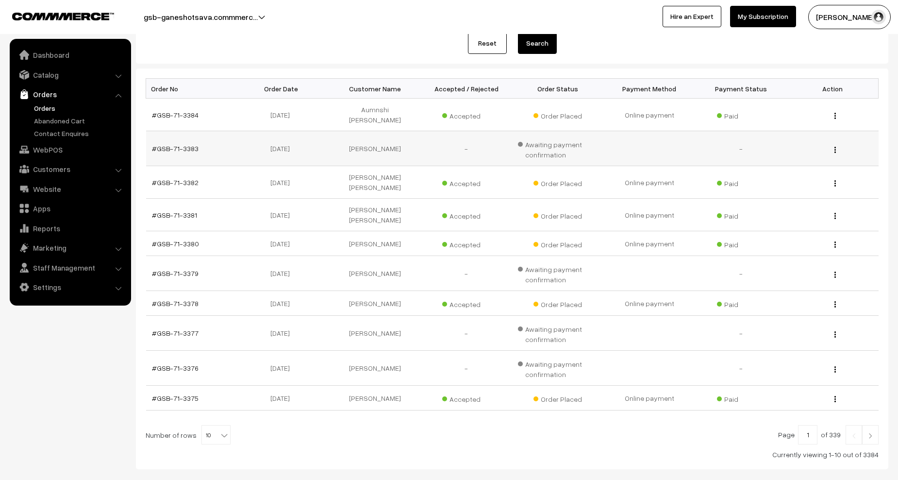
scroll to position [146, 0]
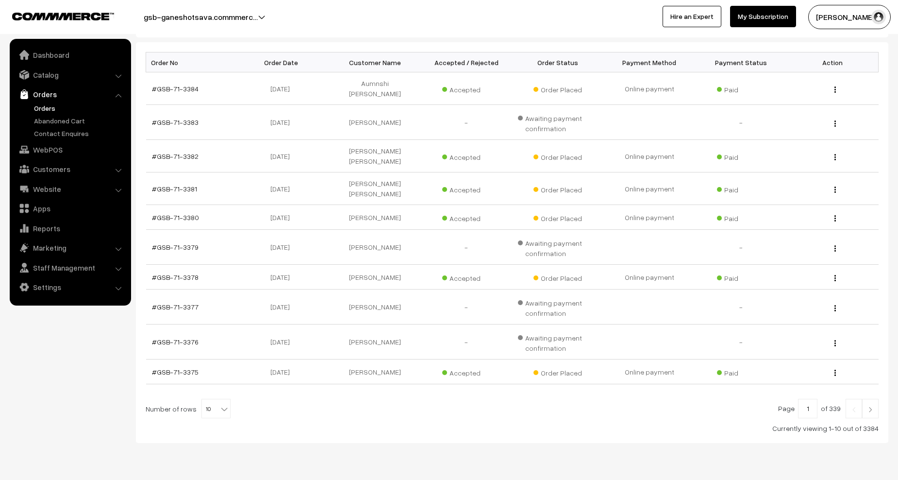
click at [874, 406] on img at bounding box center [870, 409] width 9 height 6
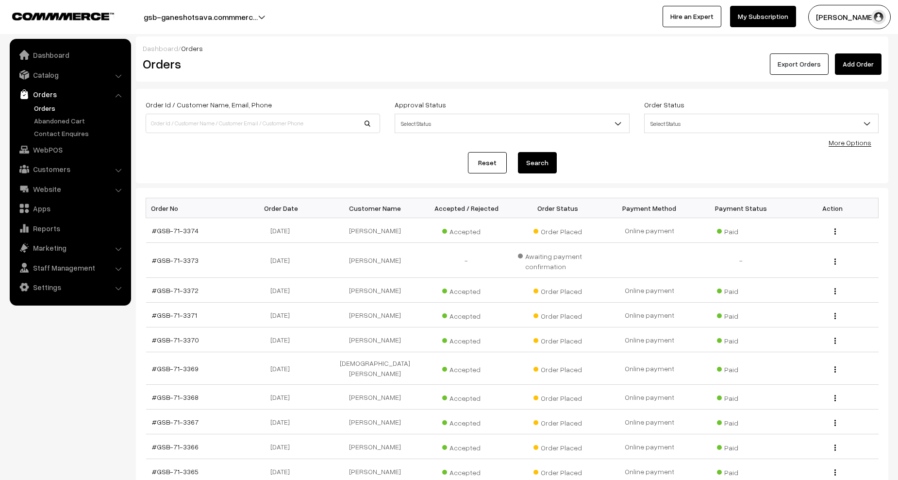
click at [803, 66] on button "Export Orders" at bounding box center [799, 63] width 59 height 21
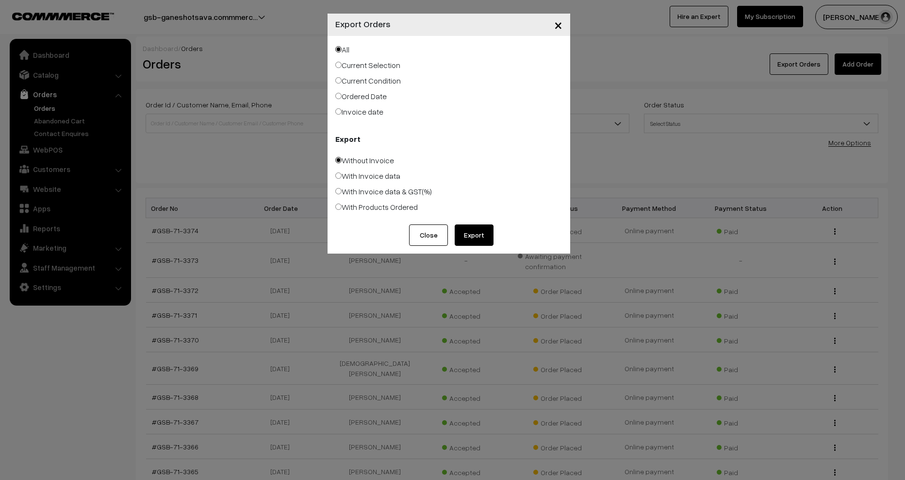
click at [367, 206] on label "With Products Ordered" at bounding box center [376, 207] width 83 height 12
click at [342, 206] on input "With Products Ordered" at bounding box center [338, 206] width 6 height 6
radio input "true"
click at [485, 236] on button "Export" at bounding box center [474, 234] width 39 height 21
click at [432, 232] on button "Close" at bounding box center [428, 234] width 39 height 21
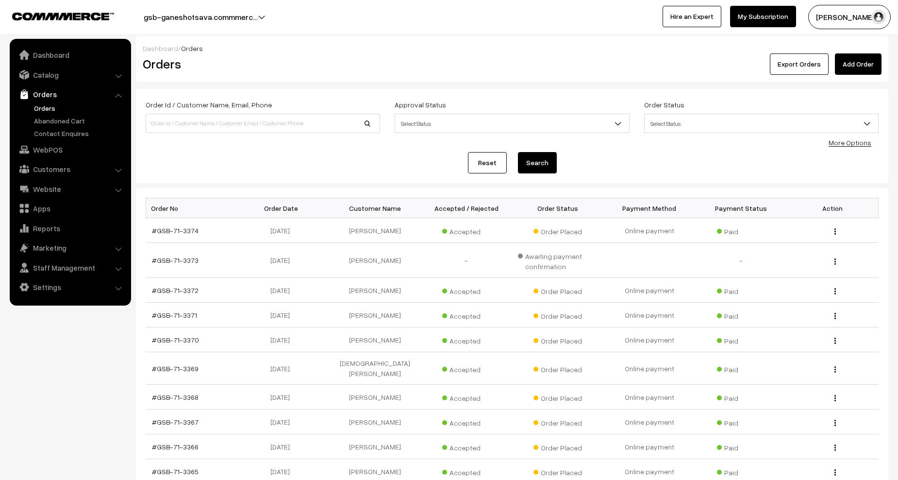
click at [49, 108] on link "Orders" at bounding box center [80, 108] width 96 height 10
